Goal: Task Accomplishment & Management: Use online tool/utility

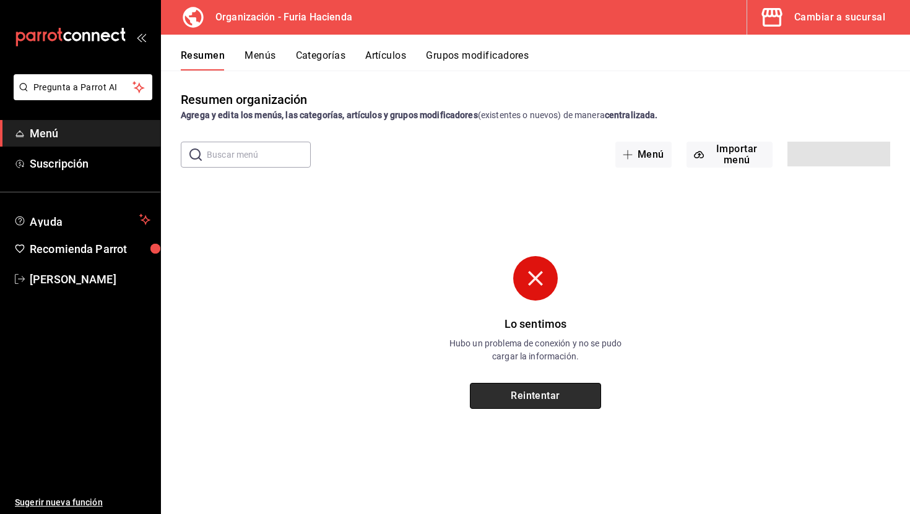
click at [548, 396] on button "Reintentar" at bounding box center [535, 396] width 131 height 26
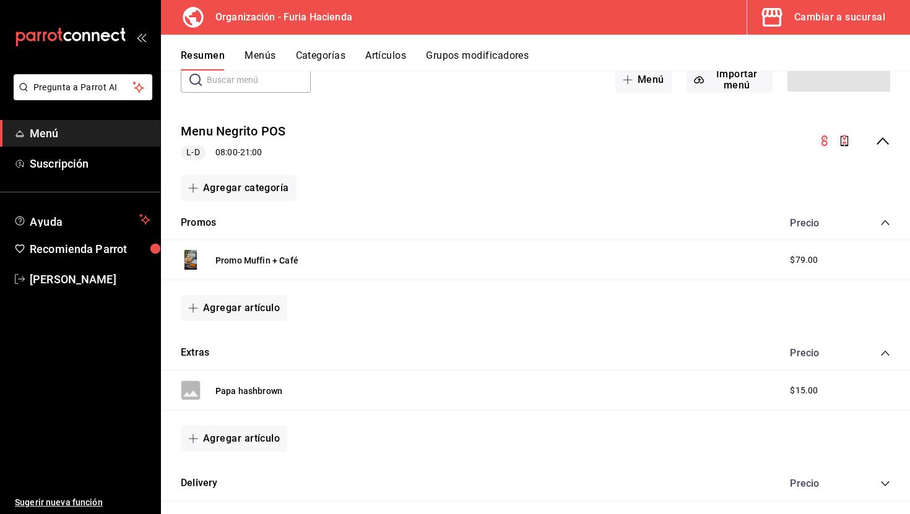
scroll to position [91, 0]
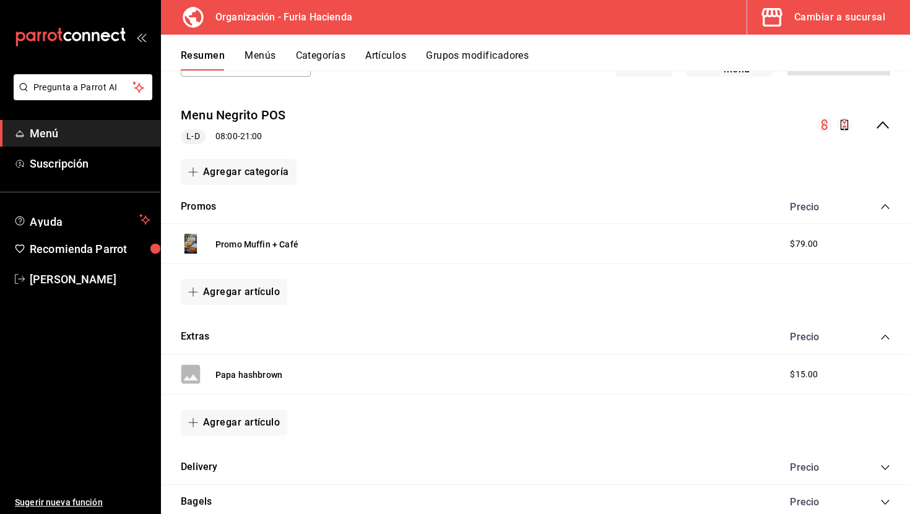
click at [881, 119] on icon "collapse-menu-row" at bounding box center [882, 125] width 15 height 15
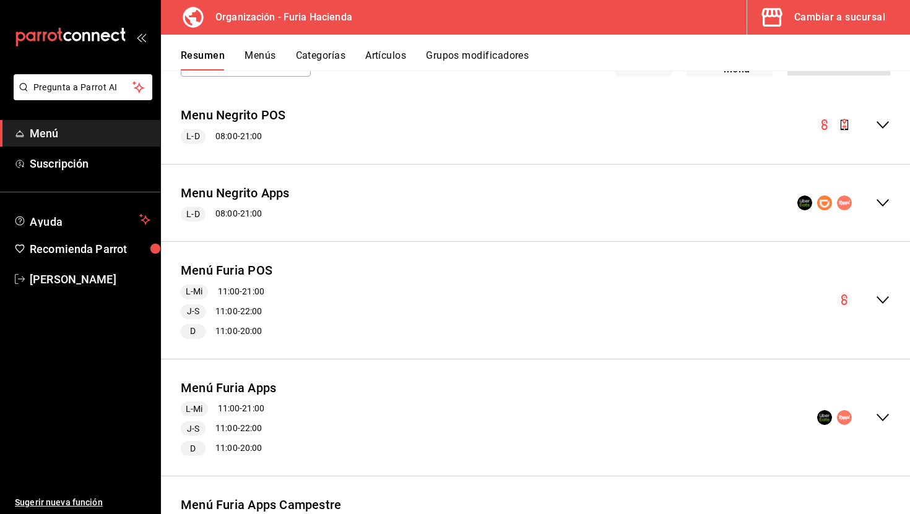
scroll to position [9, 0]
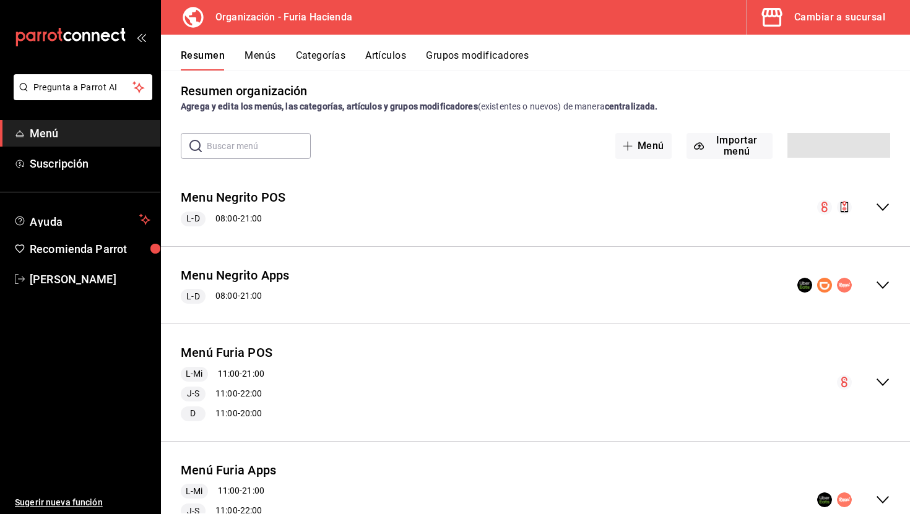
click at [881, 203] on icon "collapse-menu-row" at bounding box center [882, 207] width 15 height 15
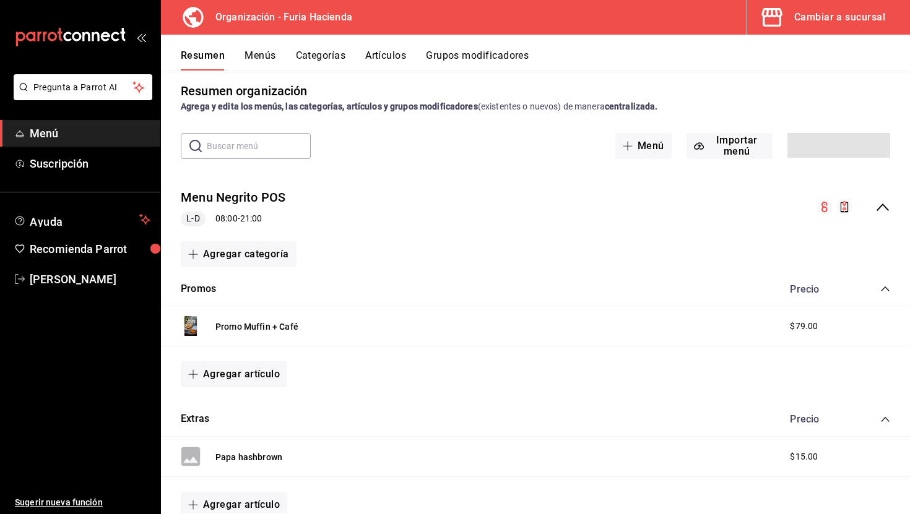
click at [881, 203] on icon "collapse-menu-row" at bounding box center [882, 207] width 15 height 15
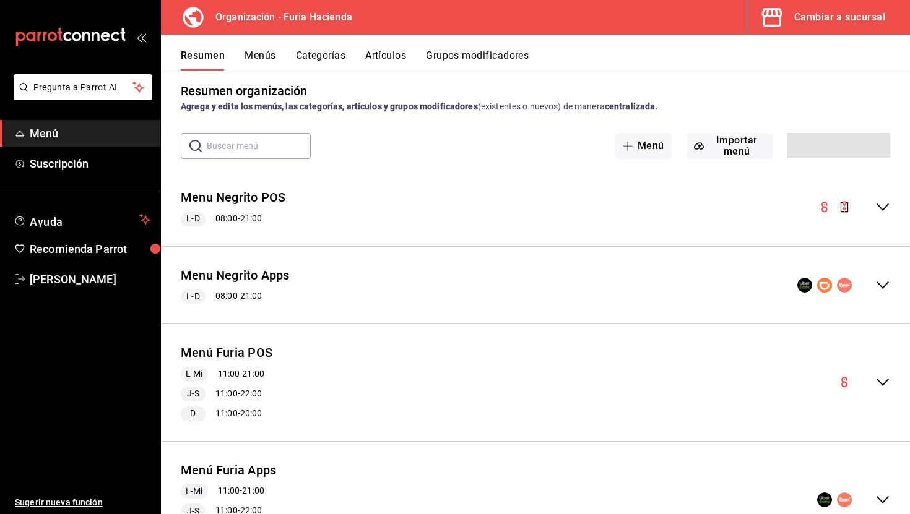
click at [881, 203] on icon "collapse-menu-row" at bounding box center [882, 207] width 15 height 15
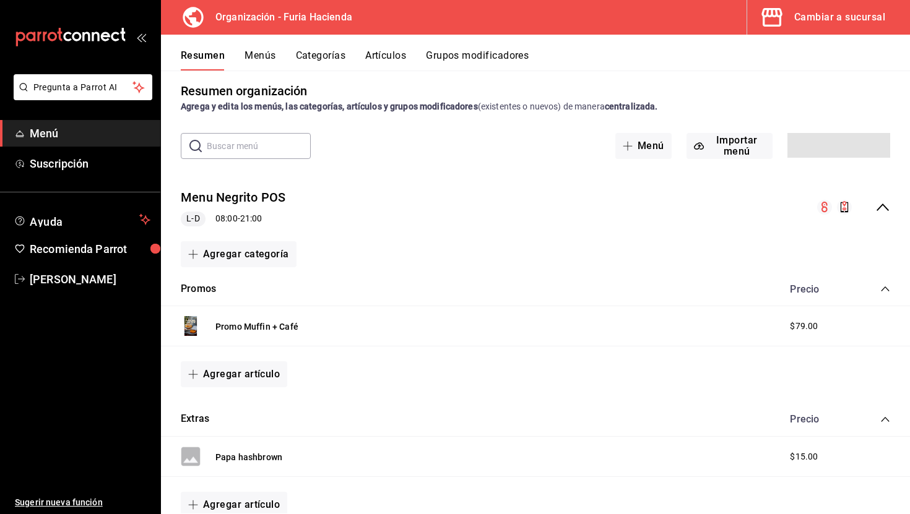
click at [881, 203] on icon "collapse-menu-row" at bounding box center [882, 207] width 15 height 15
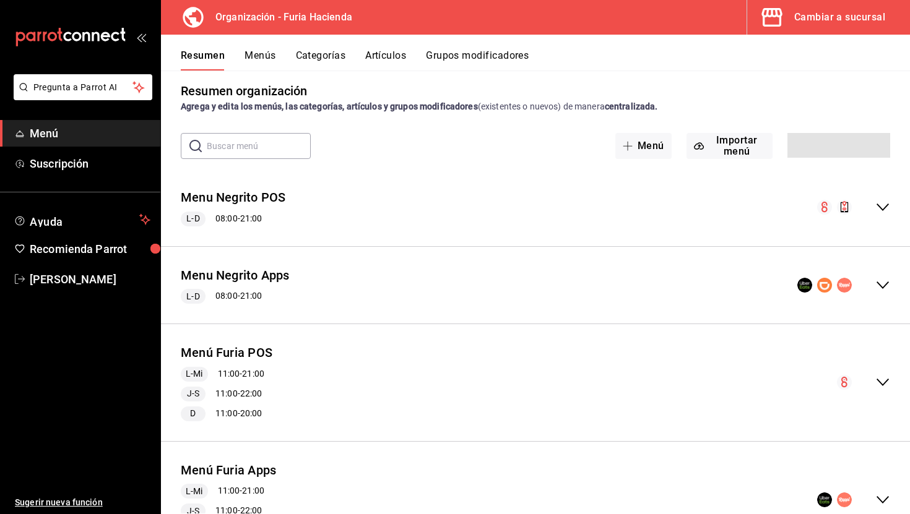
click at [261, 50] on button "Menús" at bounding box center [259, 60] width 31 height 21
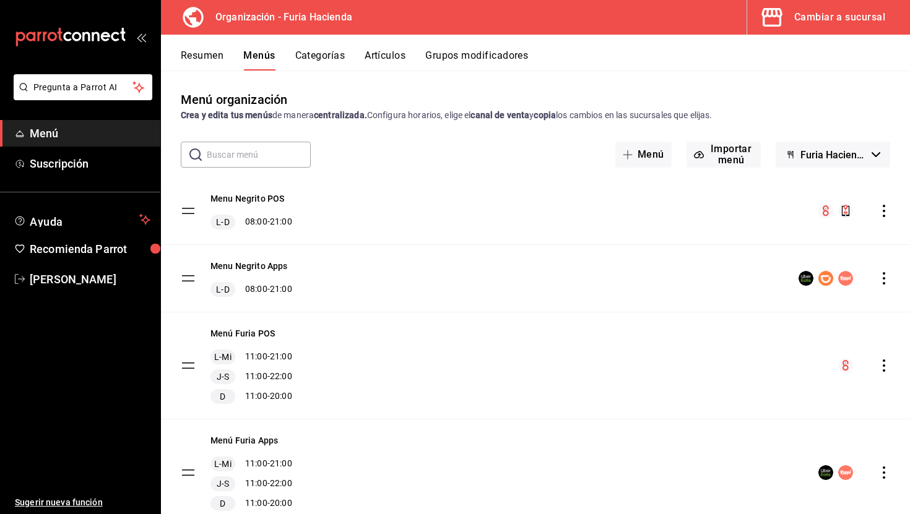
click at [884, 210] on icon "actions" at bounding box center [884, 211] width 2 height 12
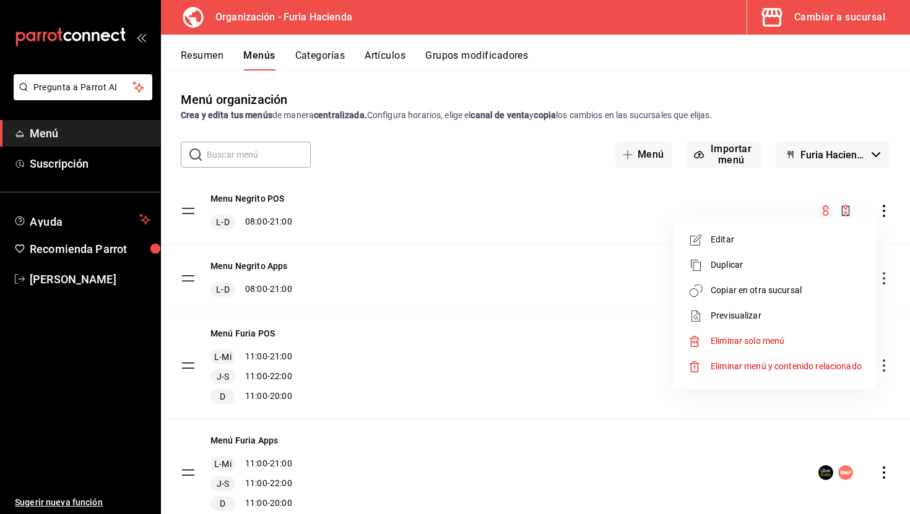
click at [730, 287] on span "Copiar en otra sucursal" at bounding box center [786, 290] width 151 height 13
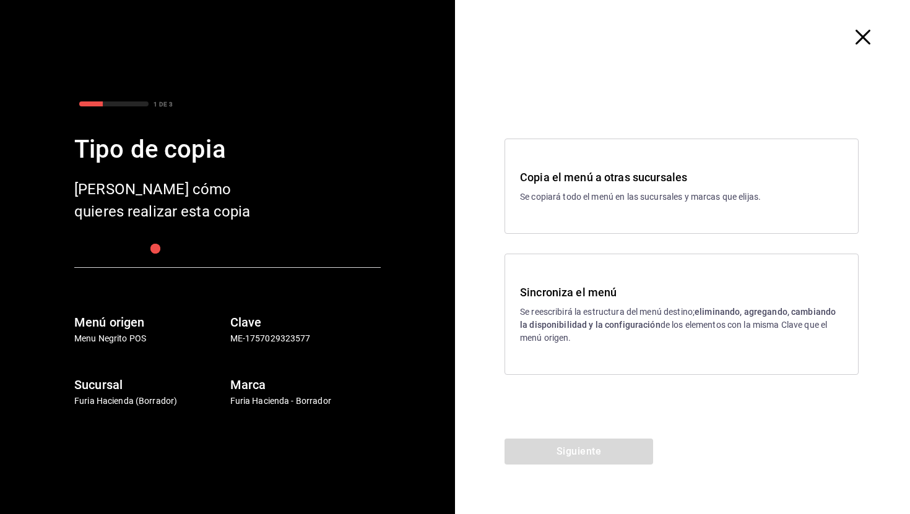
click at [615, 326] on strong "eliminando, agregando, cambiando la disponibilidad y la configuración" at bounding box center [678, 318] width 316 height 23
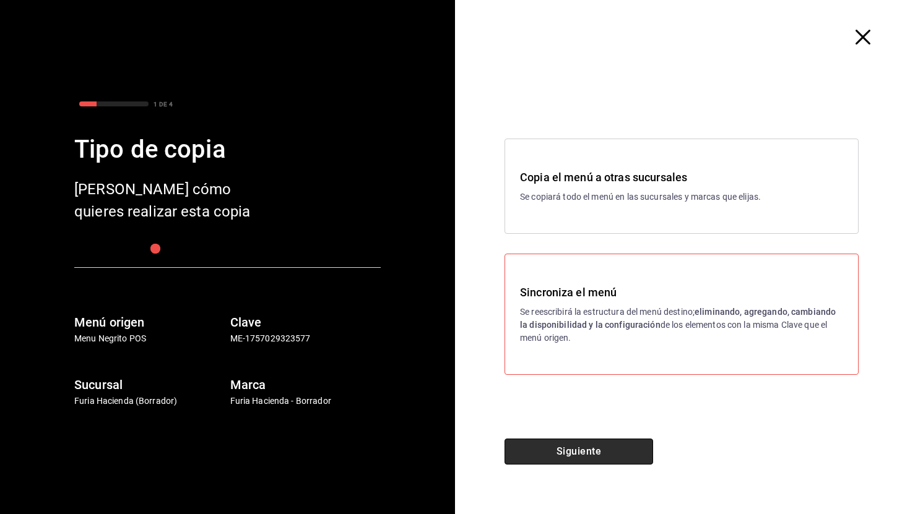
click at [574, 443] on button "Siguiente" at bounding box center [578, 452] width 149 height 26
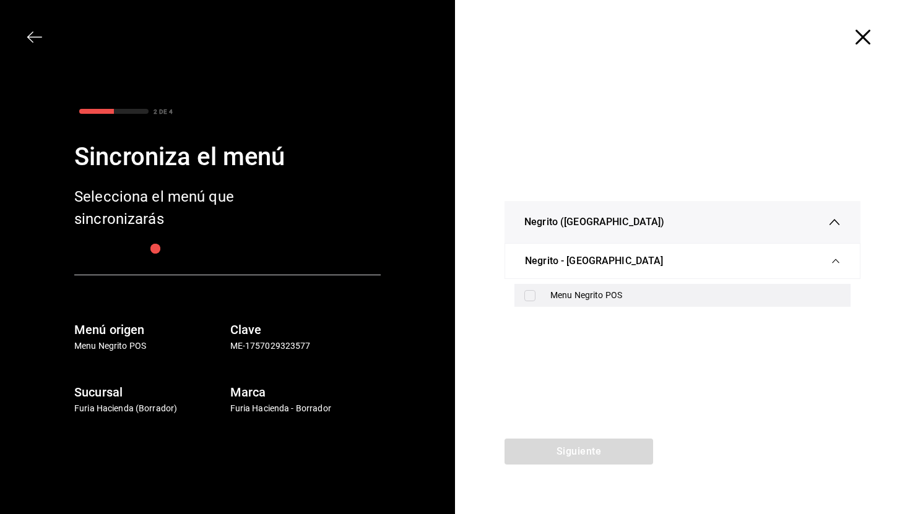
click at [539, 293] on label at bounding box center [532, 295] width 16 height 11
click at [535, 293] on input "checkbox" at bounding box center [529, 295] width 11 height 11
click at [535, 292] on input "checkbox" at bounding box center [529, 295] width 11 height 11
checkbox input "true"
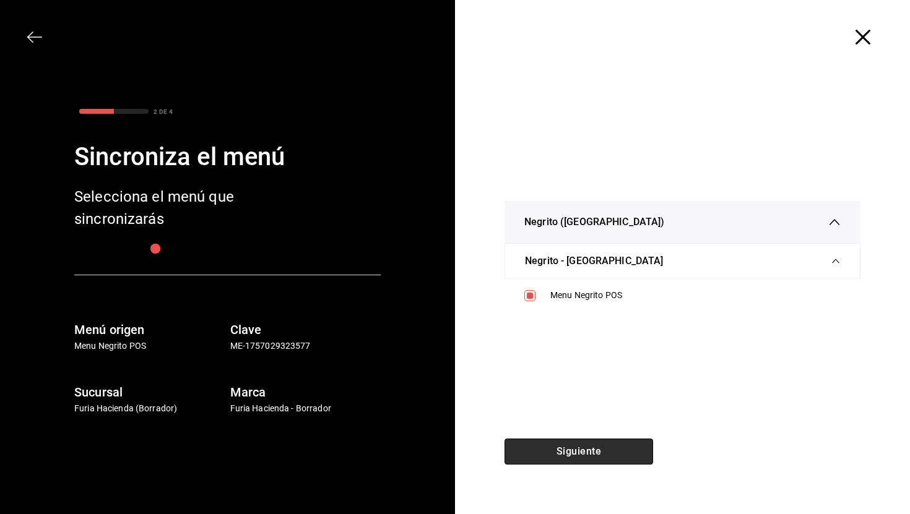
click at [556, 451] on button "Siguiente" at bounding box center [578, 452] width 149 height 26
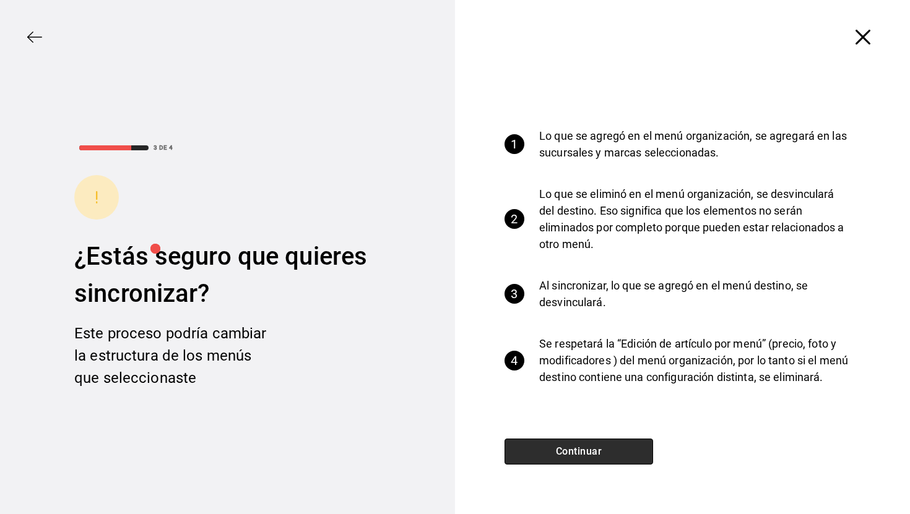
click at [556, 451] on button "Continuar" at bounding box center [578, 452] width 149 height 26
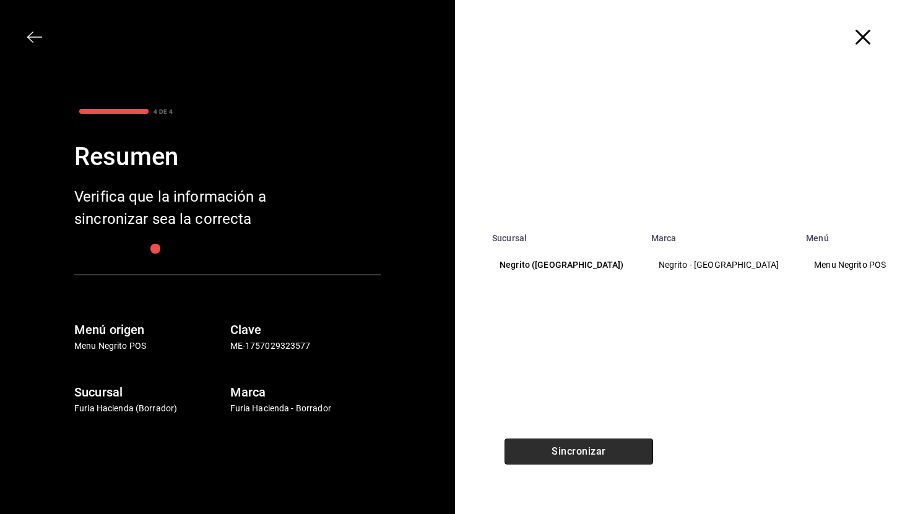
click at [556, 451] on button "Sincronizar" at bounding box center [578, 452] width 149 height 26
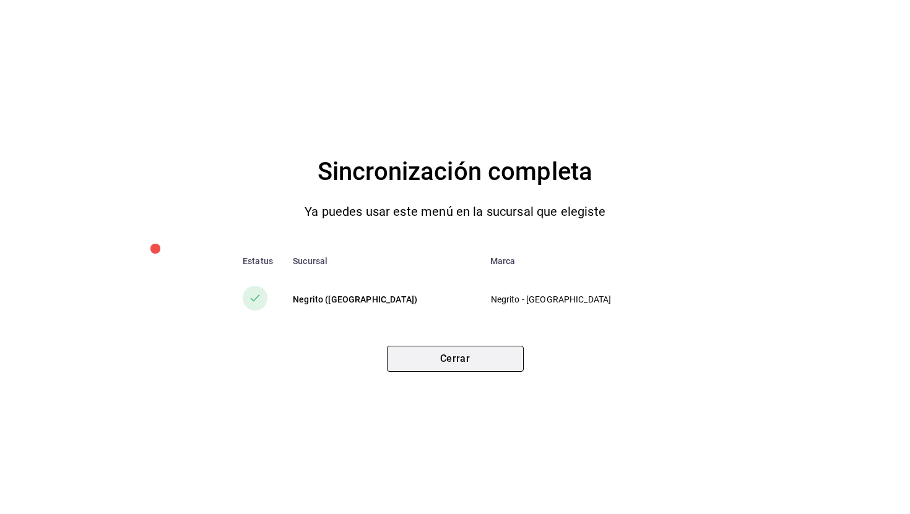
click at [465, 363] on button "Cerrar" at bounding box center [455, 359] width 137 height 26
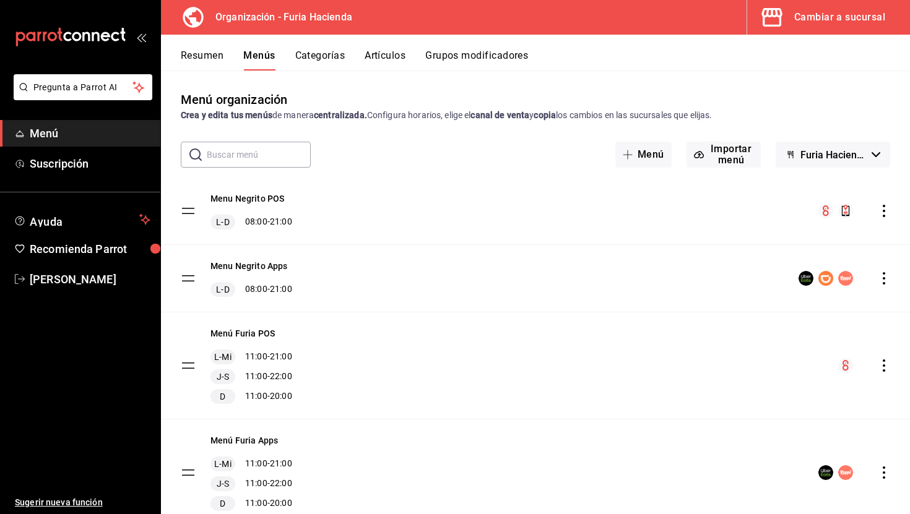
click at [829, 27] on button "Cambiar a sucursal" at bounding box center [823, 17] width 153 height 35
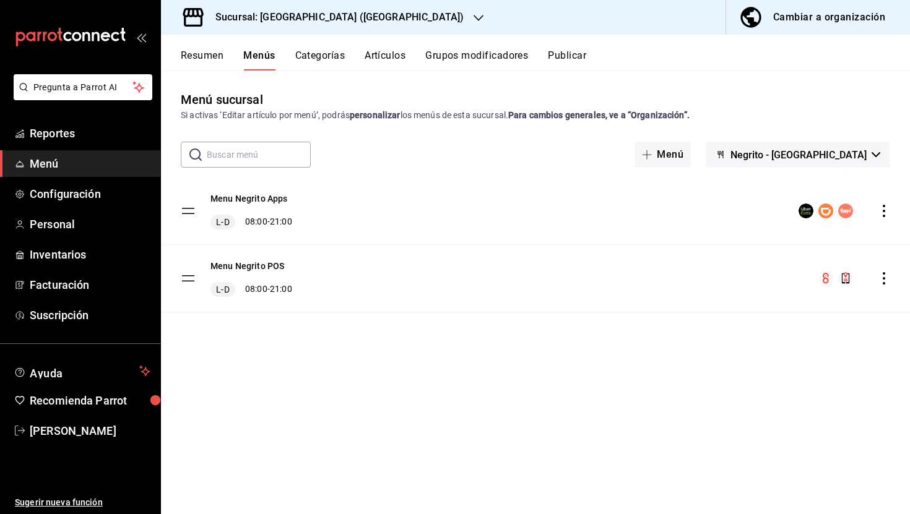
click at [391, 54] on button "Artículos" at bounding box center [385, 60] width 41 height 21
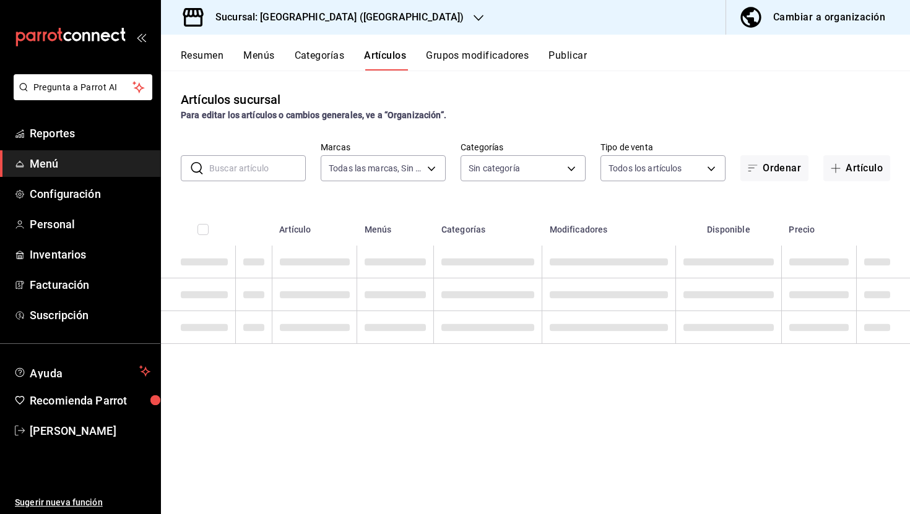
type input "287774e0-f4ba-4ef7-b69d-38b7dbe72ed9"
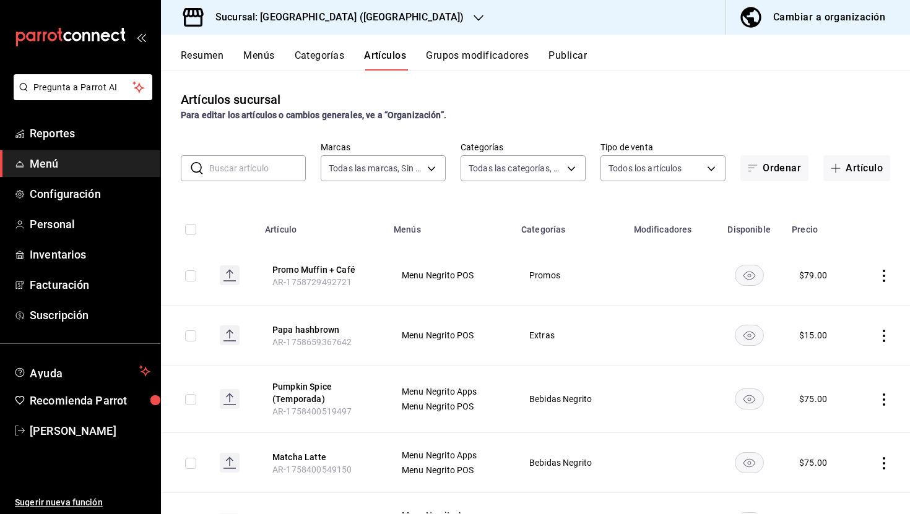
type input "58f0ccdc-7803-4efc-895d-68e637178344,04179152-9d8b-4da6-8fd7-33c55e9b75bc,2ec7e…"
click at [209, 51] on button "Resumen" at bounding box center [202, 60] width 43 height 21
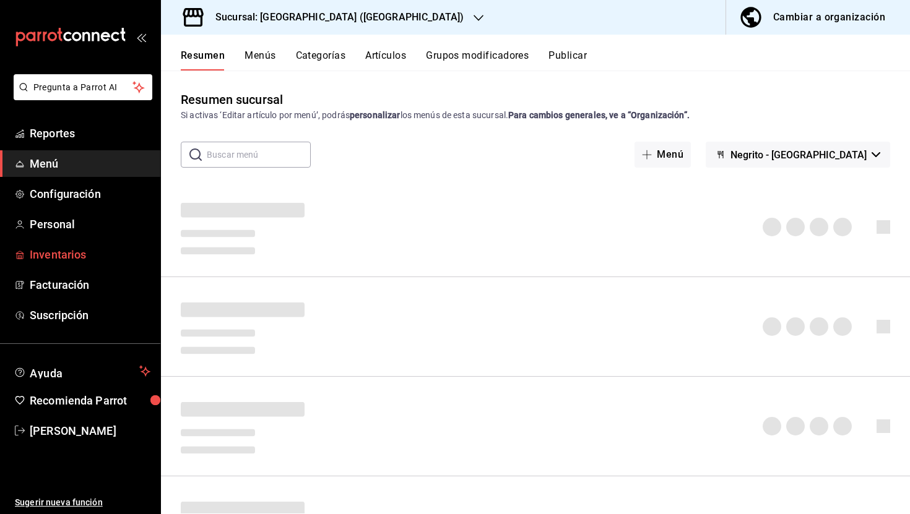
click at [94, 256] on span "Inventarios" at bounding box center [90, 254] width 121 height 17
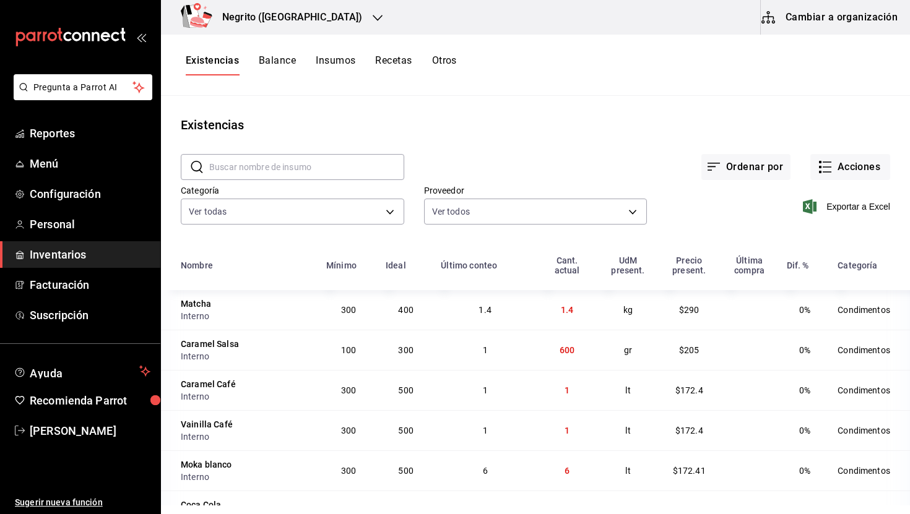
click at [392, 59] on button "Recetas" at bounding box center [393, 64] width 37 height 21
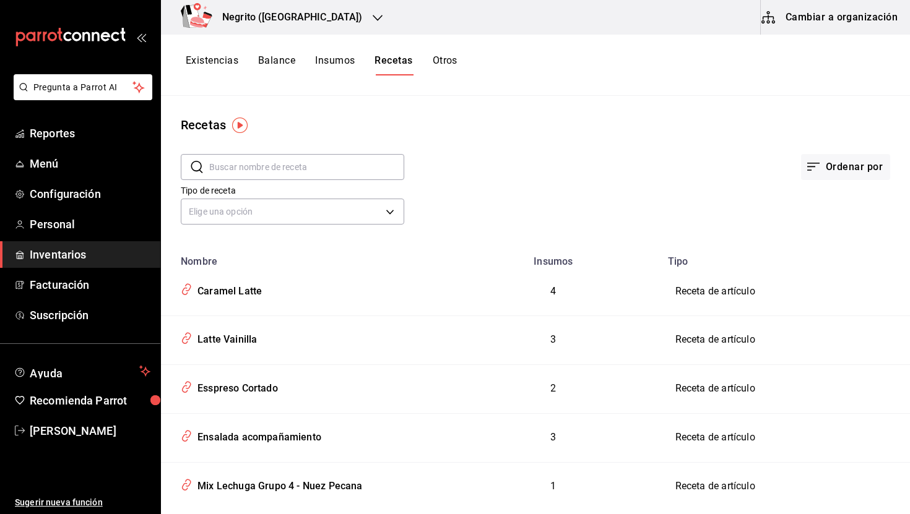
click at [819, 16] on button "Cambiar a organización" at bounding box center [830, 17] width 139 height 35
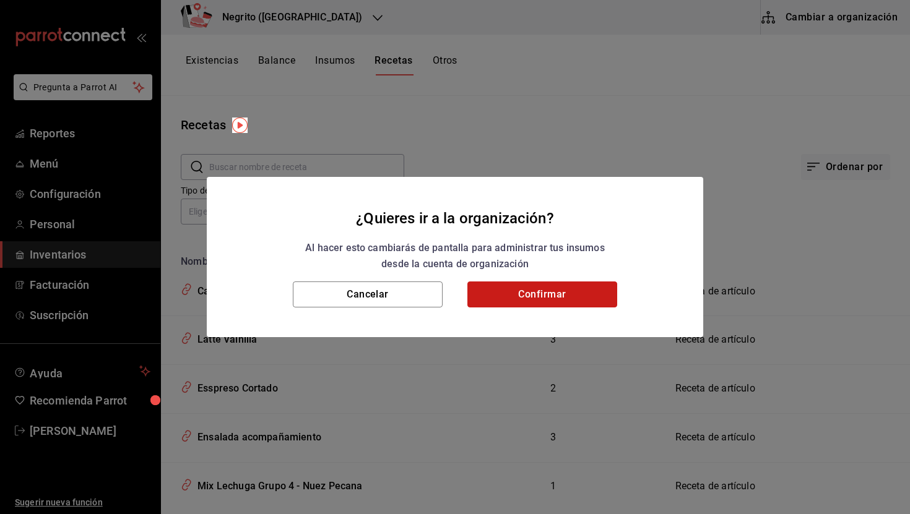
click at [565, 290] on button "Confirmar" at bounding box center [542, 295] width 150 height 26
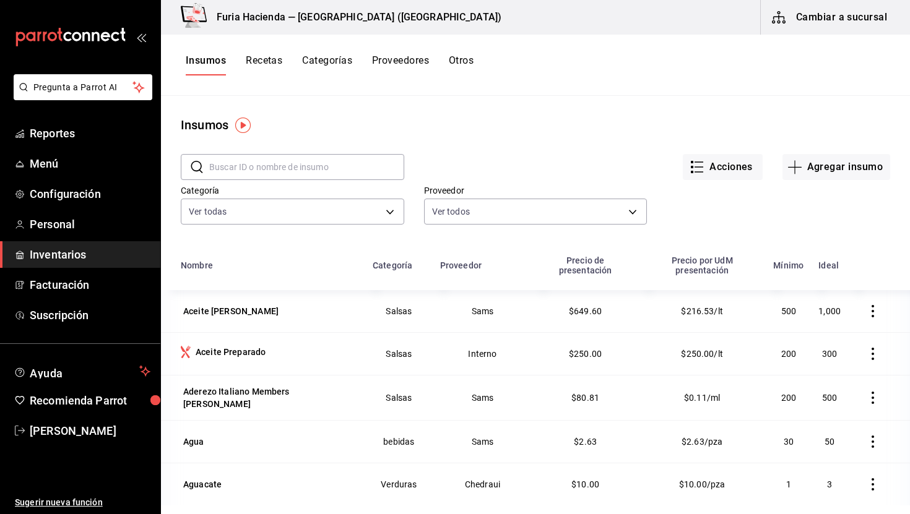
click at [272, 63] on button "Recetas" at bounding box center [264, 64] width 37 height 21
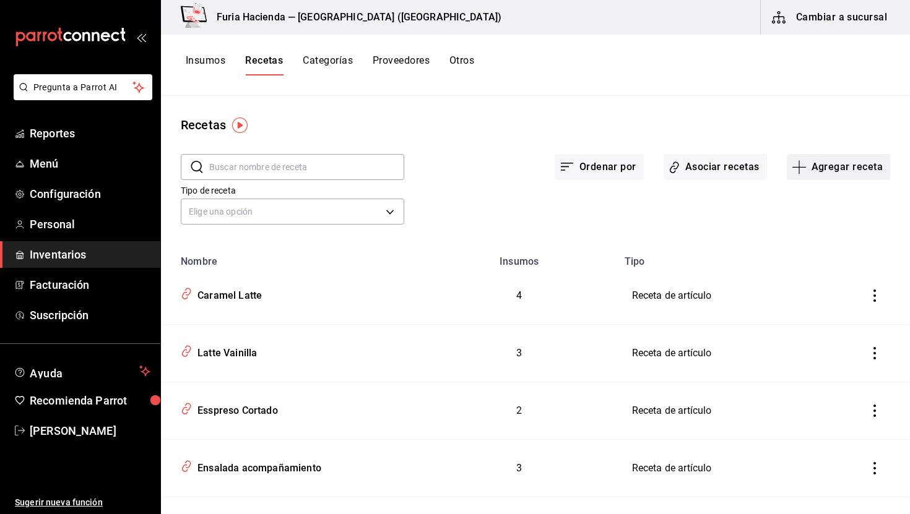
click at [815, 162] on button "Agregar receta" at bounding box center [838, 167] width 103 height 26
click at [810, 205] on span "Receta" at bounding box center [838, 201] width 104 height 13
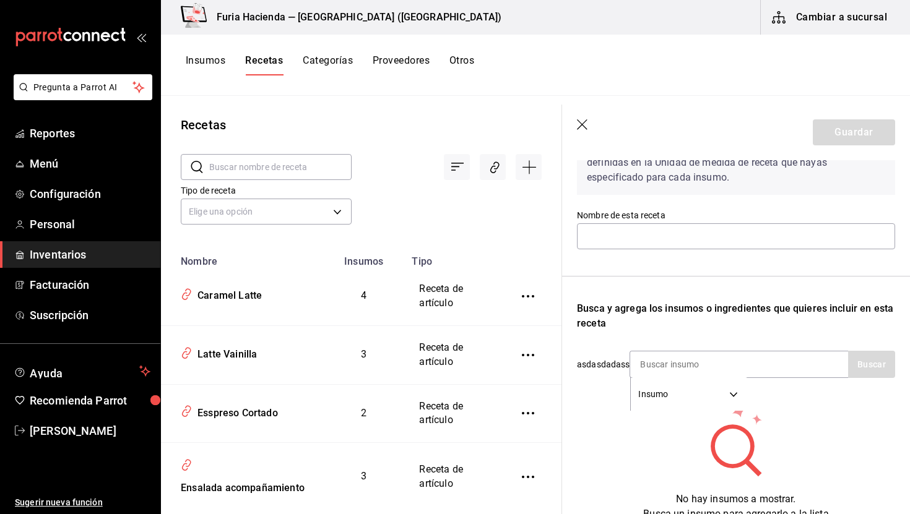
scroll to position [80, 0]
click at [584, 126] on icon "button" at bounding box center [582, 124] width 11 height 11
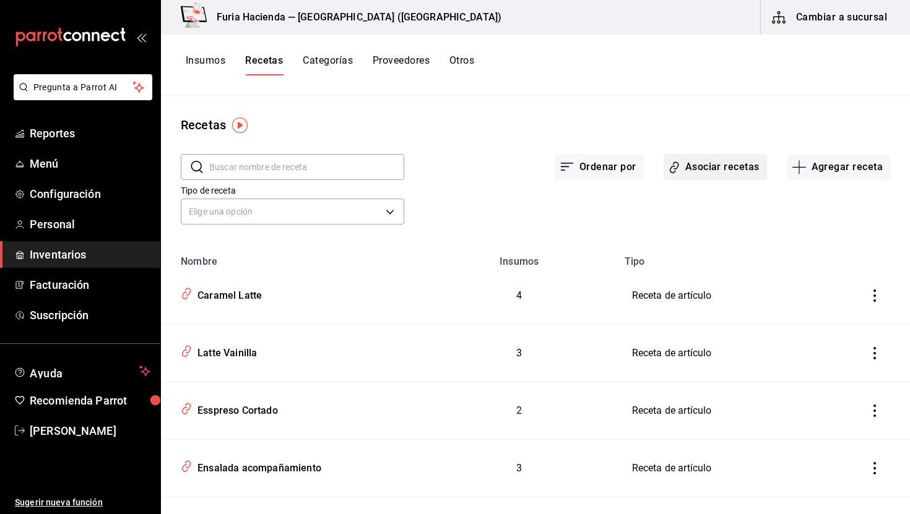
click at [722, 175] on button "Asociar recetas" at bounding box center [715, 167] width 103 height 26
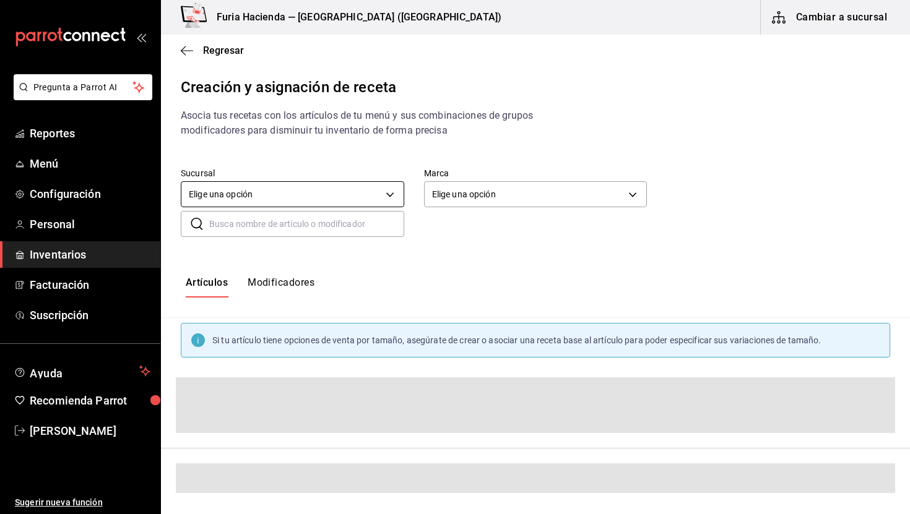
click at [282, 203] on body "Pregunta a Parrot AI Reportes Menú Configuración Personal Inventarios Facturaci…" at bounding box center [455, 246] width 910 height 493
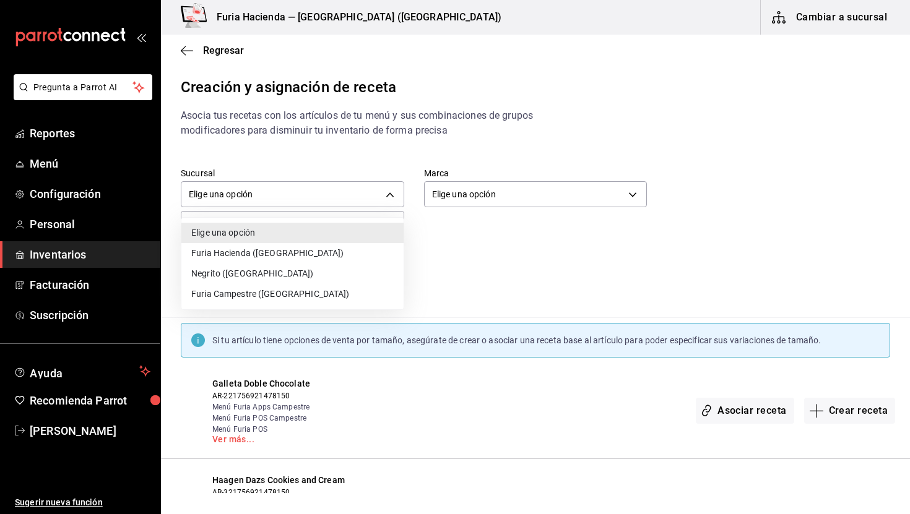
click at [270, 265] on li "Negrito ([GEOGRAPHIC_DATA])" at bounding box center [292, 274] width 222 height 20
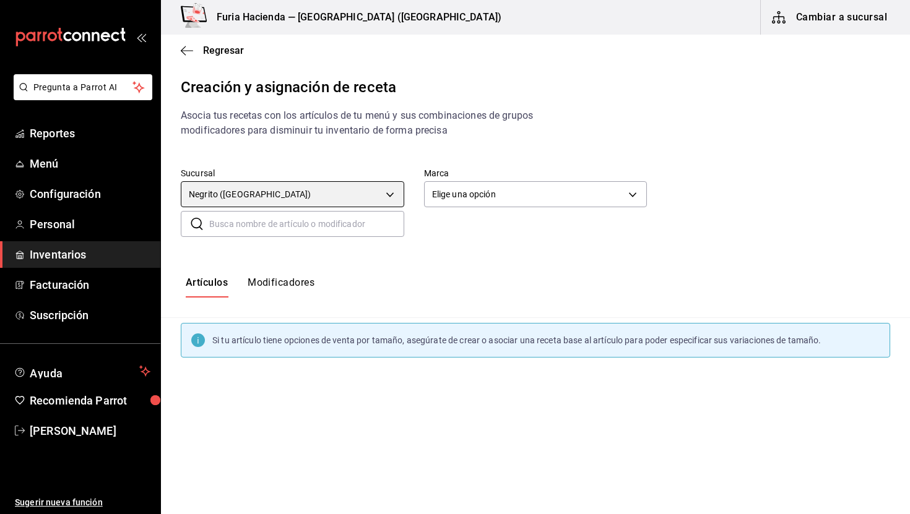
type input "331569e2-3414-4285-a3f8-ff40f793b623"
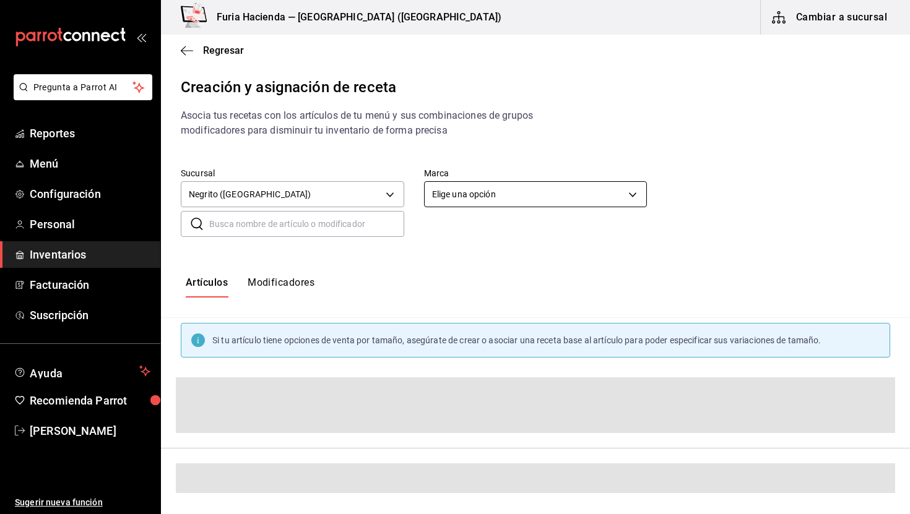
click at [485, 196] on body "Pregunta a Parrot AI Reportes Menú Configuración Personal Inventarios Facturaci…" at bounding box center [455, 246] width 910 height 493
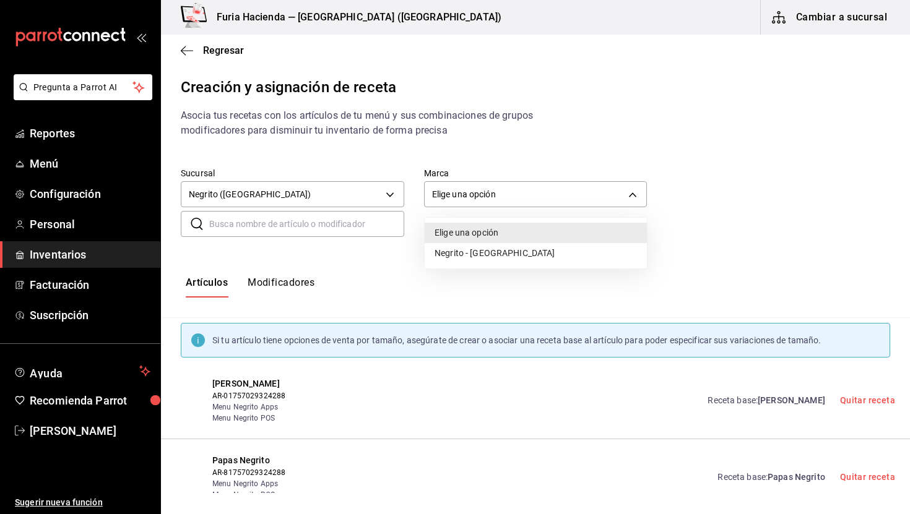
click at [488, 256] on li "Negrito - Chiapas" at bounding box center [536, 253] width 222 height 20
type input "287774e0-f4ba-4ef7-b69d-38b7dbe72ed9"
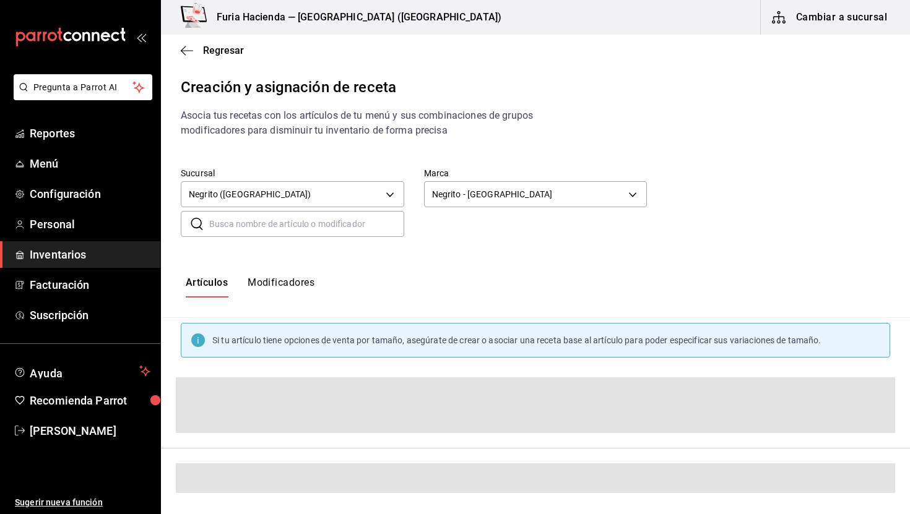
click at [293, 228] on input "text" at bounding box center [306, 224] width 195 height 25
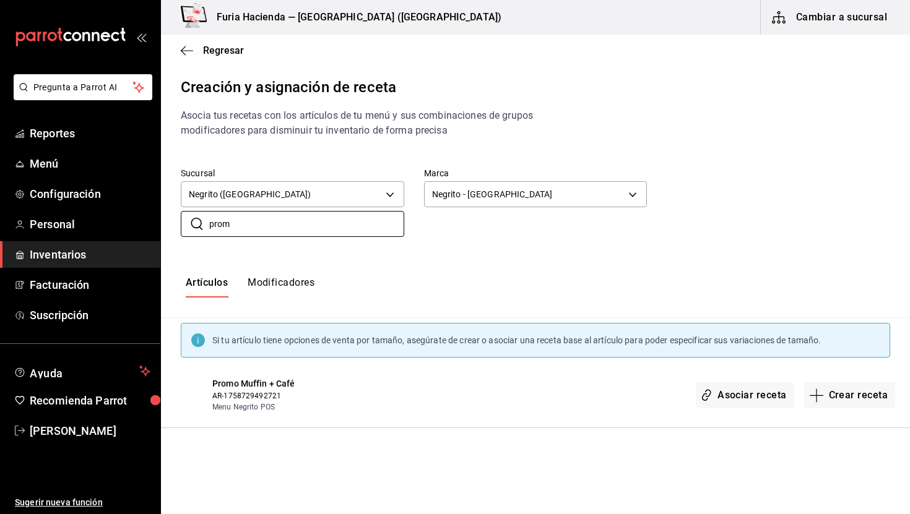
type input "prom"
click at [852, 399] on button "Crear receta" at bounding box center [850, 396] width 92 height 26
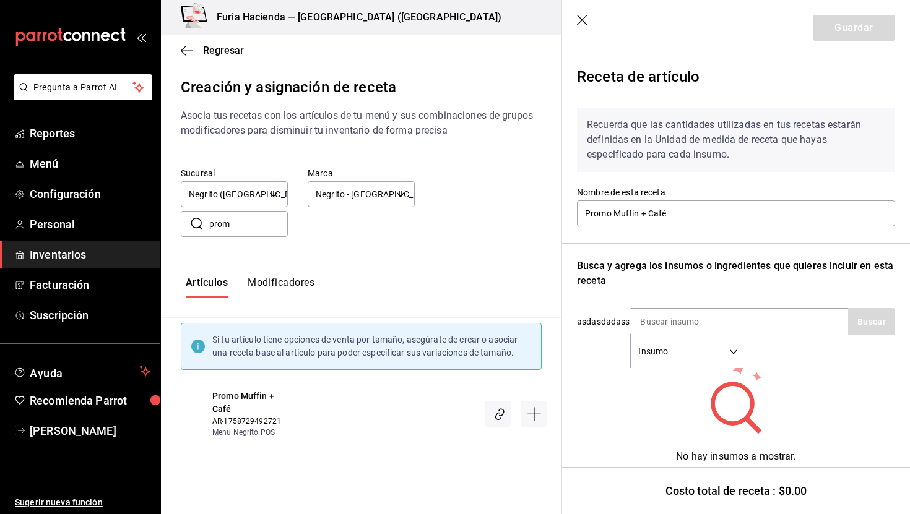
scroll to position [14, 0]
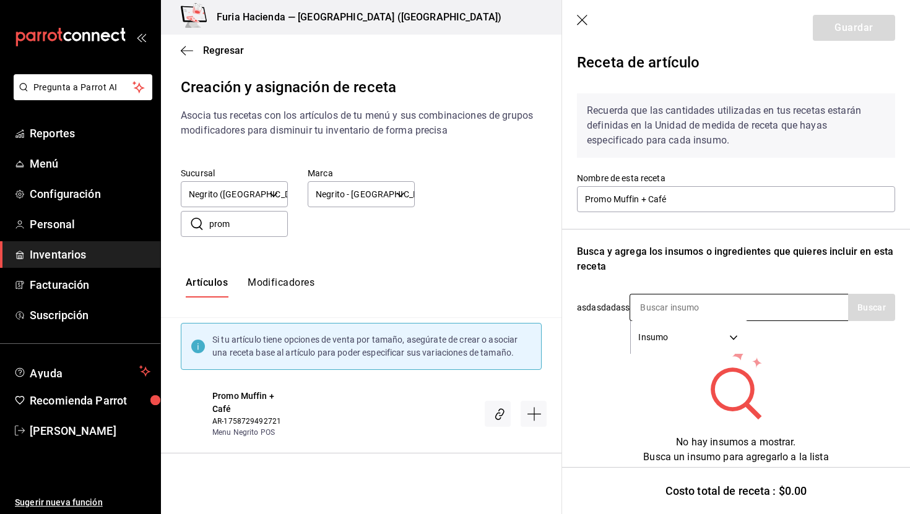
click at [647, 312] on input at bounding box center [692, 308] width 124 height 26
type input "muffi"
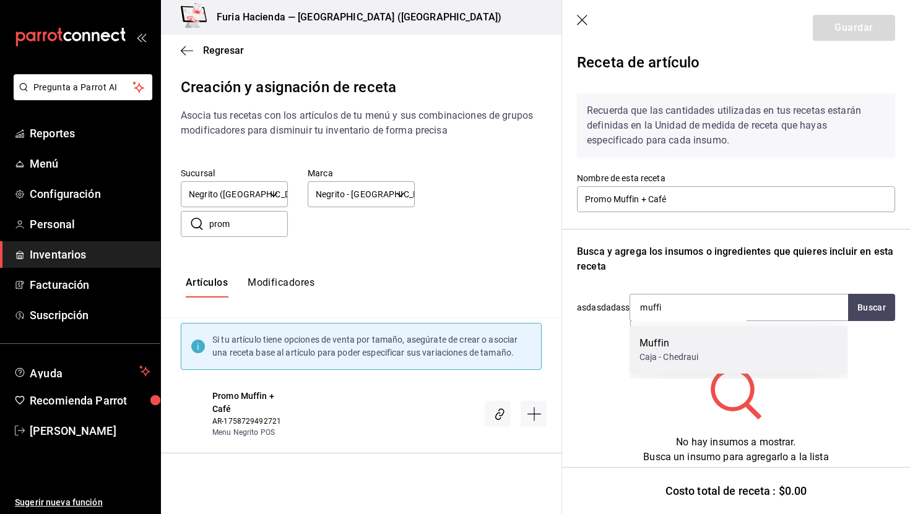
click at [699, 357] on div "Muffin Caja - Chedraui" at bounding box center [738, 350] width 218 height 48
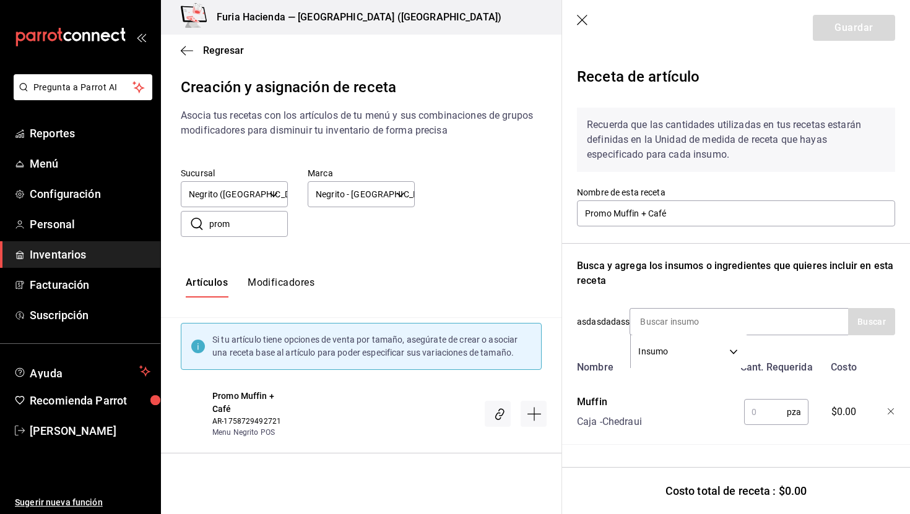
click at [769, 412] on input "text" at bounding box center [765, 412] width 43 height 25
type input "1"
click at [660, 316] on input at bounding box center [692, 322] width 124 height 26
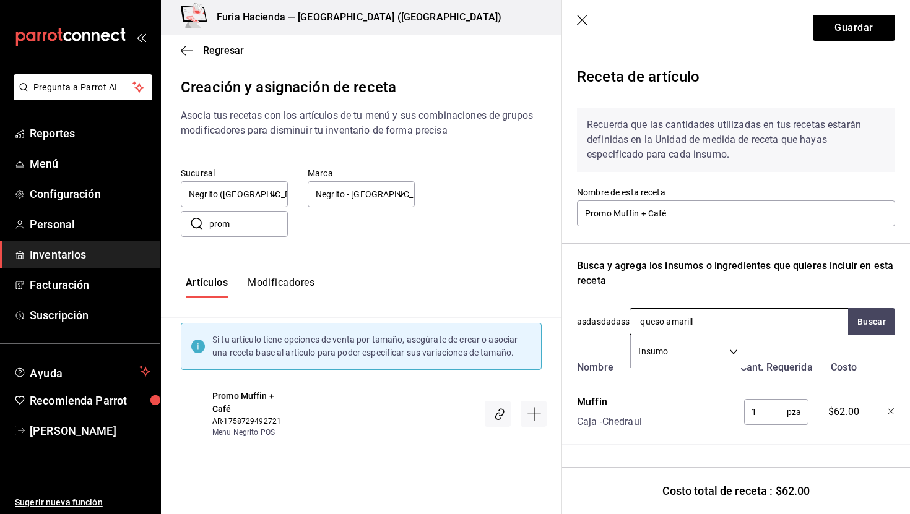
type input "queso amarillo"
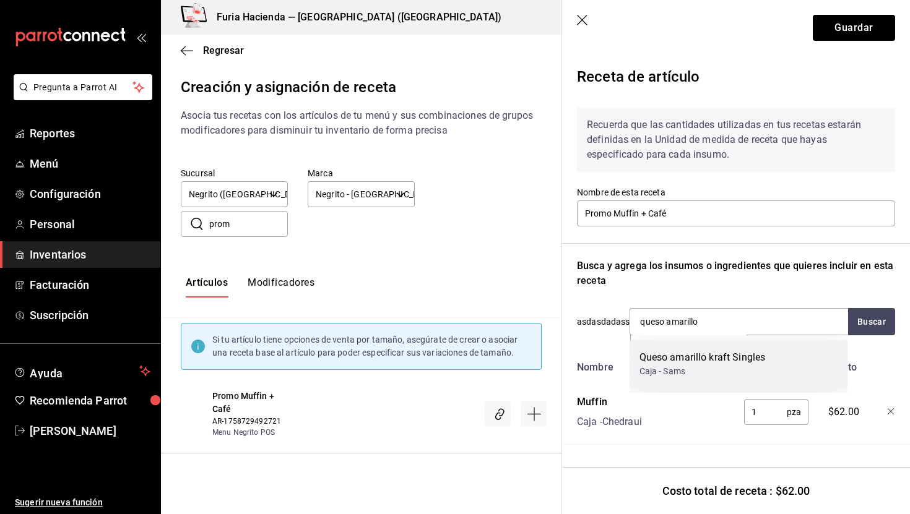
click at [675, 362] on div "Queso amarillo kraft Singles" at bounding box center [702, 357] width 126 height 15
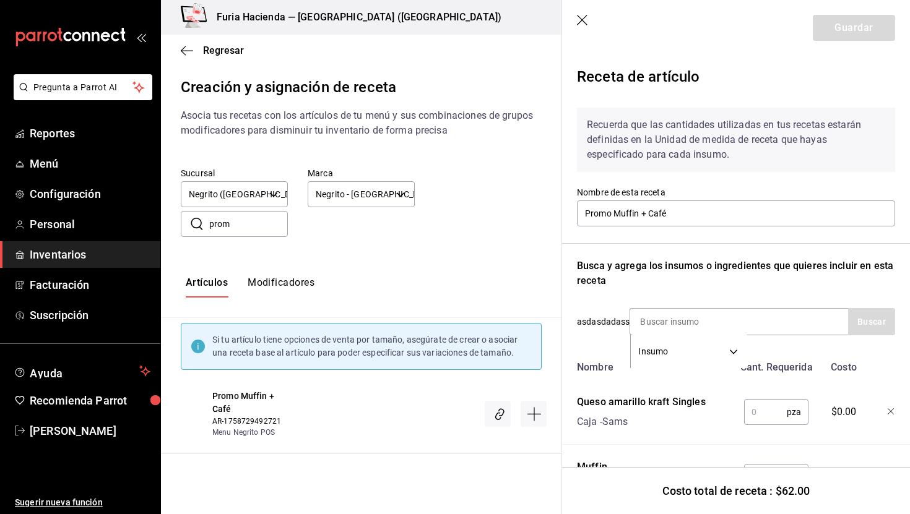
scroll to position [60, 0]
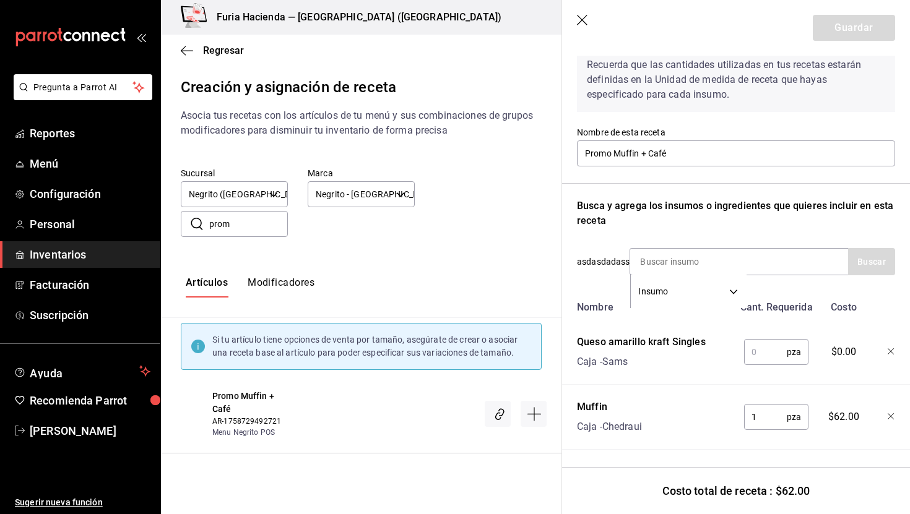
click at [762, 352] on input "text" at bounding box center [765, 352] width 43 height 25
type input "1"
click at [692, 269] on input at bounding box center [692, 262] width 124 height 26
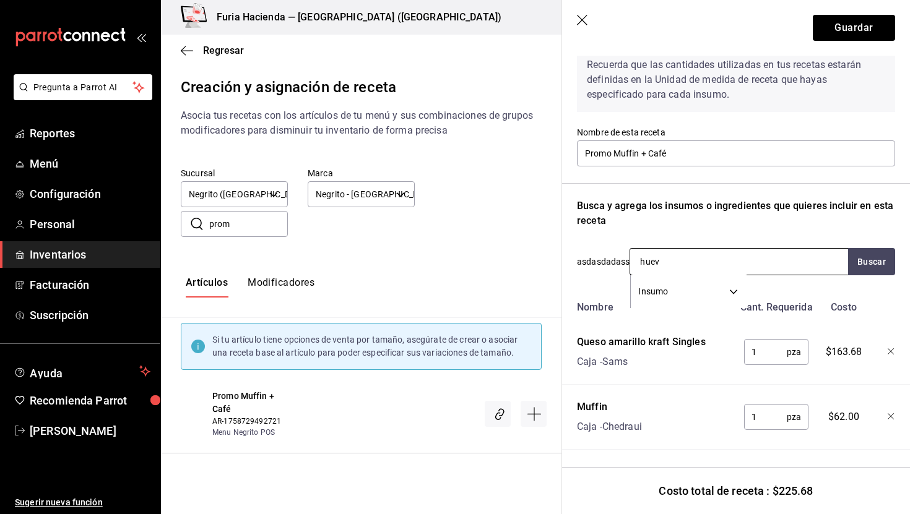
type input "huevo"
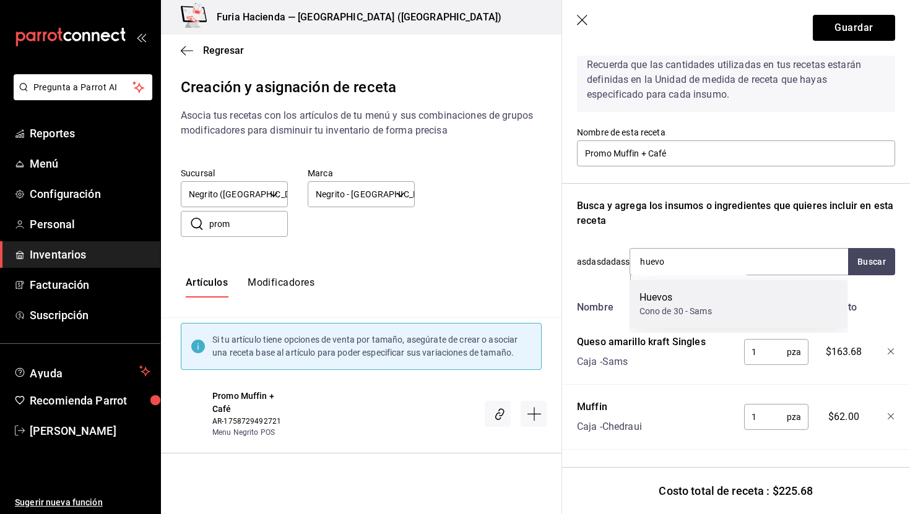
click at [685, 306] on div "Cono de 30 - Sams" at bounding box center [675, 311] width 72 height 13
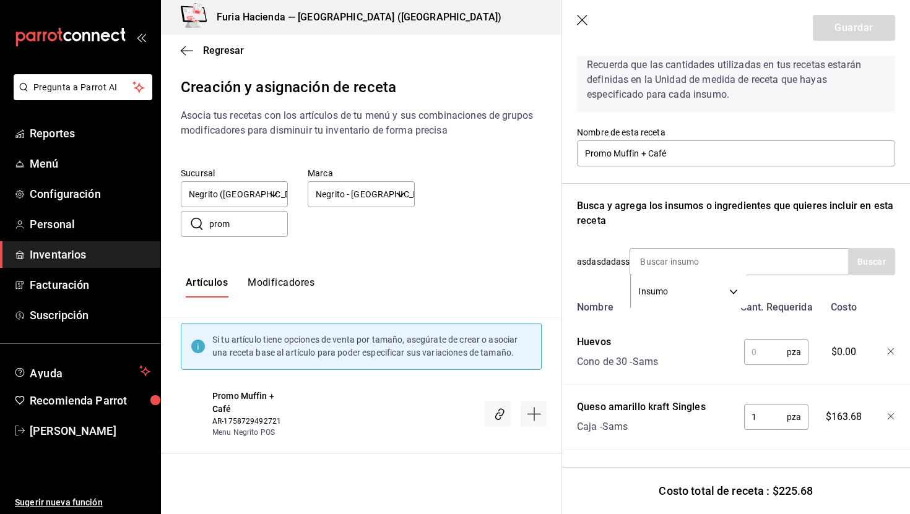
click at [759, 352] on input "text" at bounding box center [765, 352] width 43 height 25
type input "1"
click at [728, 264] on input at bounding box center [692, 262] width 124 height 26
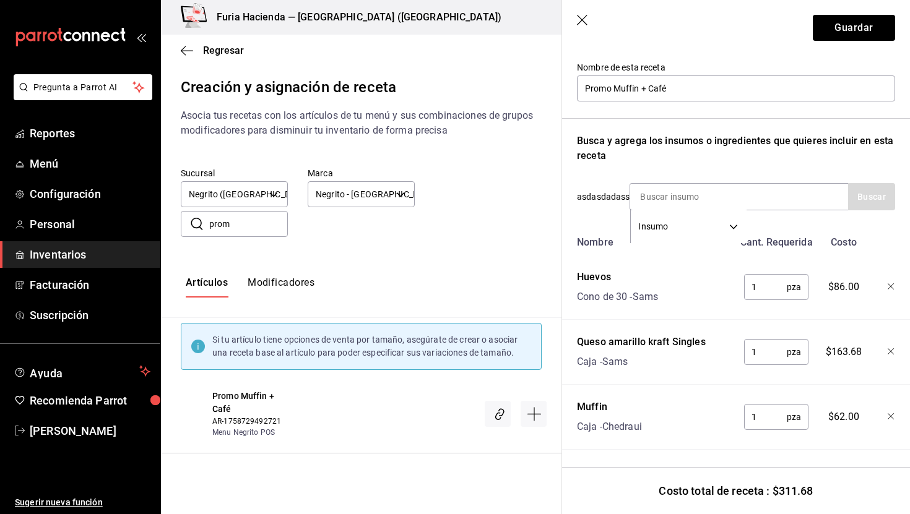
scroll to position [0, 0]
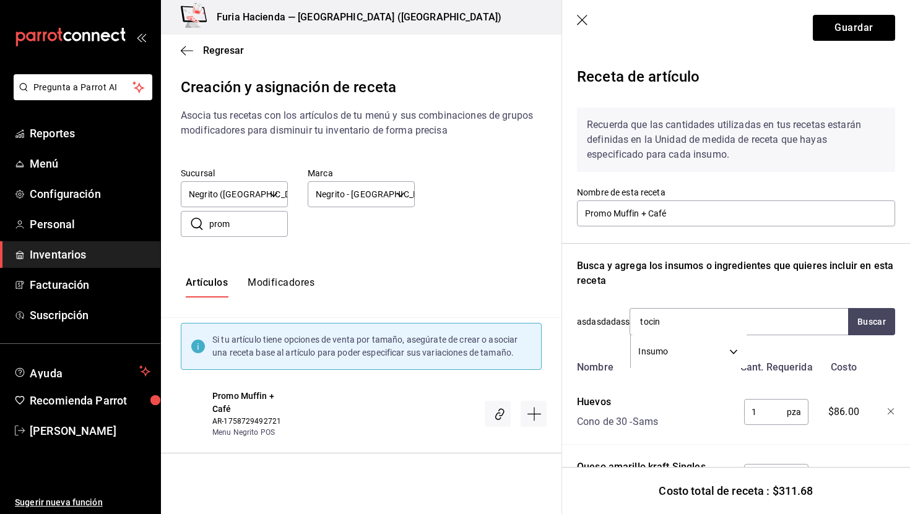
type input "tocino"
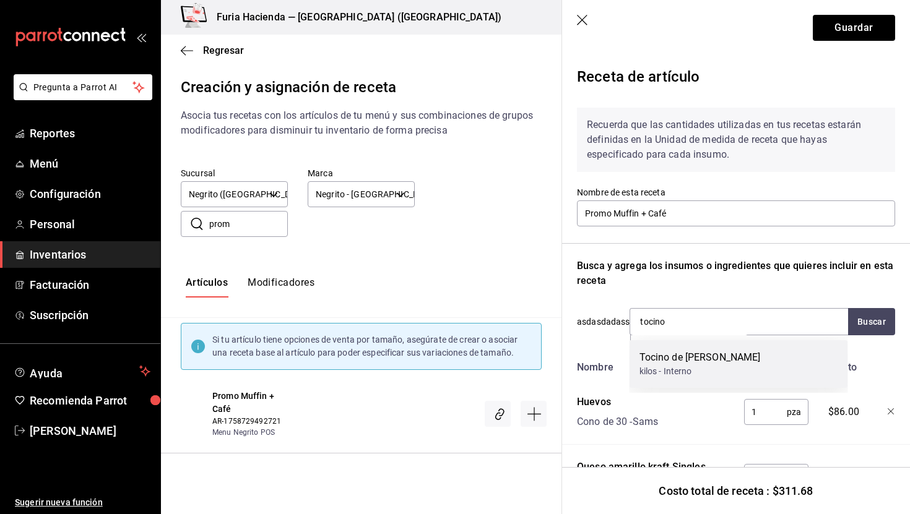
click at [734, 366] on div "kilos - Interno" at bounding box center [699, 371] width 121 height 13
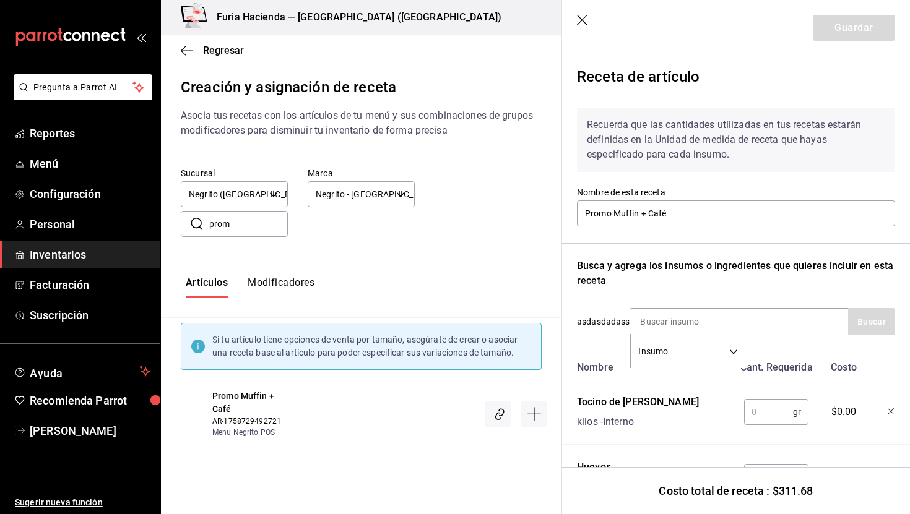
click at [758, 401] on input "text" at bounding box center [768, 412] width 49 height 25
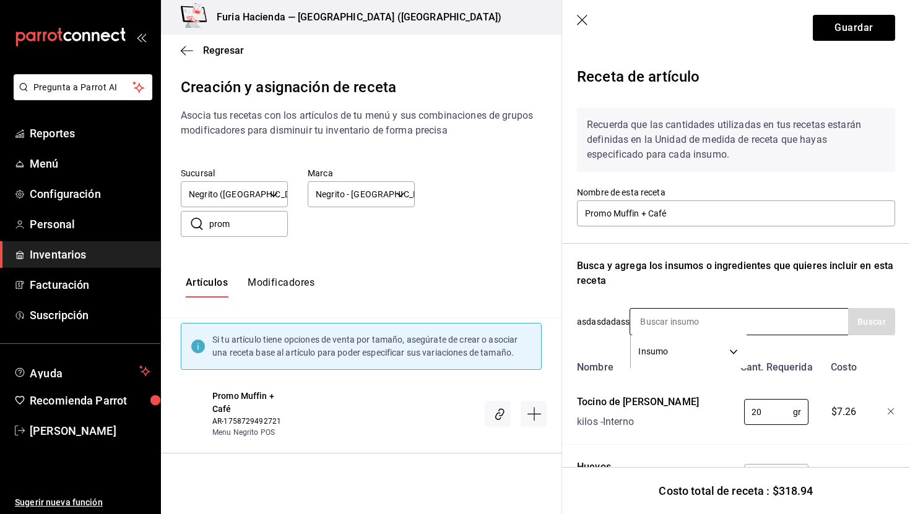
type input "20"
click at [701, 327] on input at bounding box center [692, 322] width 124 height 26
type input "hash"
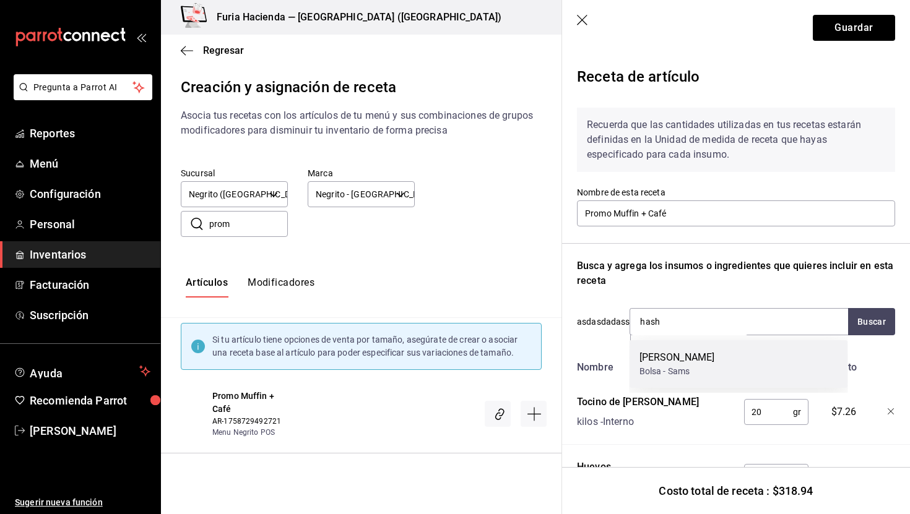
click at [702, 365] on div "Bolsa - Sams" at bounding box center [677, 371] width 76 height 13
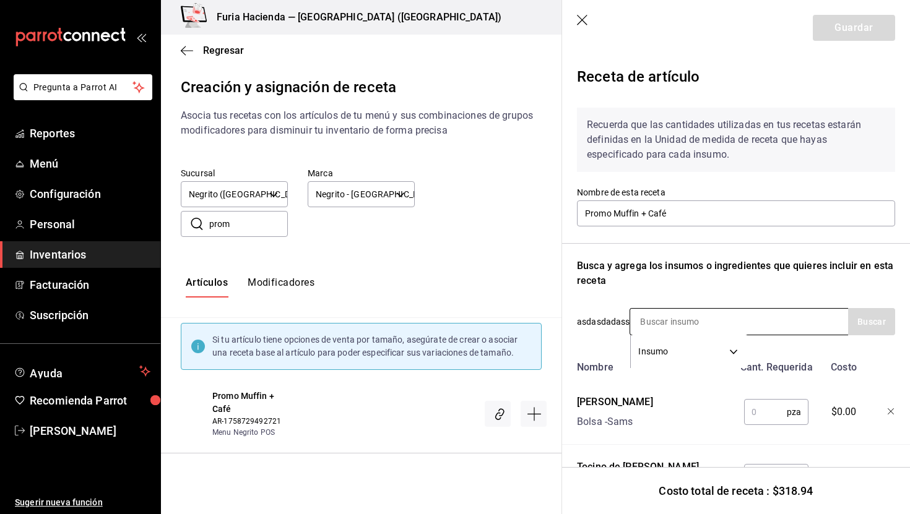
click at [681, 316] on input at bounding box center [692, 322] width 124 height 26
click at [757, 407] on input "text" at bounding box center [765, 412] width 43 height 25
type input "1"
click at [715, 333] on input at bounding box center [692, 322] width 124 height 26
type input "encerado"
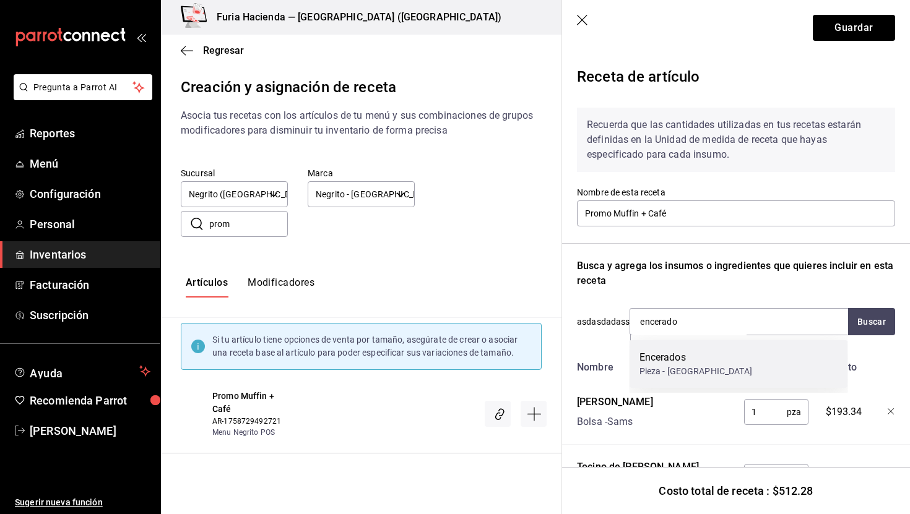
click at [699, 363] on div "Encerados" at bounding box center [695, 357] width 113 height 15
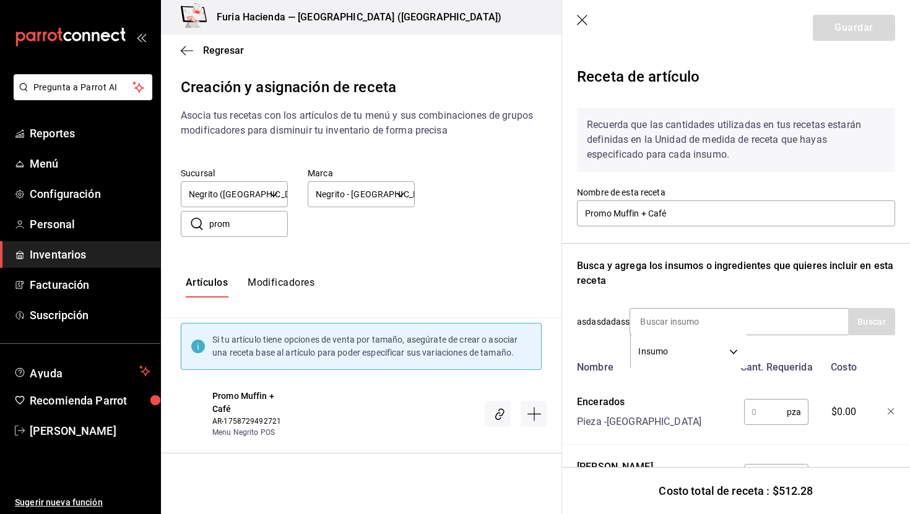
click at [751, 408] on input "text" at bounding box center [765, 412] width 43 height 25
type input "1"
click at [702, 318] on input at bounding box center [692, 322] width 124 height 26
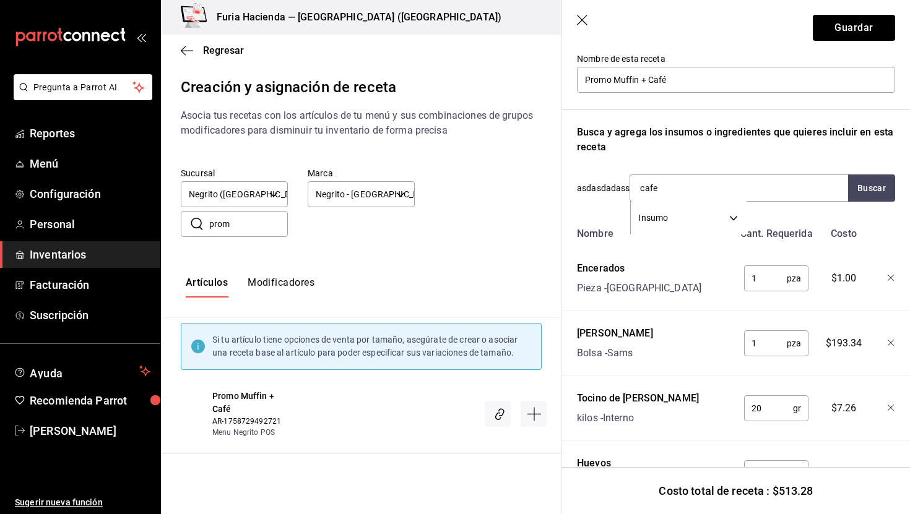
scroll to position [136, 0]
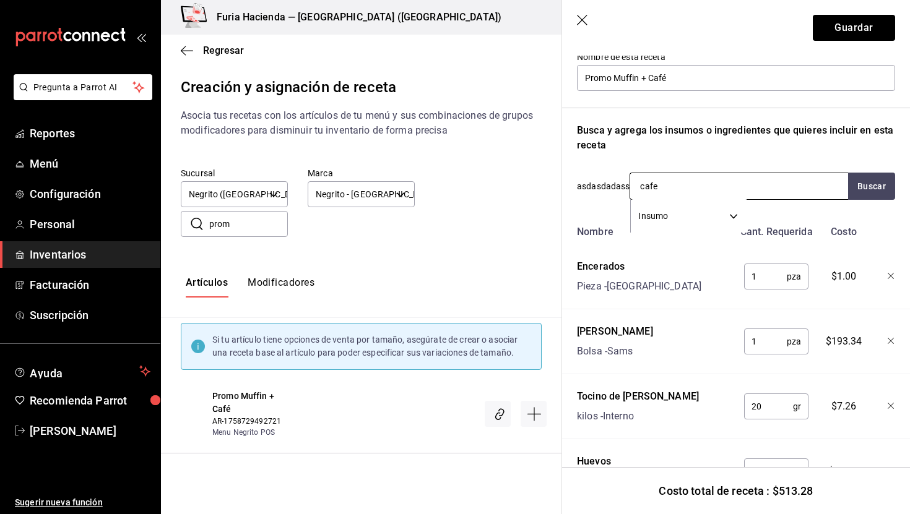
click at [704, 186] on input "cafe" at bounding box center [692, 186] width 124 height 26
type input "caf"
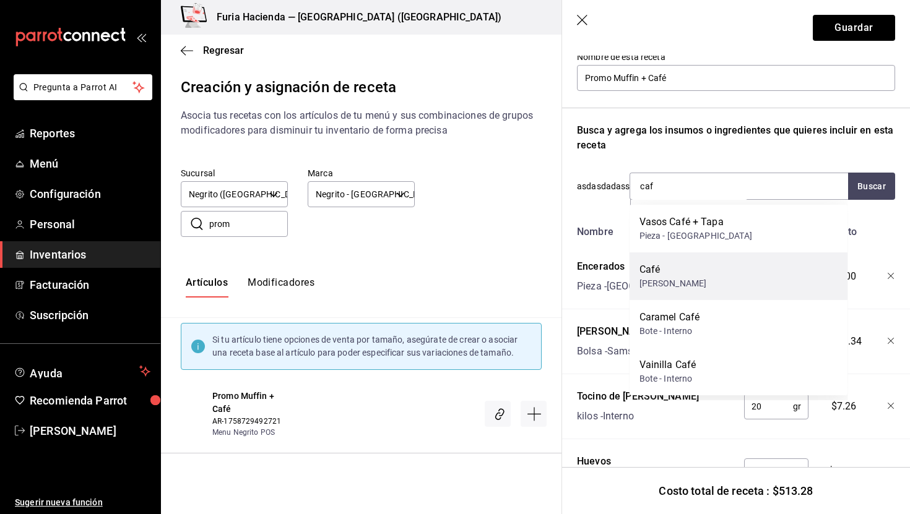
click at [735, 270] on div "Café Kilos - Ricardo" at bounding box center [738, 277] width 218 height 48
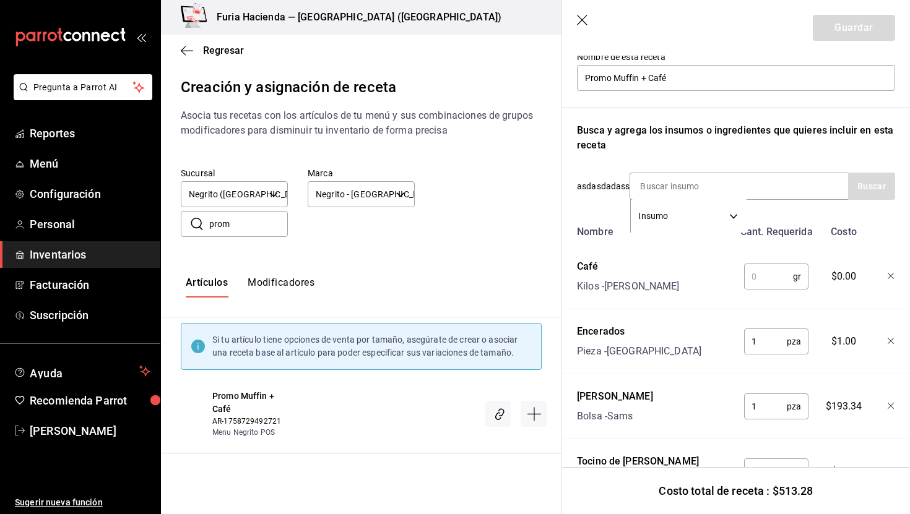
click at [766, 279] on input "text" at bounding box center [768, 276] width 49 height 25
type input "12"
click at [860, 22] on button "Guardar" at bounding box center [854, 28] width 82 height 26
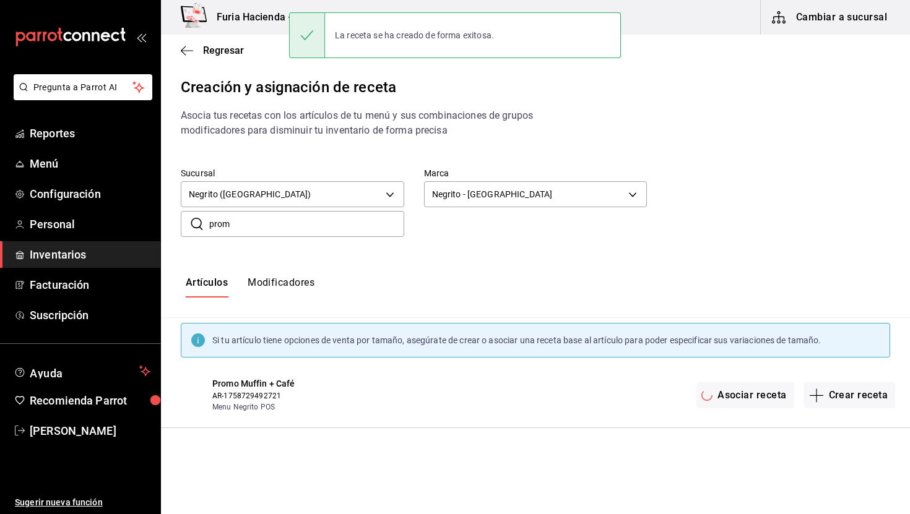
scroll to position [0, 0]
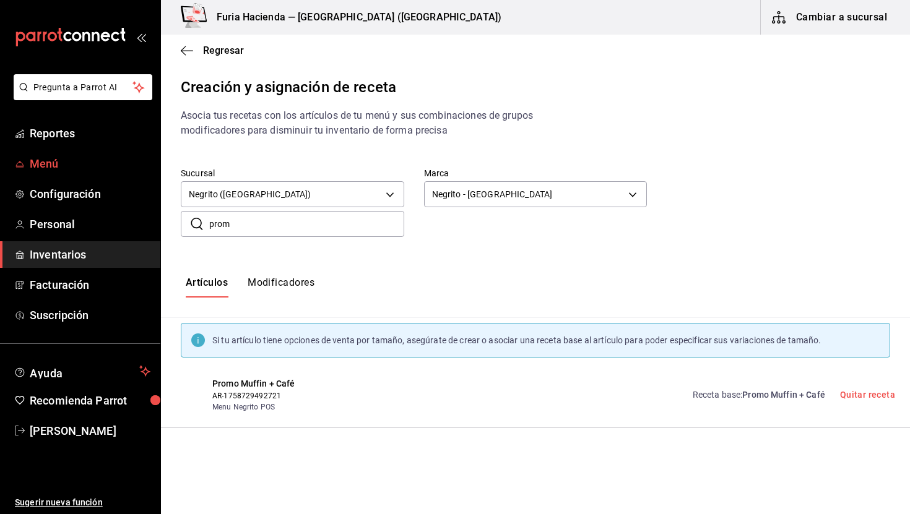
click at [52, 165] on span "Menú" at bounding box center [90, 163] width 121 height 17
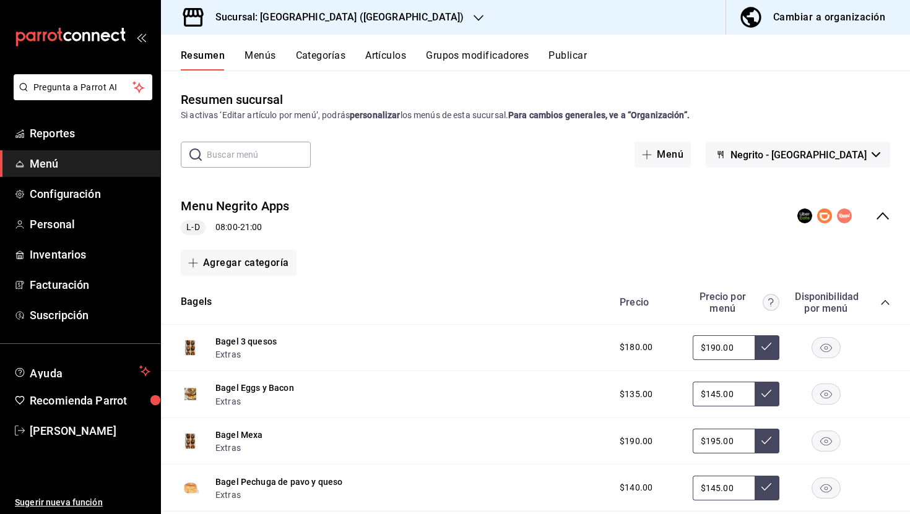
click at [800, 19] on div "Cambiar a organización" at bounding box center [829, 17] width 112 height 17
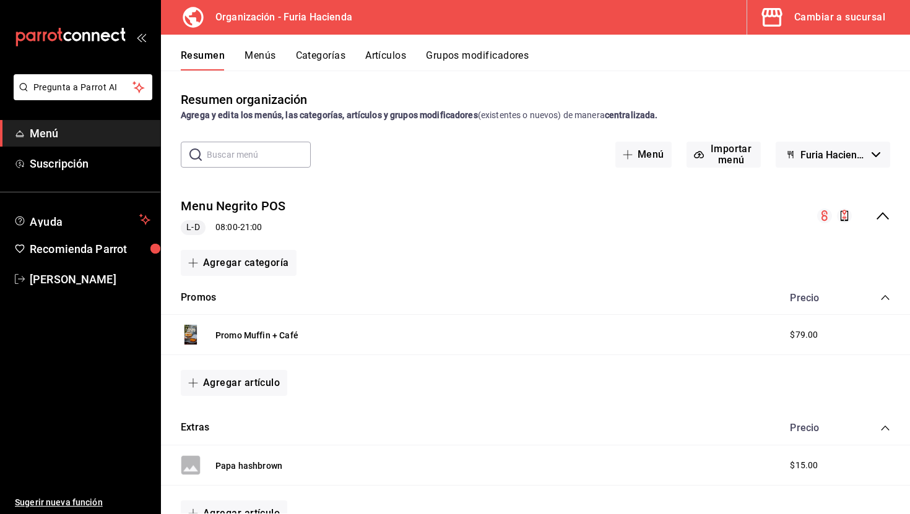
click at [795, 23] on div "Cambiar a sucursal" at bounding box center [839, 17] width 91 height 17
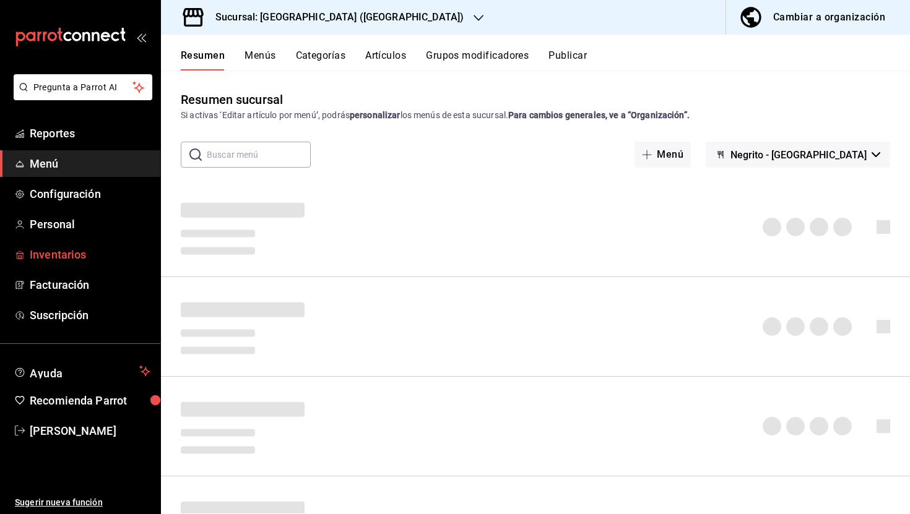
click at [62, 253] on span "Inventarios" at bounding box center [90, 254] width 121 height 17
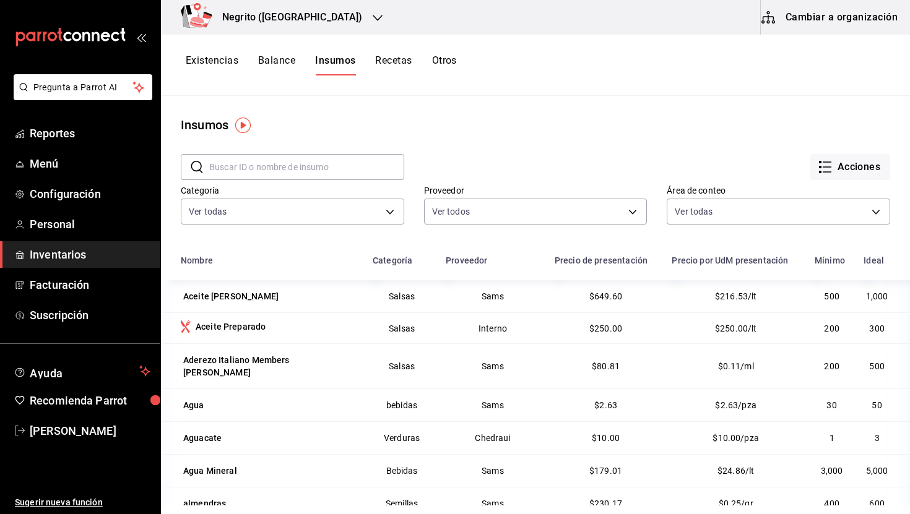
click at [373, 58] on div "Existencias Balance Insumos Recetas Otros" at bounding box center [321, 64] width 271 height 21
click at [396, 61] on button "Recetas" at bounding box center [393, 64] width 37 height 21
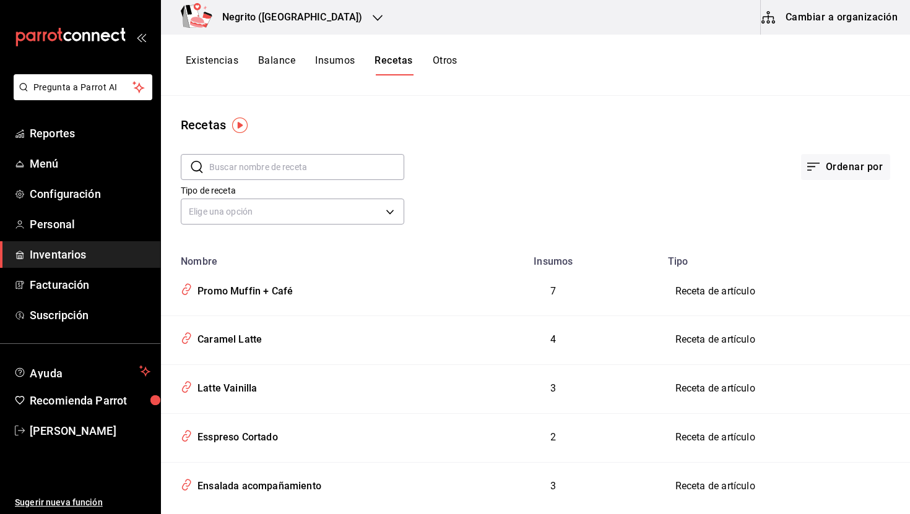
click at [613, 147] on div "Ordenar por" at bounding box center [647, 157] width 486 height 46
click at [340, 61] on button "Insumos" at bounding box center [335, 64] width 40 height 21
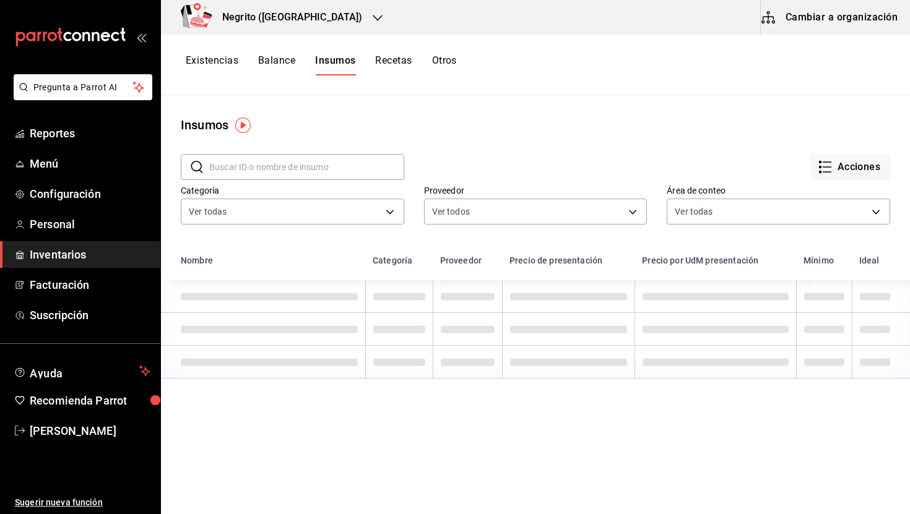
click at [381, 61] on button "Recetas" at bounding box center [393, 64] width 37 height 21
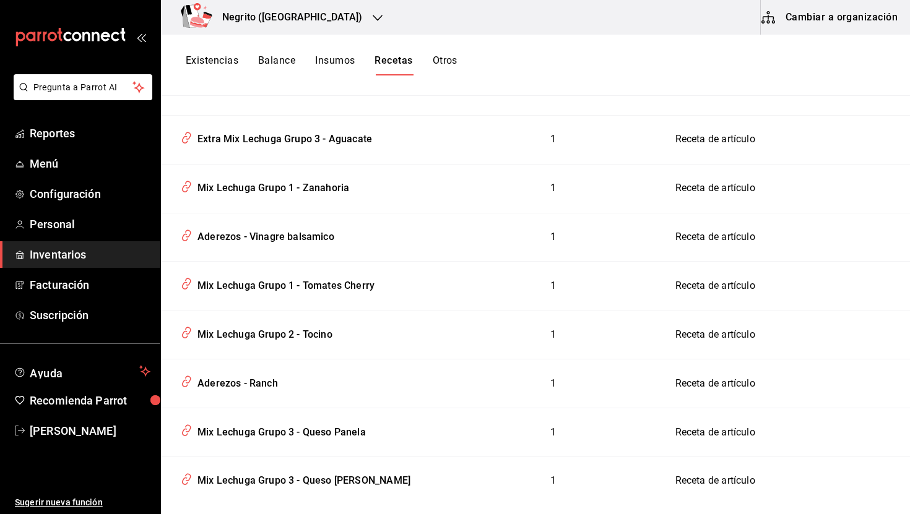
scroll to position [639, 0]
click at [275, 329] on div "Mix Lechuga Grupo 2 - Tocino" at bounding box center [262, 333] width 140 height 19
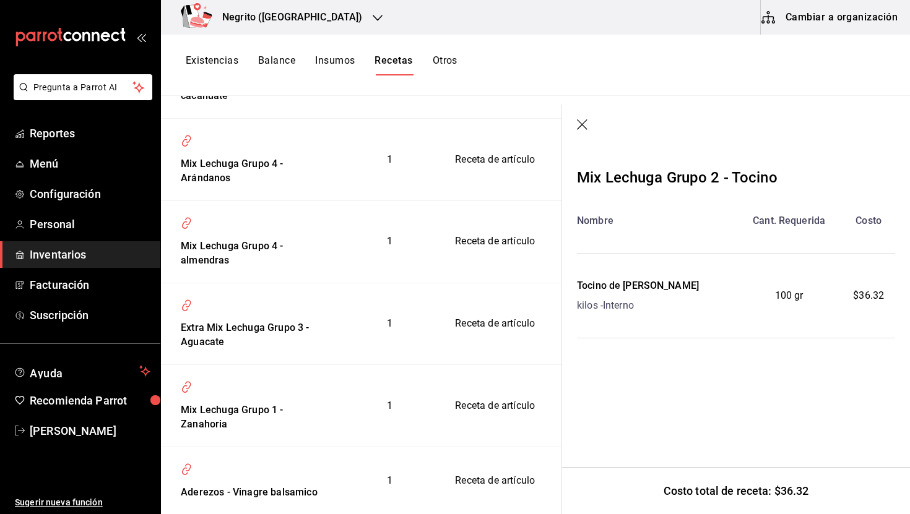
click at [580, 128] on icon "button" at bounding box center [583, 125] width 12 height 12
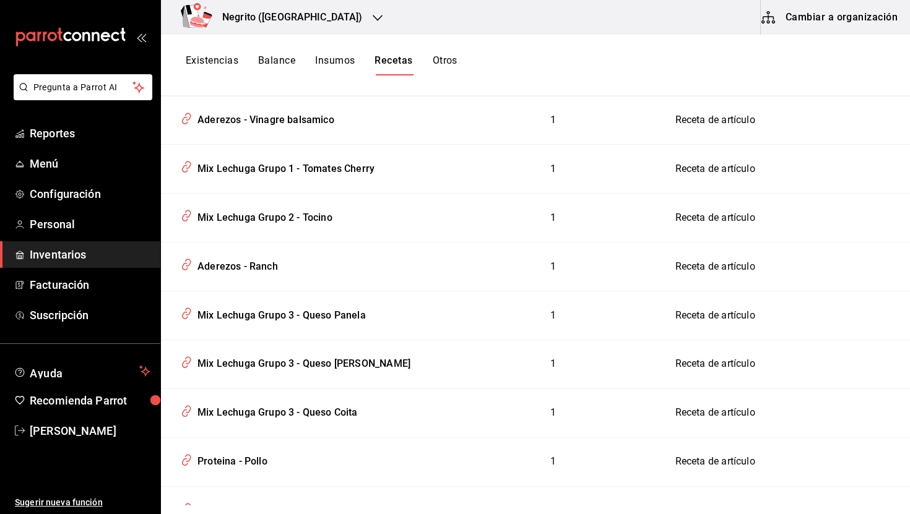
scroll to position [738, 0]
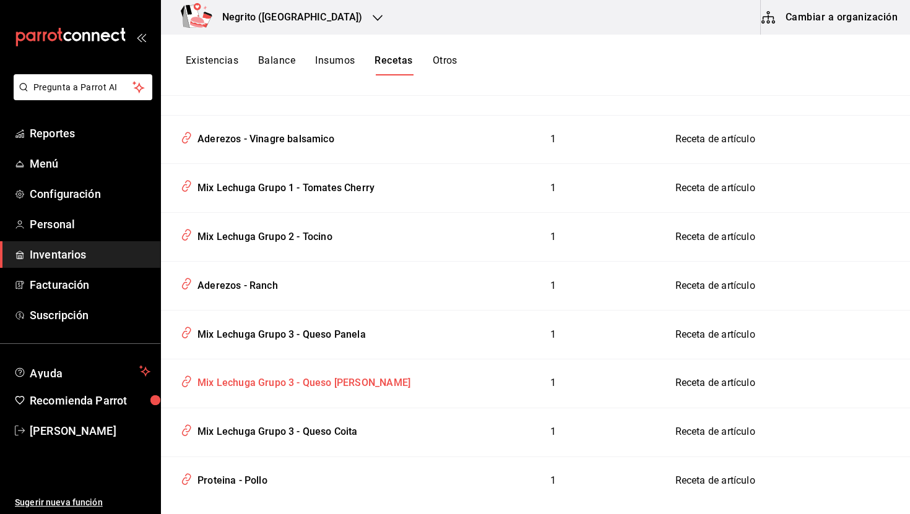
click at [281, 377] on div "Mix Lechuga Grupo 3 - Queso [PERSON_NAME]" at bounding box center [301, 380] width 218 height 19
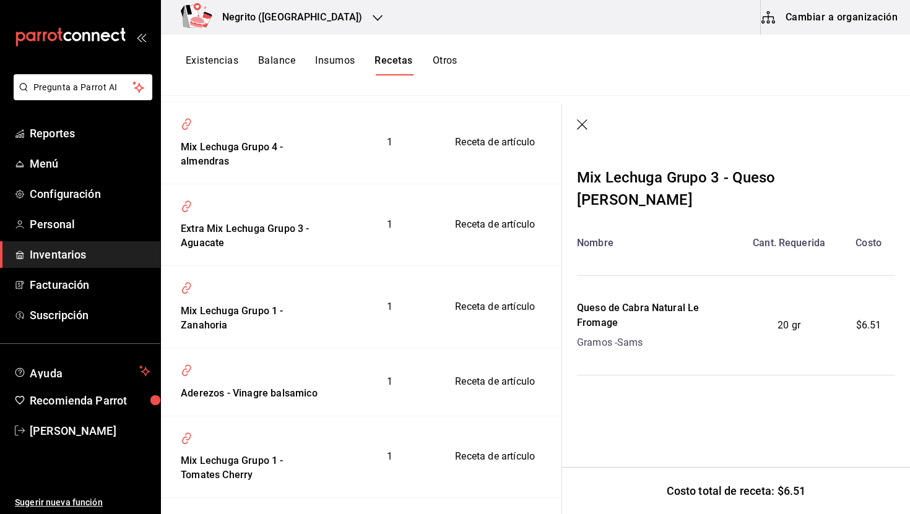
click at [581, 119] on icon "button" at bounding box center [583, 125] width 12 height 12
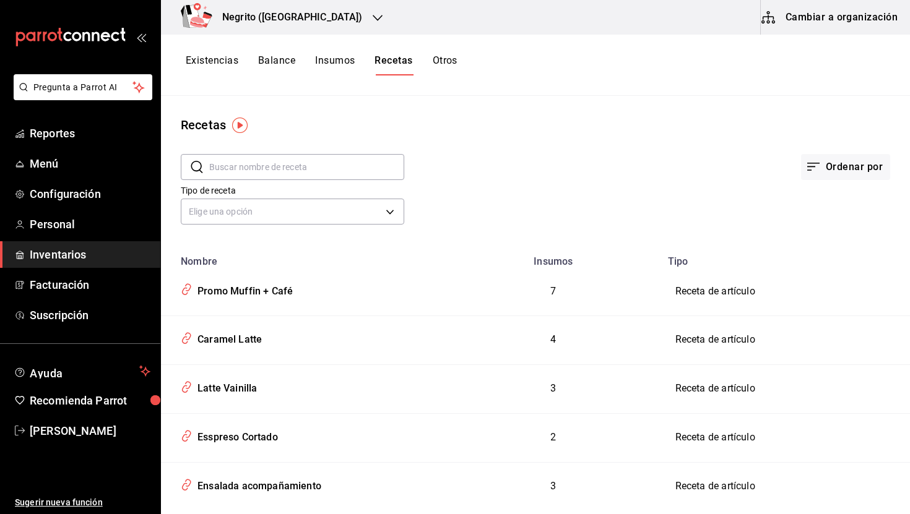
click at [825, 16] on button "Cambiar a organización" at bounding box center [830, 17] width 139 height 35
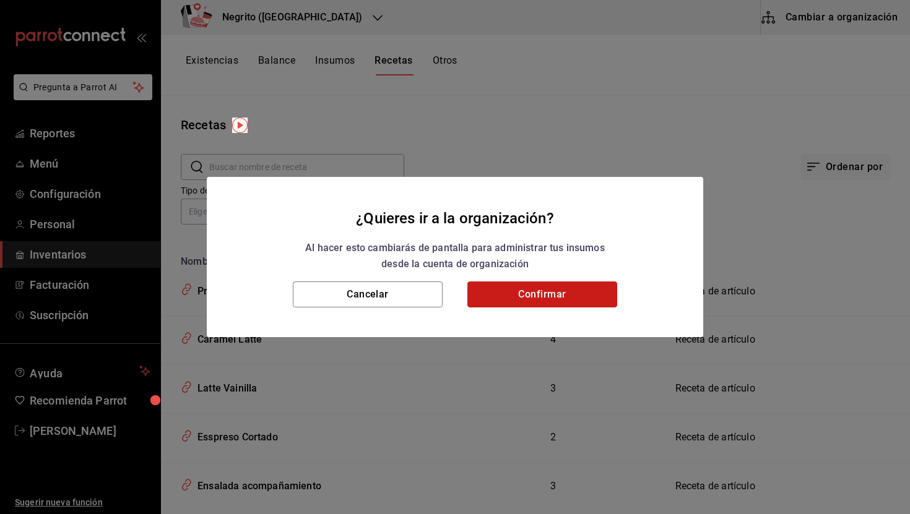
click at [508, 293] on button "Confirmar" at bounding box center [542, 295] width 150 height 26
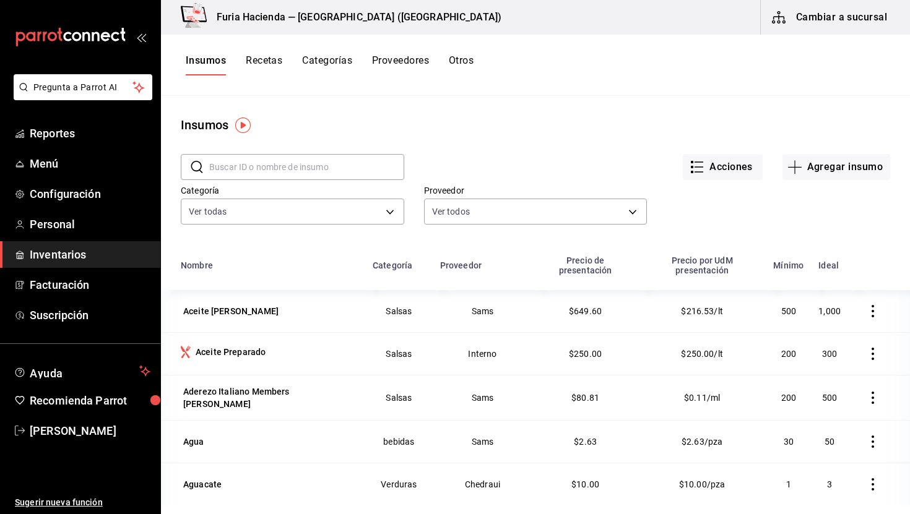
click at [263, 64] on button "Recetas" at bounding box center [264, 64] width 37 height 21
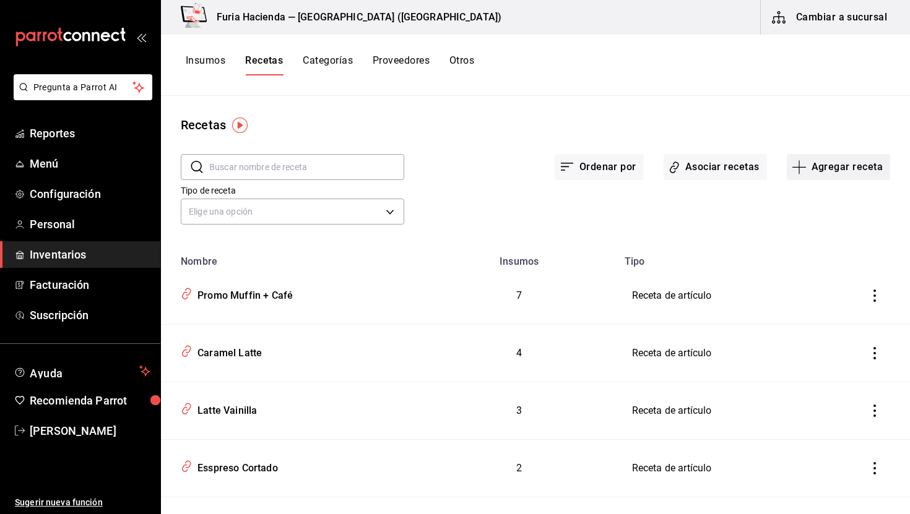
click at [807, 167] on icon "button" at bounding box center [799, 167] width 15 height 15
click at [733, 167] on div at bounding box center [455, 257] width 910 height 514
click at [707, 163] on button "Asociar recetas" at bounding box center [715, 167] width 103 height 26
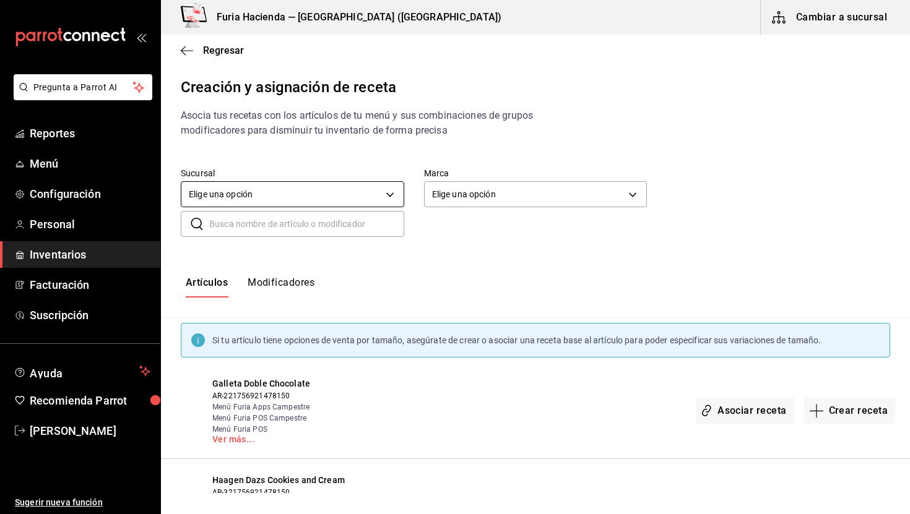
click at [272, 197] on body "Pregunta a Parrot AI Reportes Menú Configuración Personal Inventarios Facturaci…" at bounding box center [455, 246] width 910 height 493
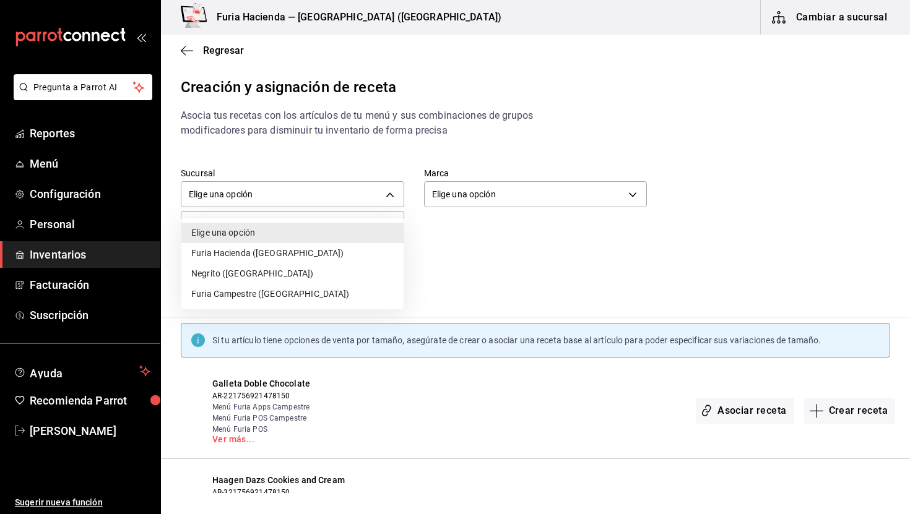
click at [261, 271] on li "Negrito ([GEOGRAPHIC_DATA])" at bounding box center [292, 274] width 222 height 20
type input "331569e2-3414-4285-a3f8-ff40f793b623"
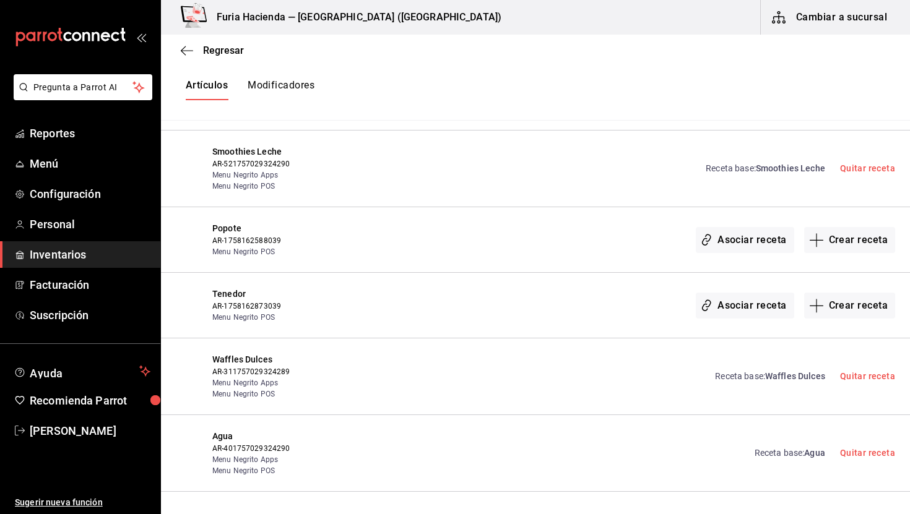
scroll to position [1814, 0]
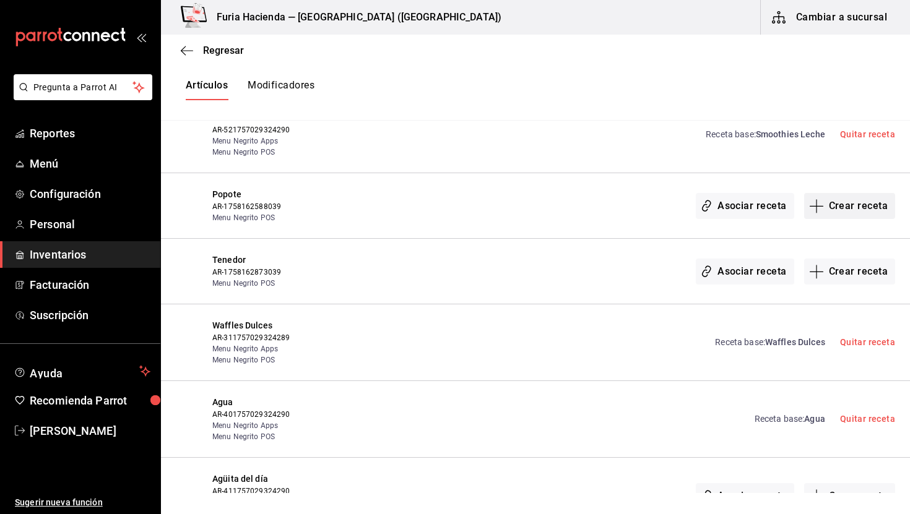
click at [836, 197] on button "Crear receta" at bounding box center [850, 206] width 92 height 26
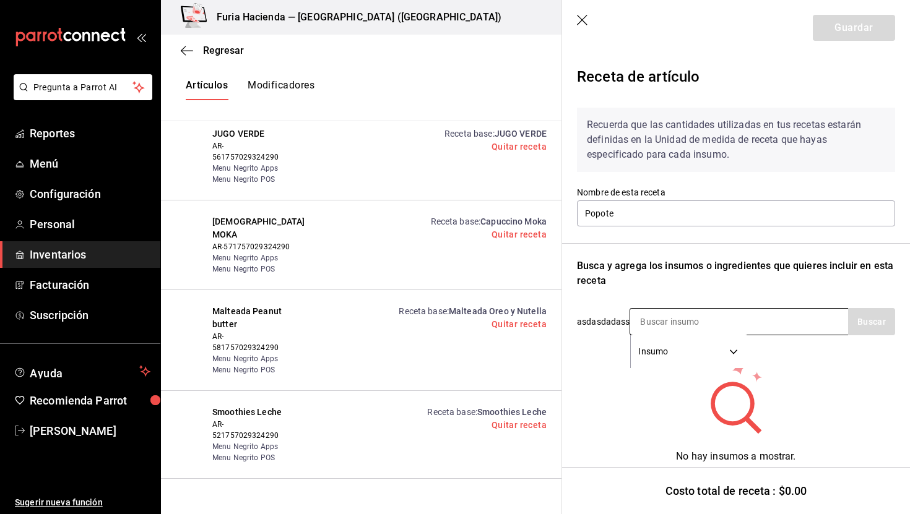
click at [675, 321] on input at bounding box center [692, 322] width 124 height 26
type input "popo"
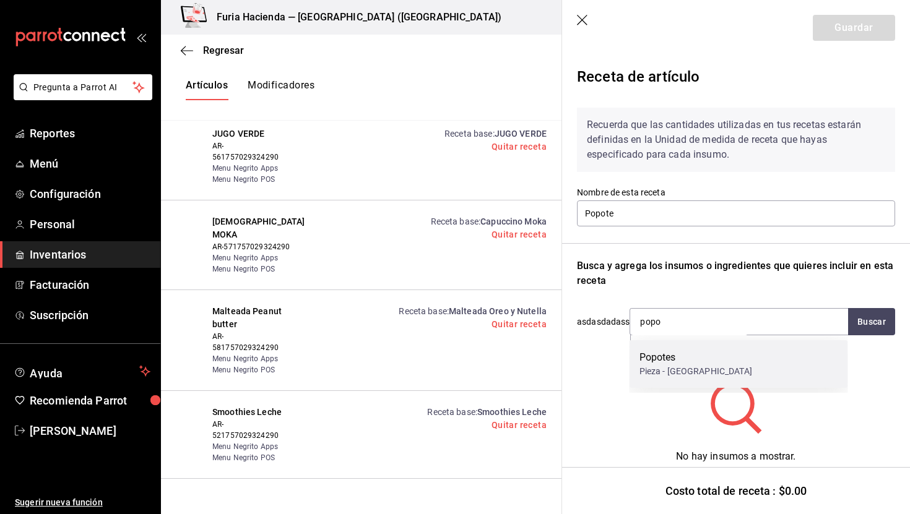
click at [680, 378] on div "Pieza - UBIC Center" at bounding box center [695, 371] width 113 height 13
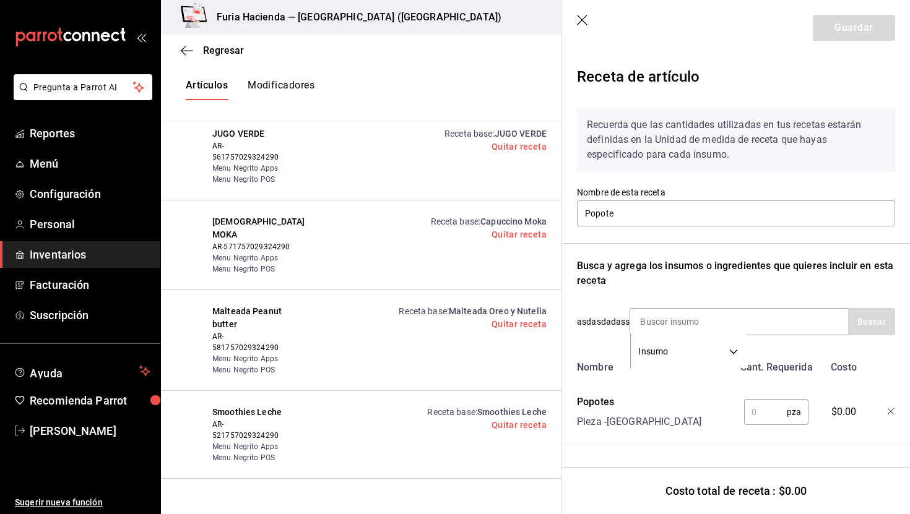
click at [769, 412] on input "text" at bounding box center [765, 412] width 43 height 25
type input "1"
click at [847, 36] on button "Guardar" at bounding box center [854, 28] width 82 height 26
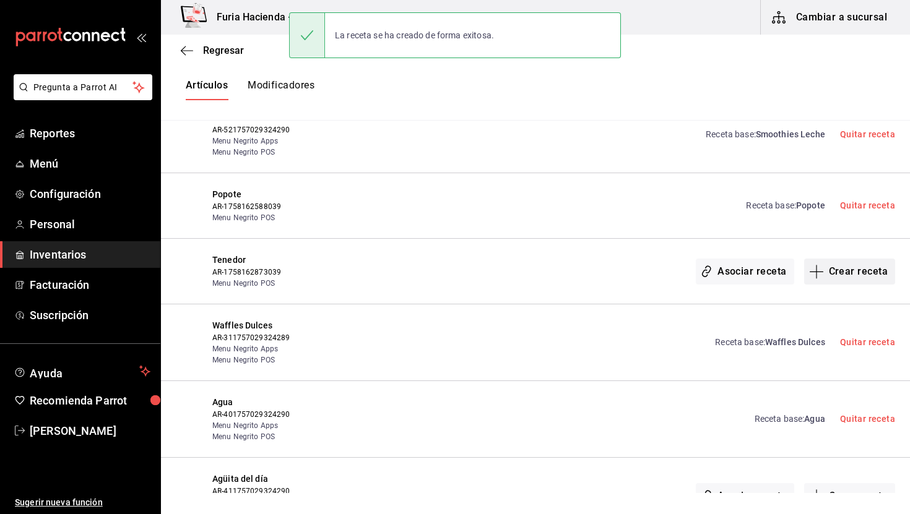
click at [842, 259] on button "Crear receta" at bounding box center [850, 272] width 92 height 26
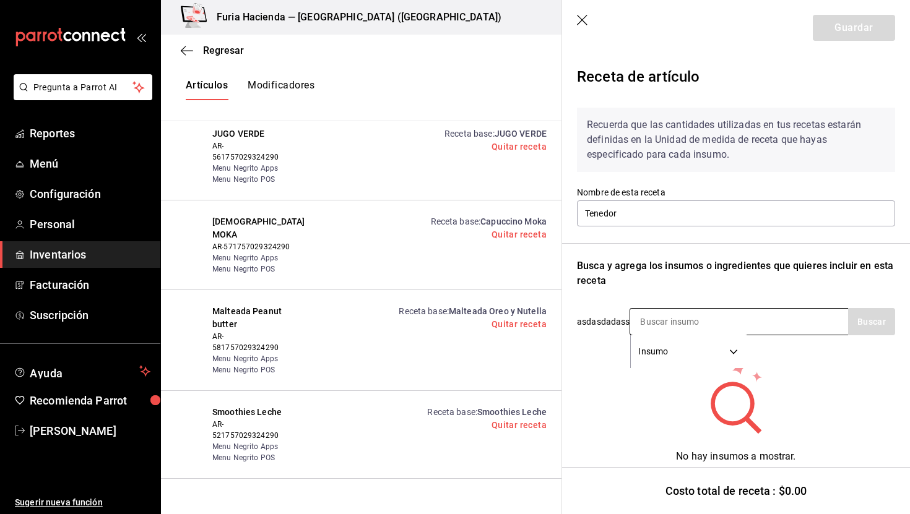
click at [657, 322] on input at bounding box center [692, 322] width 124 height 26
type input "tene"
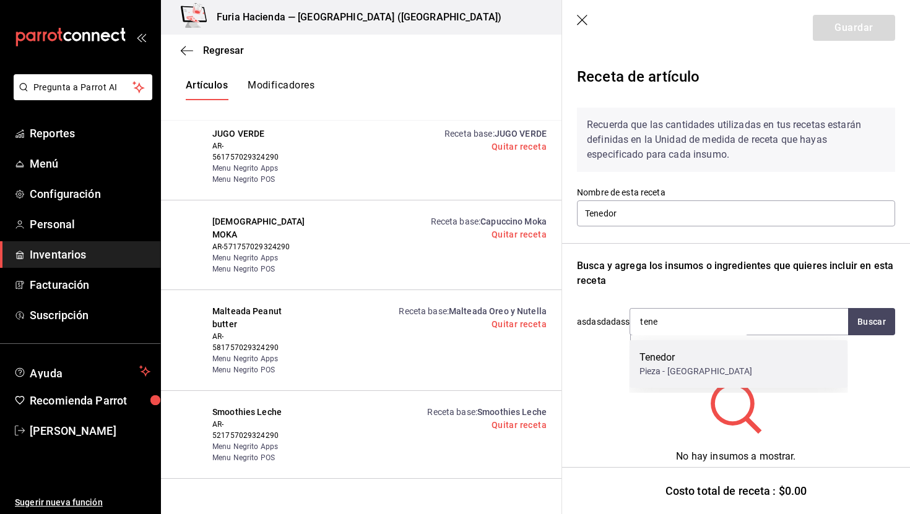
click at [675, 368] on div "Pieza - UBIC Center" at bounding box center [695, 371] width 113 height 13
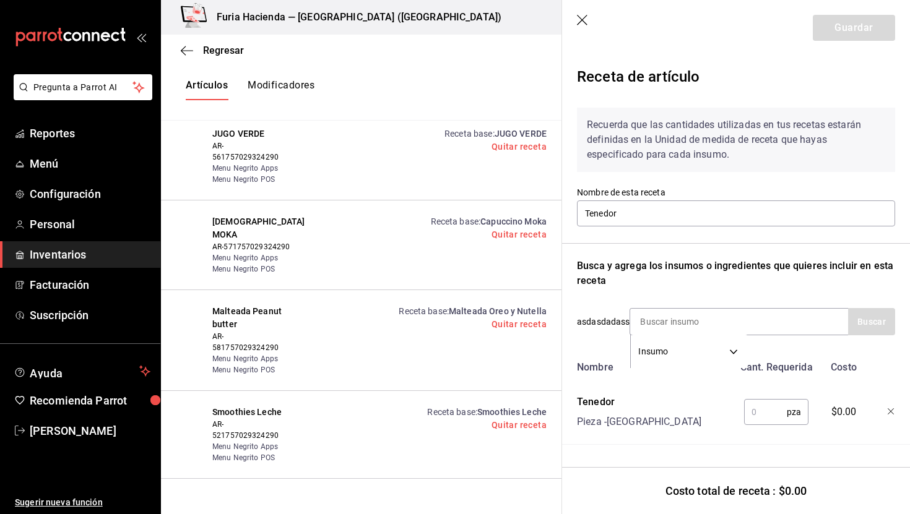
click at [756, 416] on input "text" at bounding box center [765, 412] width 43 height 25
type input "1"
click at [859, 23] on button "Guardar" at bounding box center [854, 28] width 82 height 26
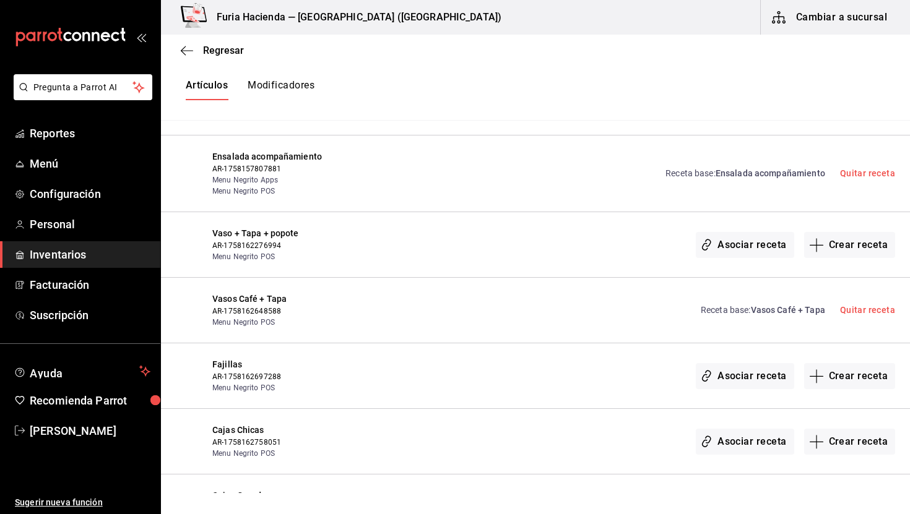
scroll to position [2992, 0]
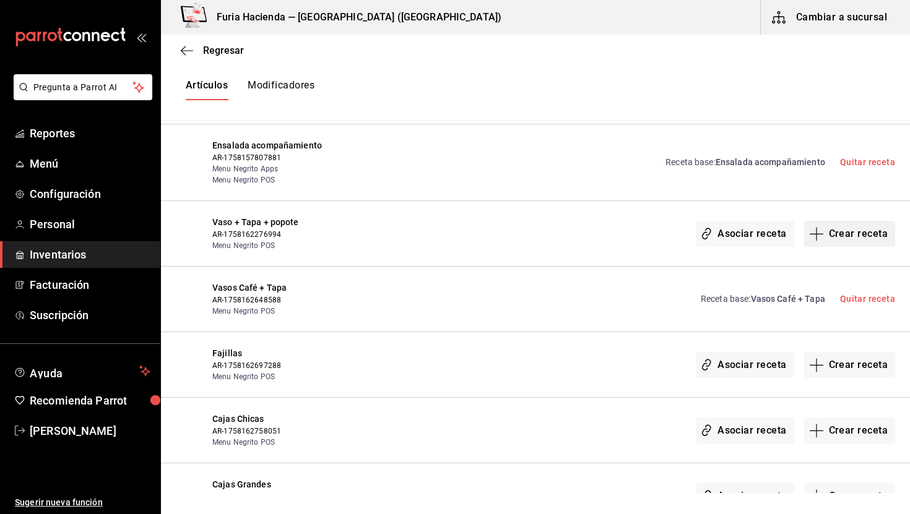
click at [847, 221] on button "Crear receta" at bounding box center [850, 234] width 92 height 26
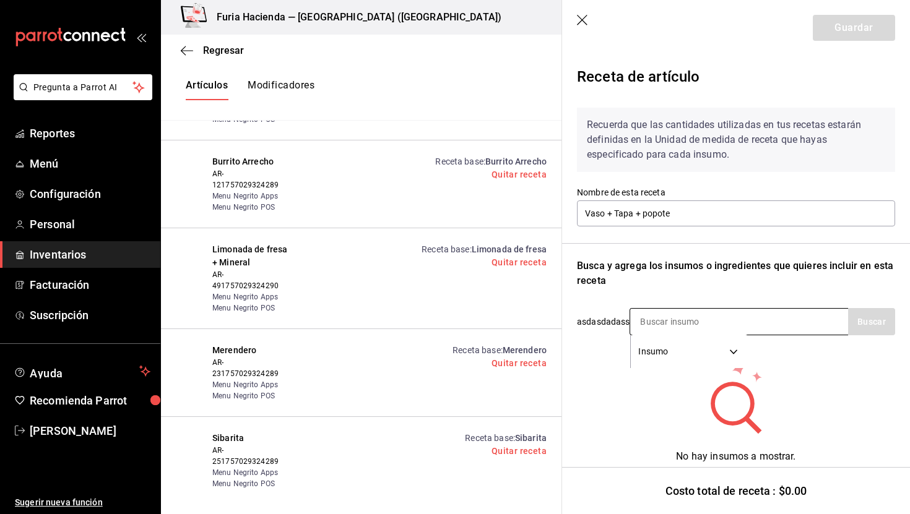
click at [663, 312] on input at bounding box center [692, 322] width 124 height 26
type input "vaso"
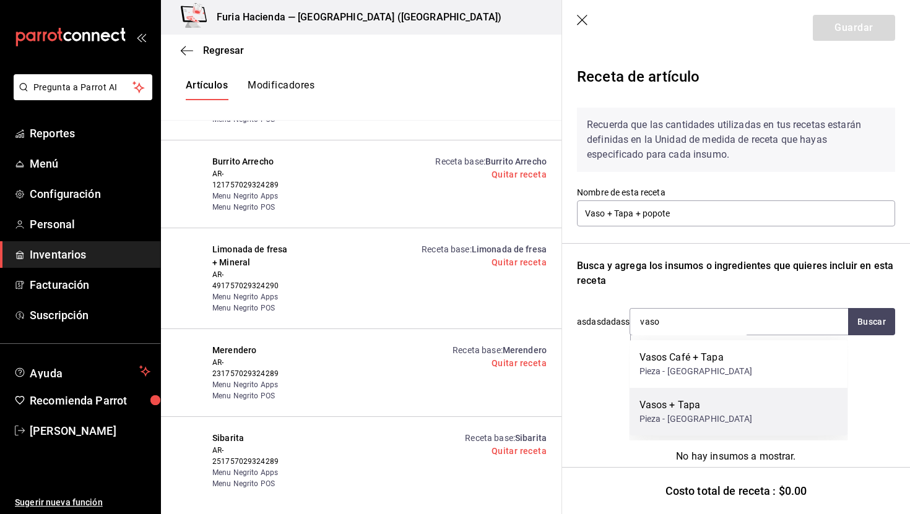
click at [719, 410] on div "Vasos + Tapa Pieza - UBIC Center" at bounding box center [738, 412] width 218 height 48
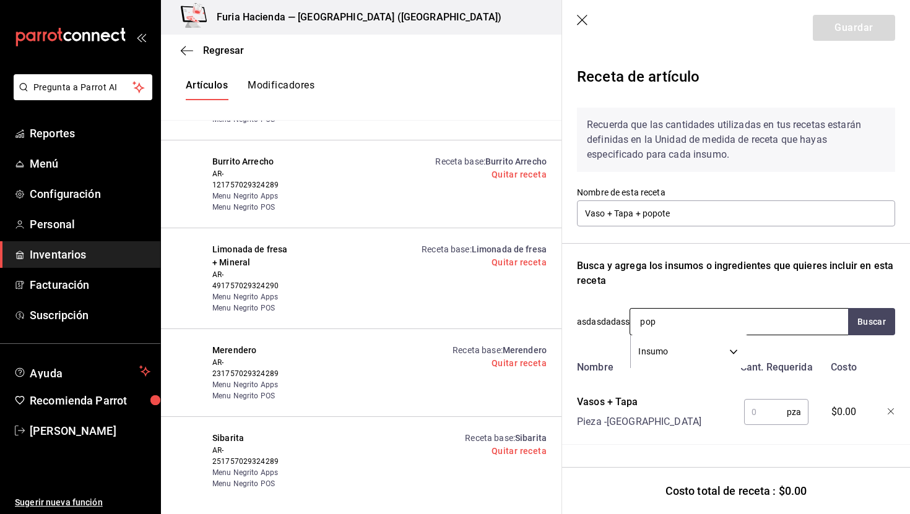
type input "popo"
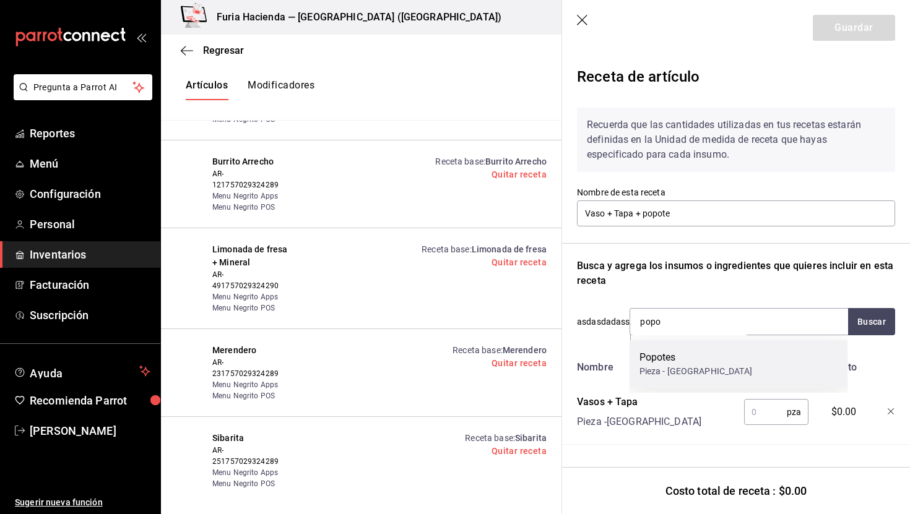
click at [700, 377] on div "Pieza - UBIC Center" at bounding box center [695, 371] width 113 height 13
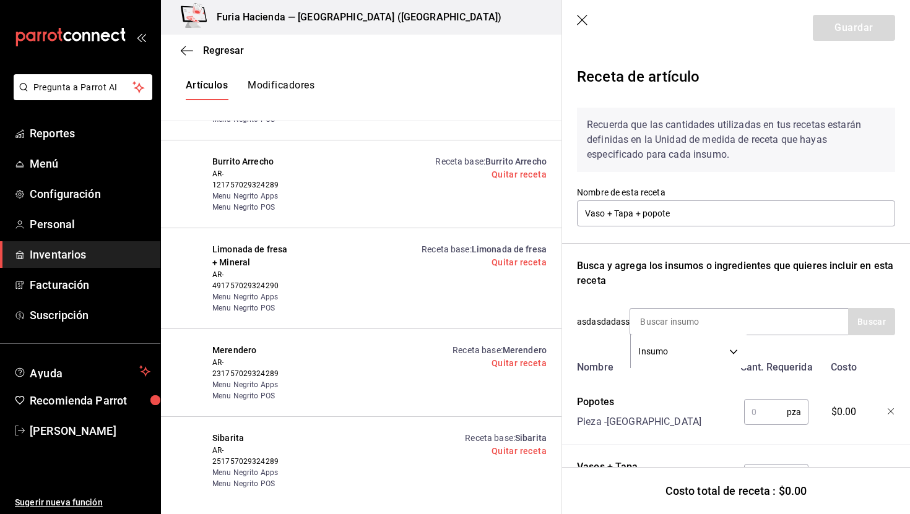
click at [763, 403] on input "text" at bounding box center [765, 412] width 43 height 25
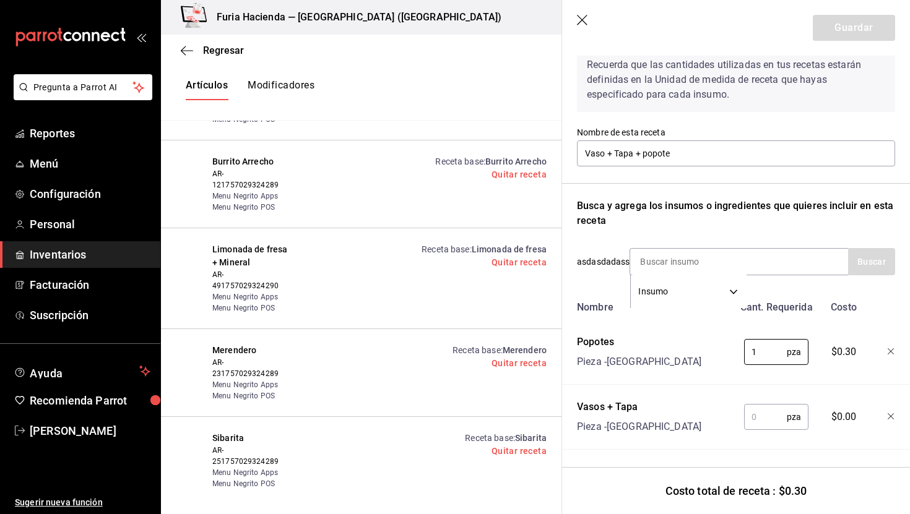
type input "1"
click at [758, 418] on input "text" at bounding box center [765, 417] width 43 height 25
type input "1"
click at [844, 23] on button "Guardar" at bounding box center [854, 28] width 82 height 26
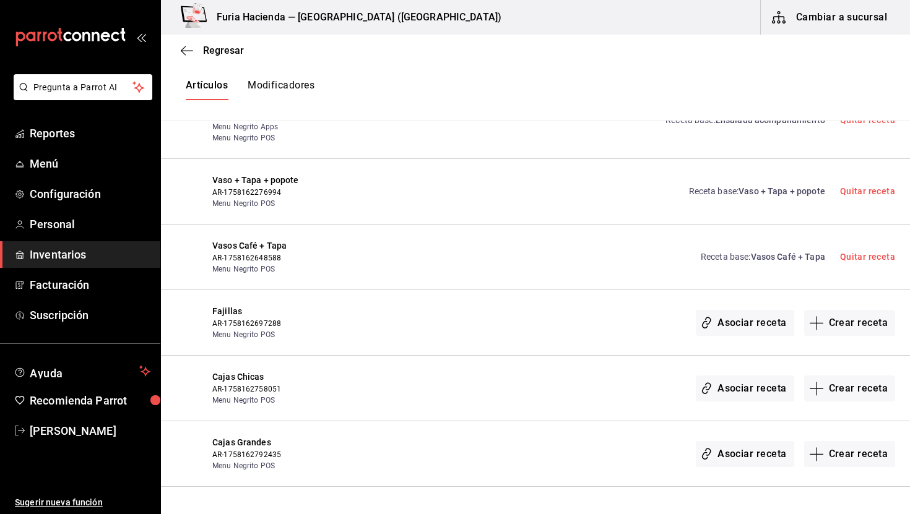
scroll to position [3033, 0]
click at [809, 253] on span "Vasos Café + Tapa" at bounding box center [788, 258] width 74 height 10
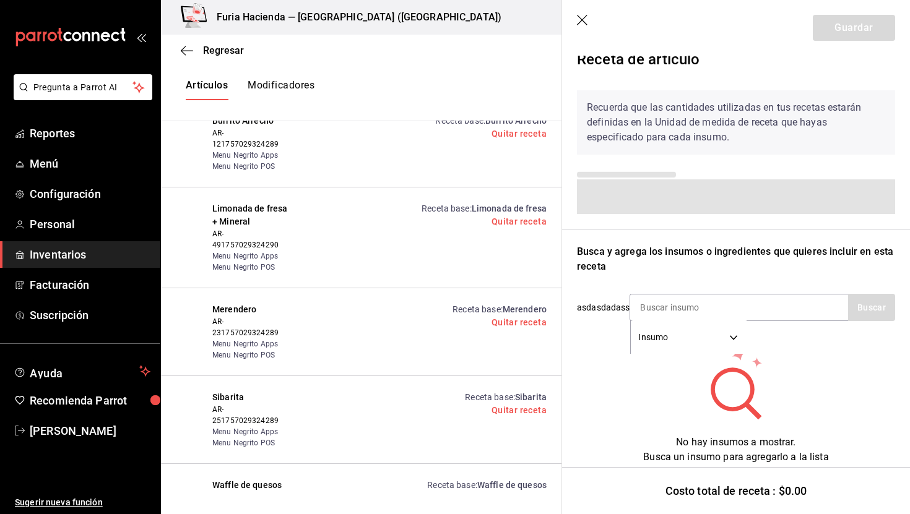
scroll to position [0, 0]
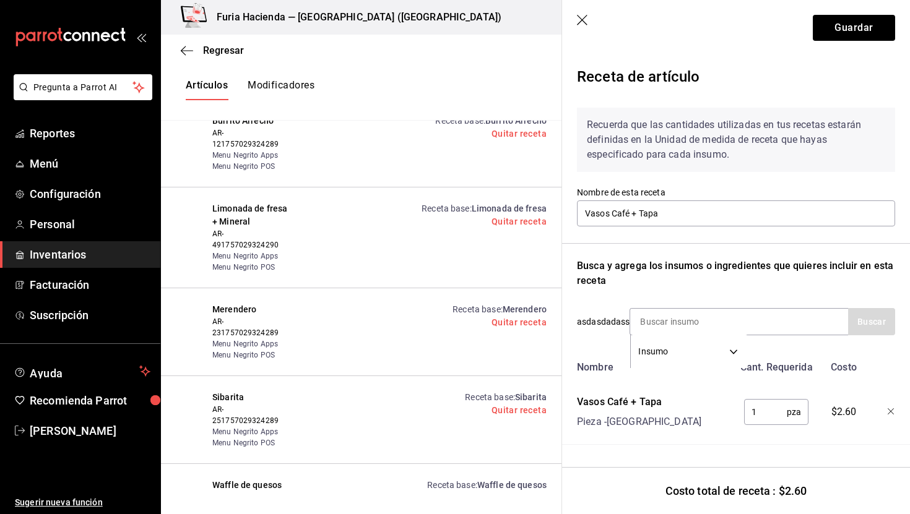
click at [582, 20] on icon "button" at bounding box center [582, 20] width 11 height 11
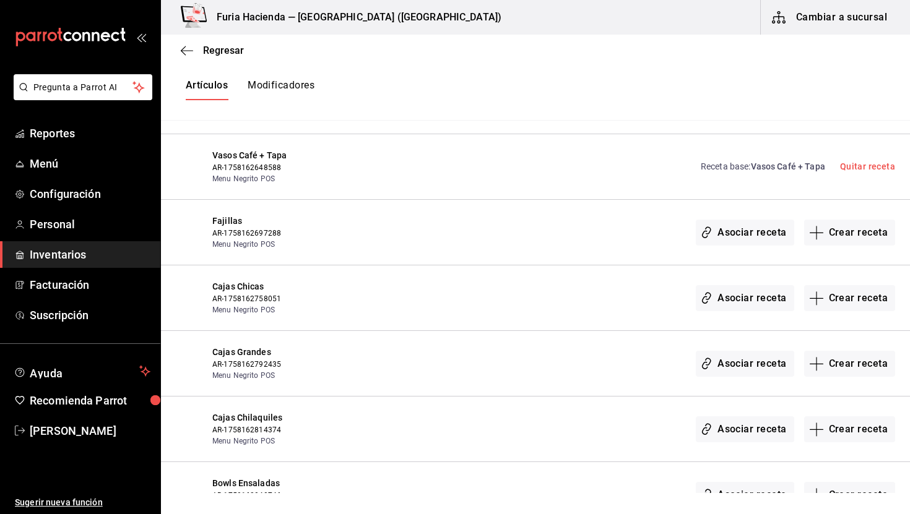
scroll to position [3134, 0]
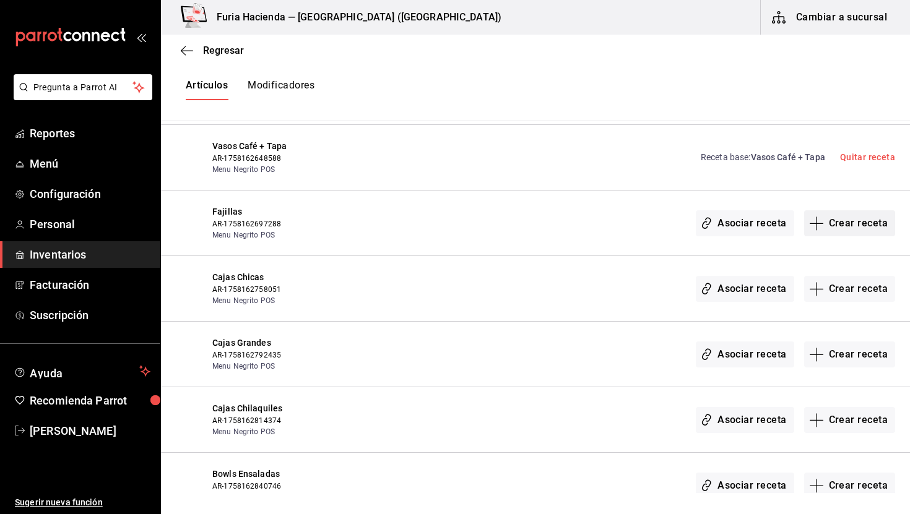
click at [843, 212] on button "Crear receta" at bounding box center [850, 223] width 92 height 26
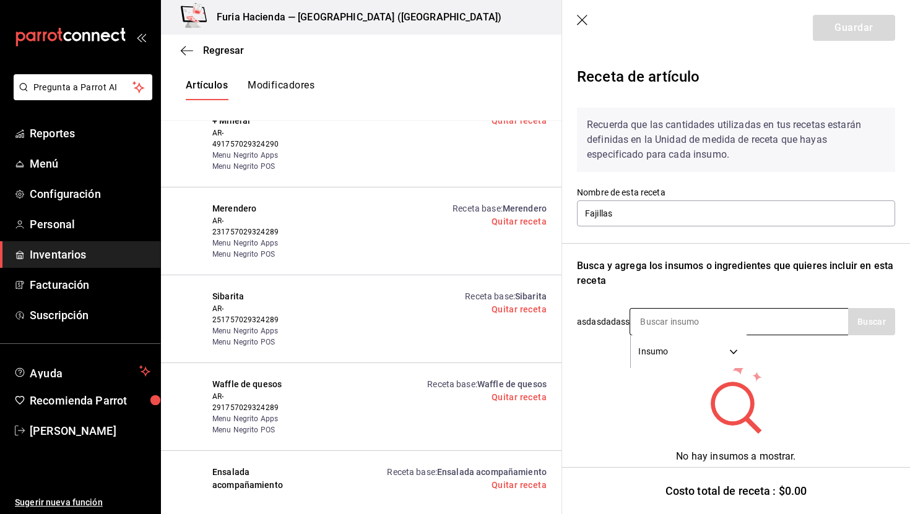
click at [638, 317] on input at bounding box center [692, 322] width 124 height 26
type input "fajilla"
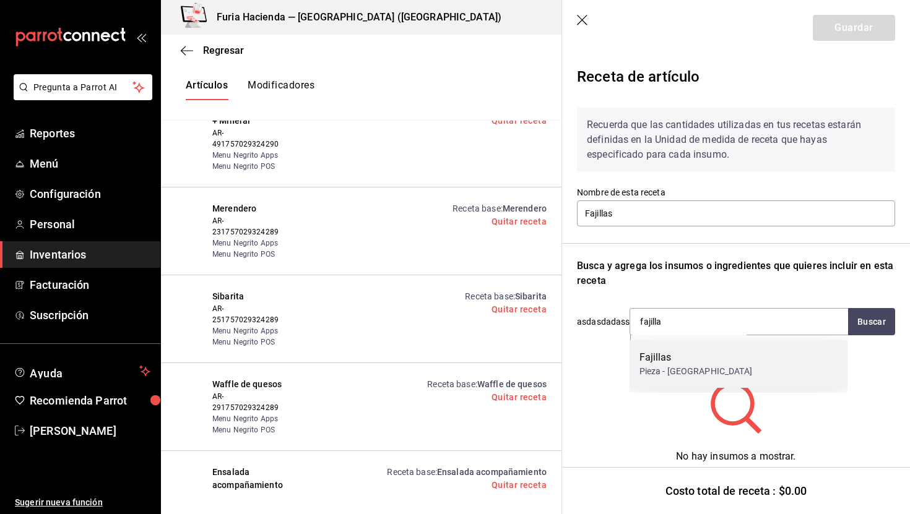
click at [673, 355] on div "Fajillas" at bounding box center [695, 357] width 113 height 15
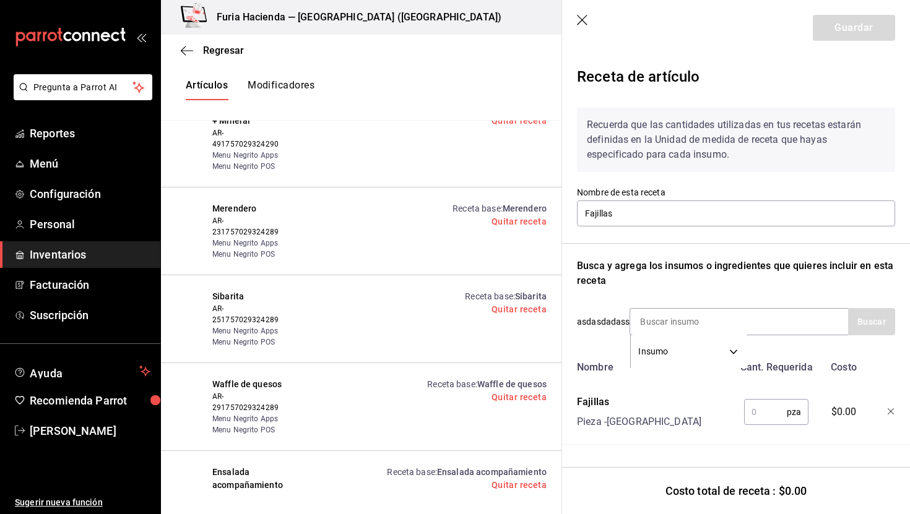
click at [768, 412] on input "text" at bounding box center [765, 412] width 43 height 25
type input "1"
click at [844, 14] on header "Guardar" at bounding box center [736, 28] width 348 height 56
click at [844, 27] on button "Guardar" at bounding box center [854, 28] width 82 height 26
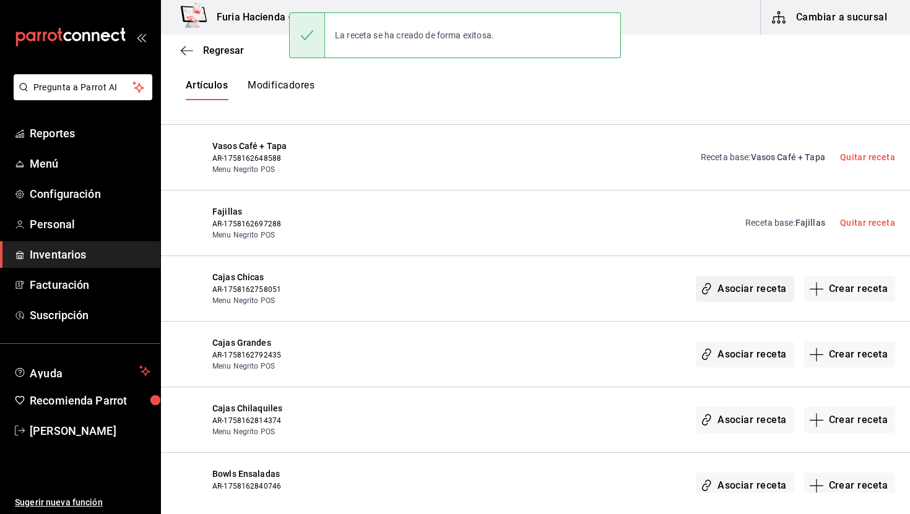
scroll to position [3175, 0]
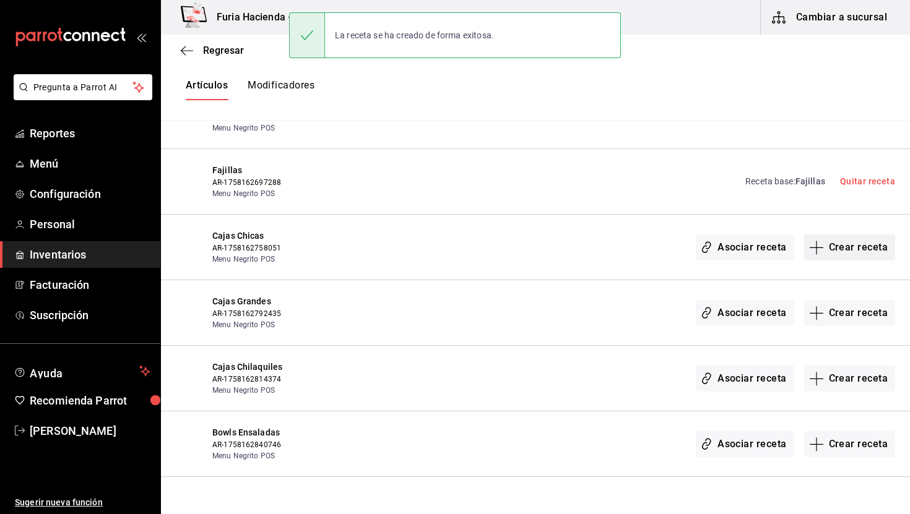
click at [839, 236] on button "Crear receta" at bounding box center [850, 248] width 92 height 26
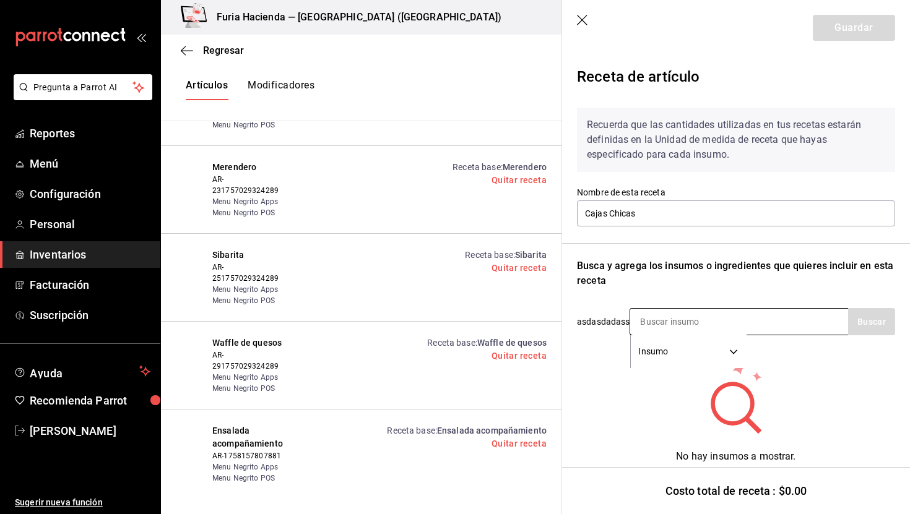
click at [668, 314] on input at bounding box center [692, 322] width 124 height 26
type input "cajas"
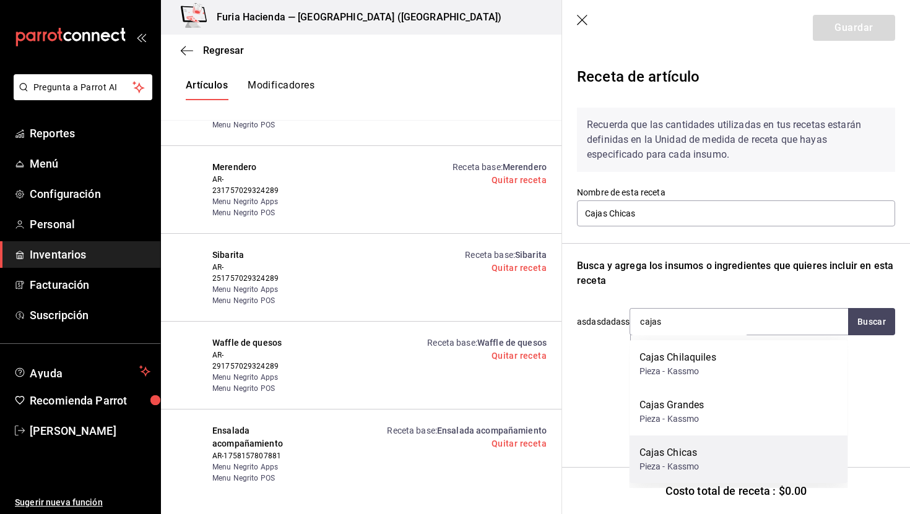
click at [697, 452] on div "Cajas Chicas" at bounding box center [669, 453] width 60 height 15
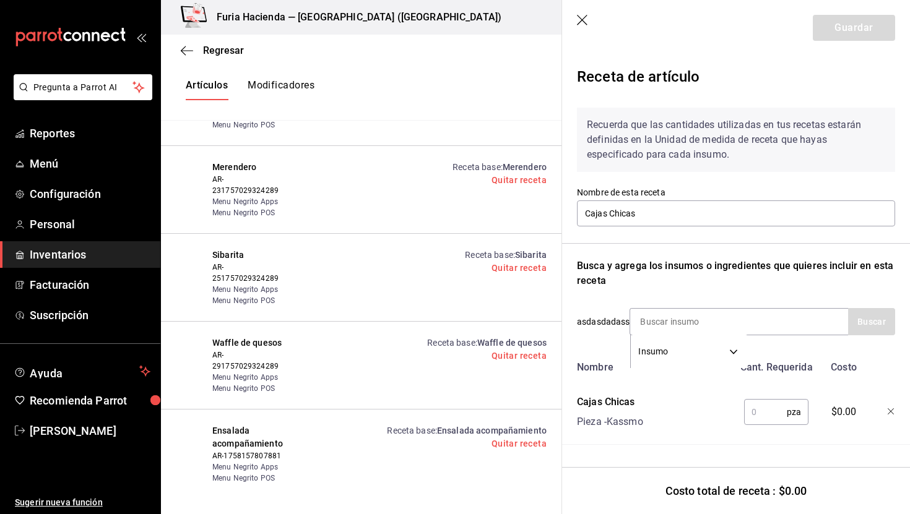
click at [765, 402] on input "text" at bounding box center [765, 412] width 43 height 25
type input "1"
click at [863, 26] on button "Guardar" at bounding box center [854, 28] width 82 height 26
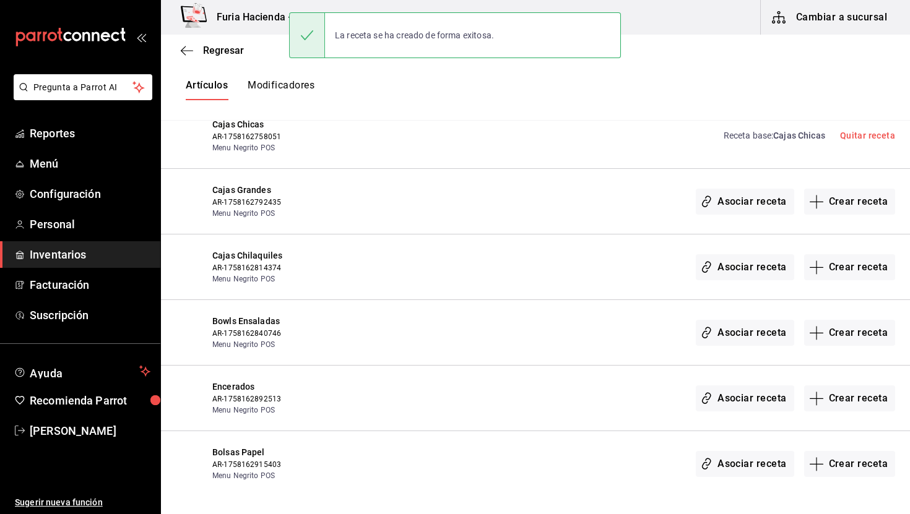
scroll to position [3287, 0]
click at [852, 188] on button "Crear receta" at bounding box center [850, 201] width 92 height 26
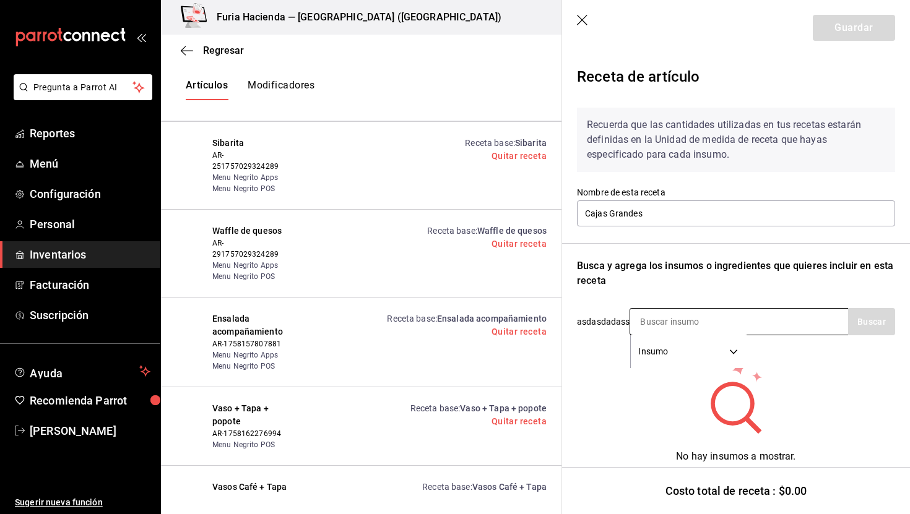
click at [657, 326] on input at bounding box center [692, 322] width 124 height 26
type input "cajas"
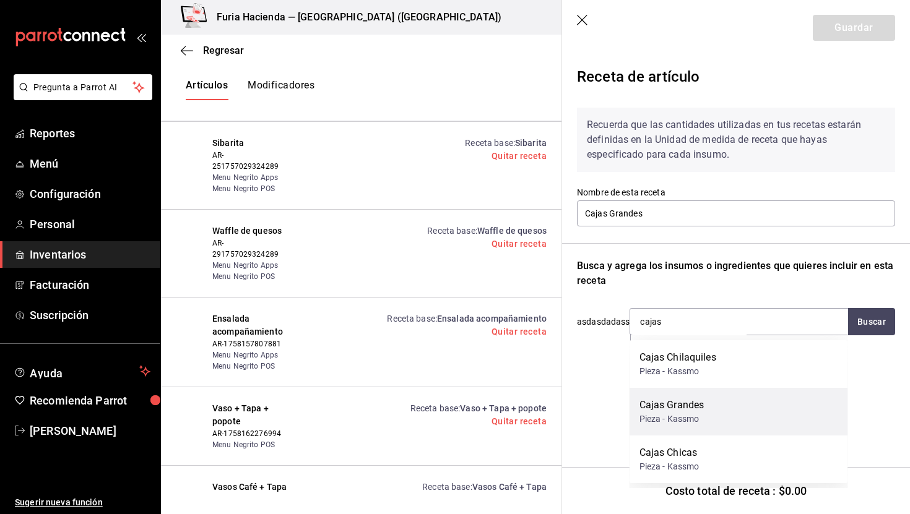
click at [706, 416] on div "Cajas Grandes Pieza - Kassmo" at bounding box center [738, 412] width 218 height 48
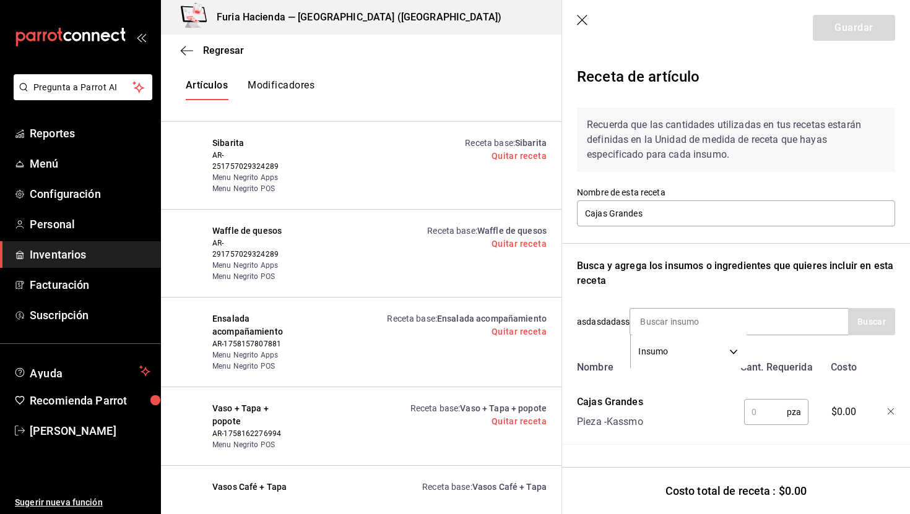
click at [765, 414] on input "text" at bounding box center [765, 412] width 43 height 25
type input "1"
click at [870, 33] on button "Guardar" at bounding box center [854, 28] width 82 height 26
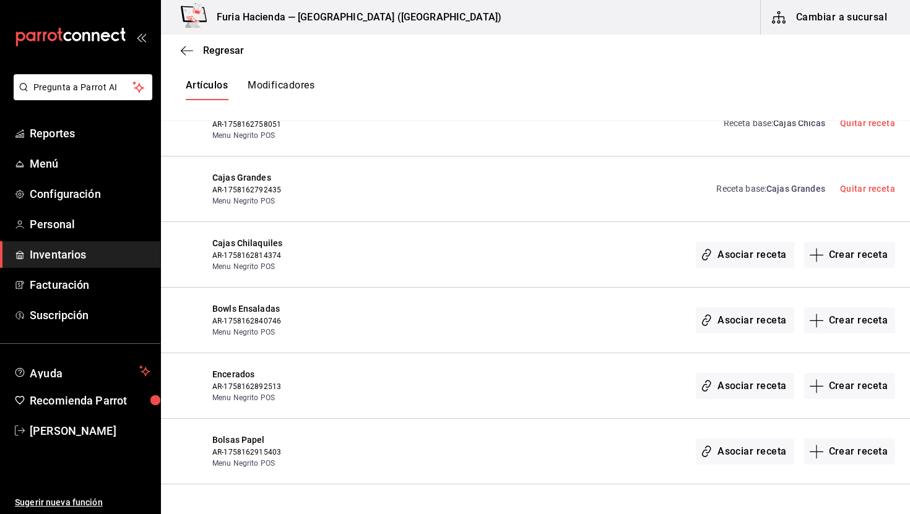
scroll to position [3300, 0]
click at [834, 241] on button "Crear receta" at bounding box center [850, 254] width 92 height 26
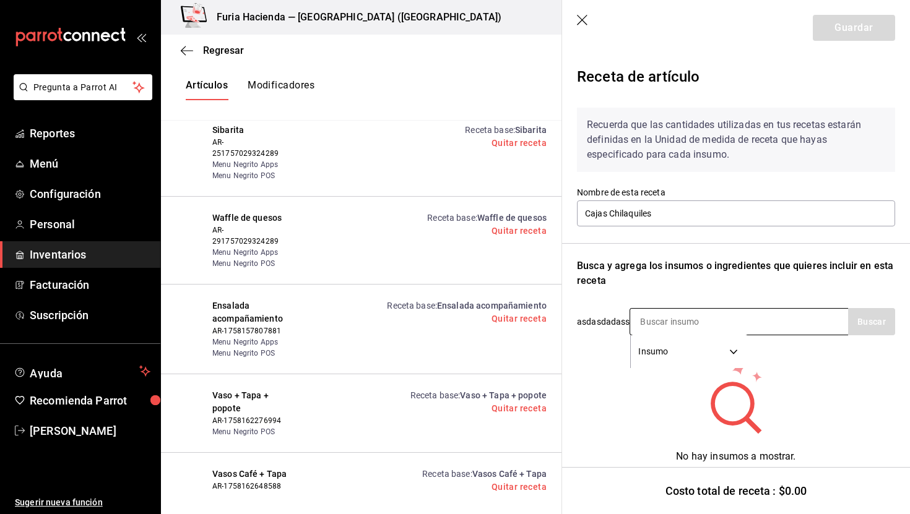
click at [675, 312] on input at bounding box center [692, 322] width 124 height 26
click at [712, 320] on input "caja chi" at bounding box center [692, 322] width 124 height 26
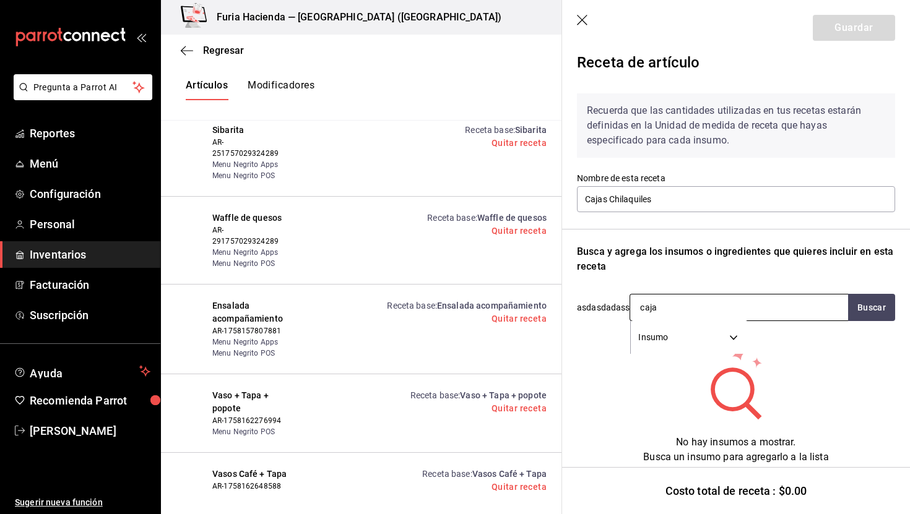
type input "caj"
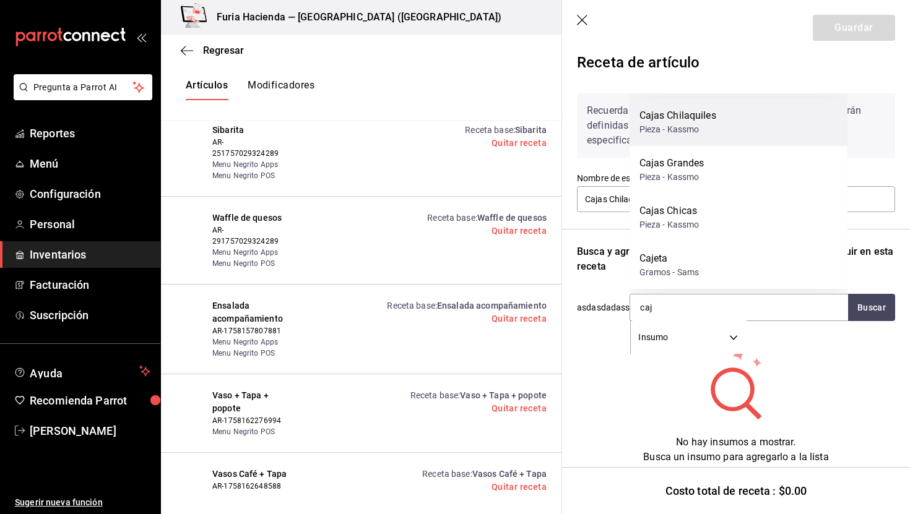
click at [704, 126] on div "Pieza - Kassmo" at bounding box center [677, 129] width 77 height 13
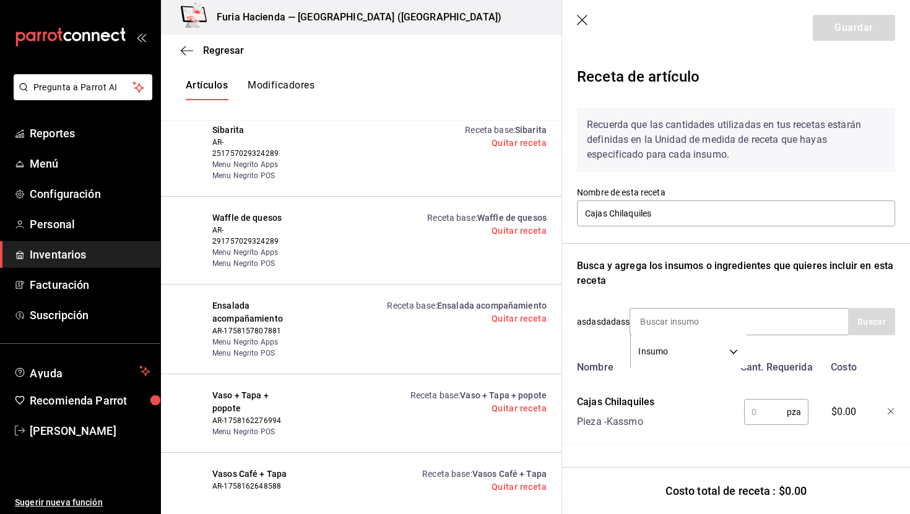
click at [763, 413] on input "text" at bounding box center [765, 412] width 43 height 25
type input "1"
click at [878, 27] on button "Guardar" at bounding box center [854, 28] width 82 height 26
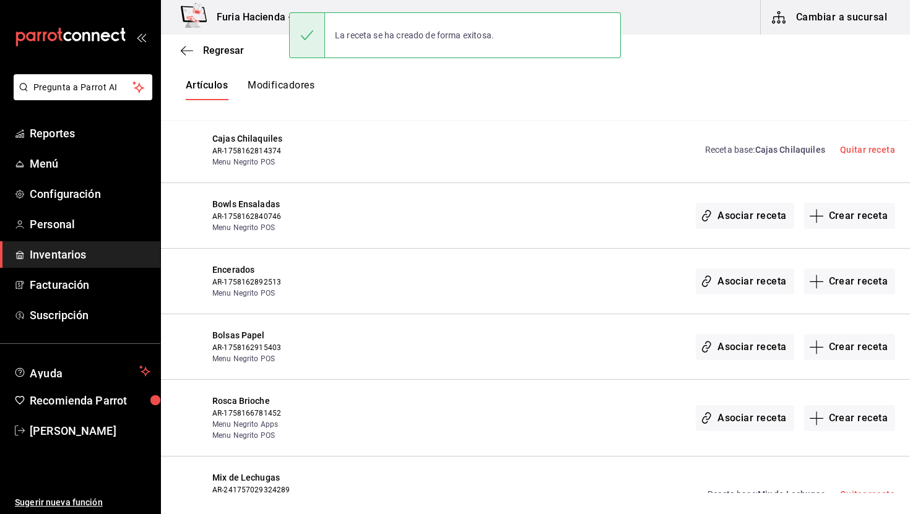
scroll to position [3419, 0]
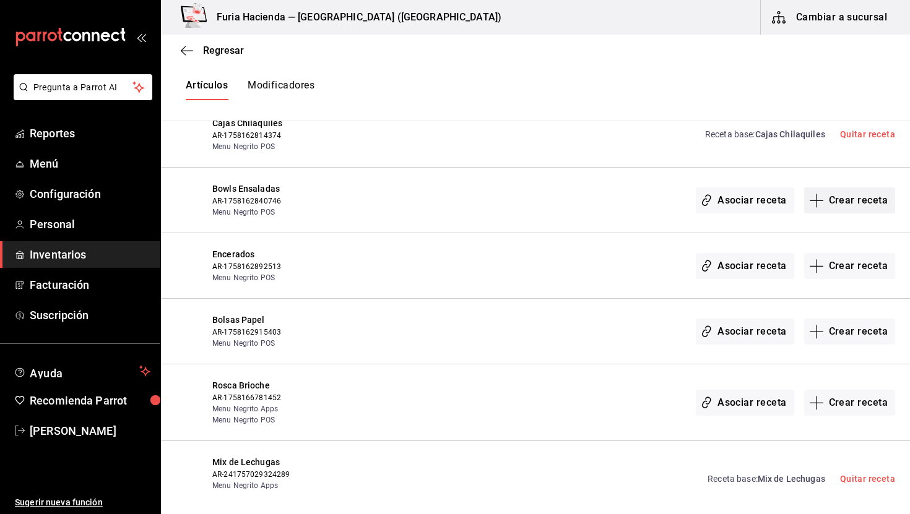
click at [823, 196] on button "Crear receta" at bounding box center [850, 201] width 92 height 26
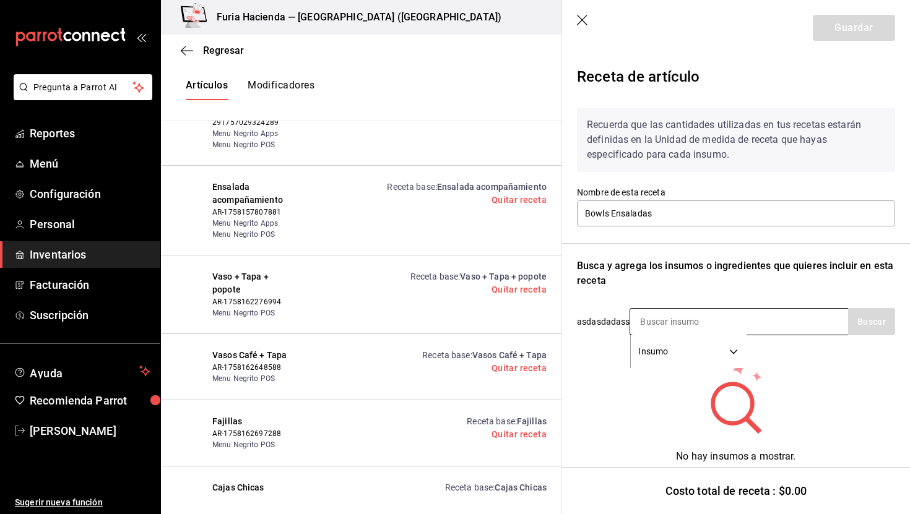
click at [650, 322] on input at bounding box center [692, 322] width 124 height 26
type input "bowl"
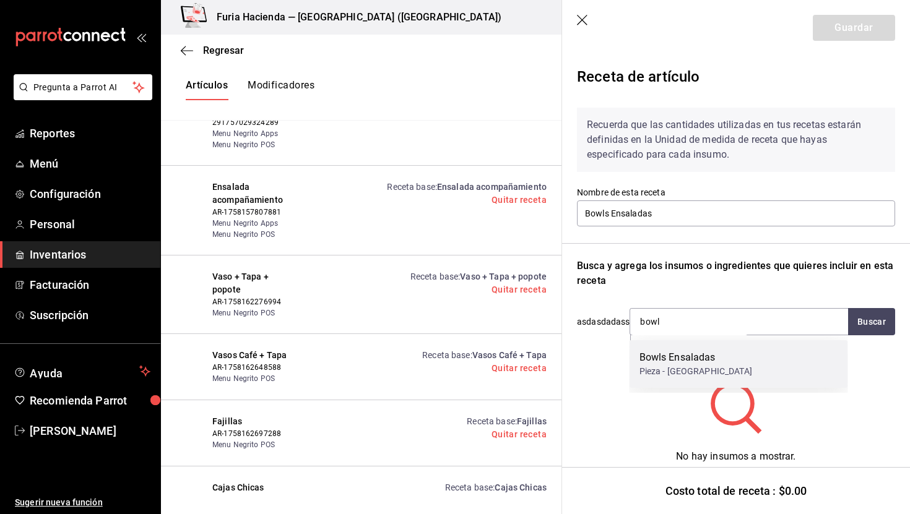
click at [672, 361] on div "Bowls Ensaladas" at bounding box center [695, 357] width 113 height 15
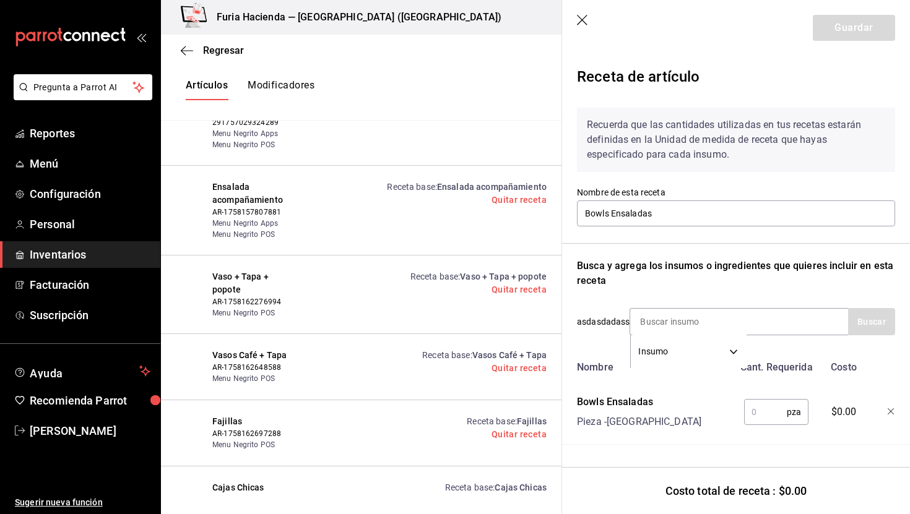
click at [772, 413] on input "text" at bounding box center [765, 412] width 43 height 25
type input "1"
click at [876, 29] on button "Guardar" at bounding box center [854, 28] width 82 height 26
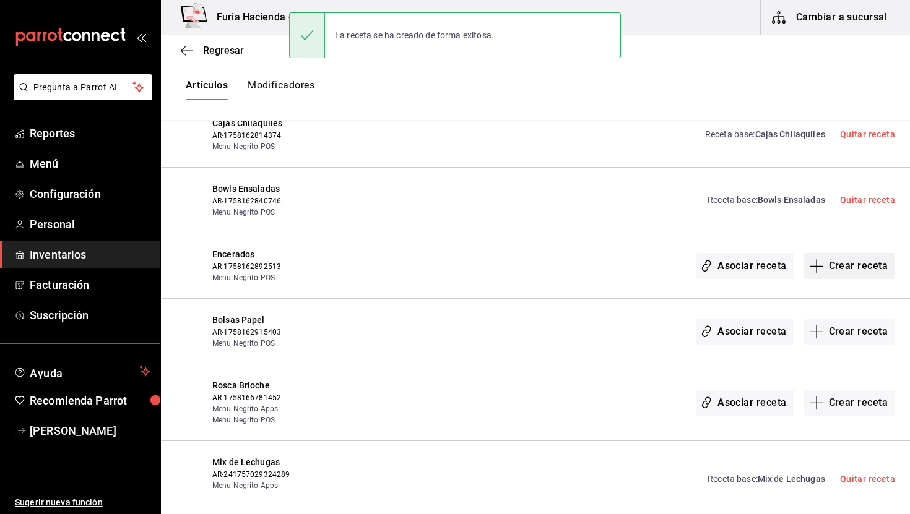
click at [827, 254] on button "Crear receta" at bounding box center [850, 266] width 92 height 26
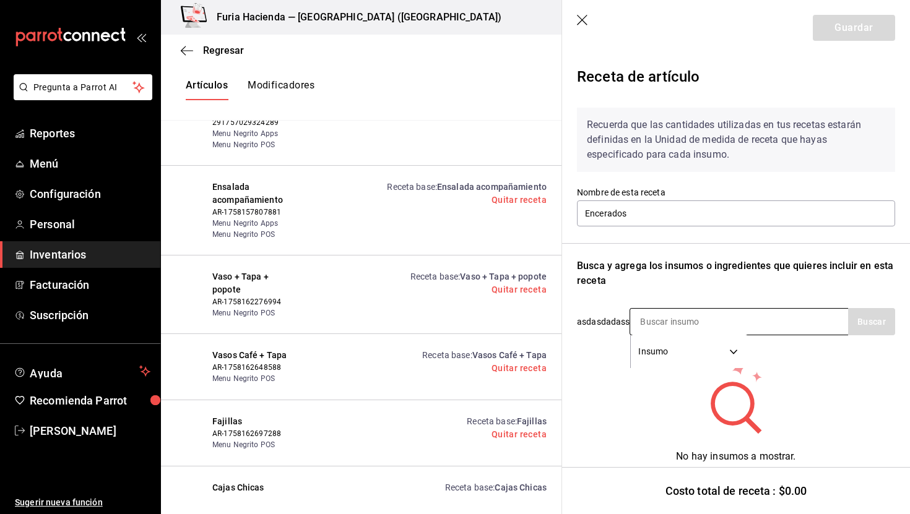
click at [737, 326] on input at bounding box center [692, 322] width 124 height 26
type input "encerados"
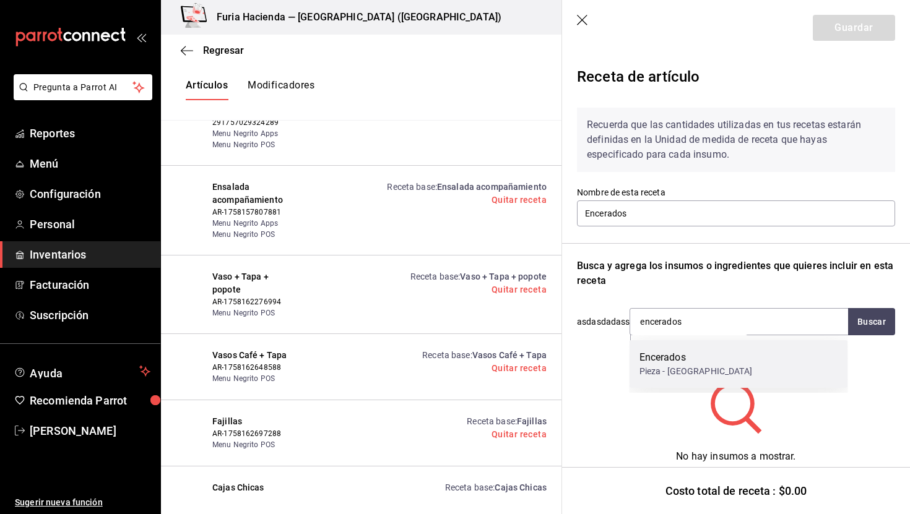
click at [702, 361] on div "Encerados" at bounding box center [695, 357] width 113 height 15
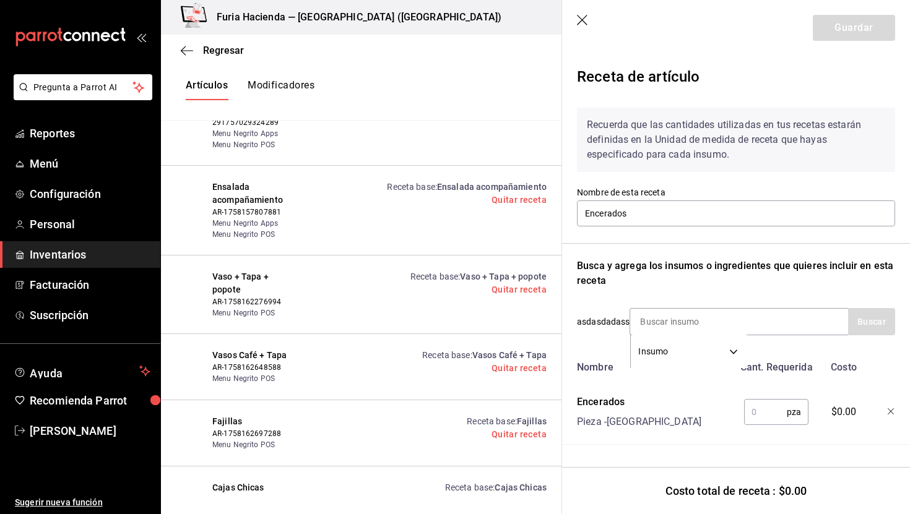
click at [756, 418] on input "text" at bounding box center [765, 412] width 43 height 25
type input "1"
click at [868, 22] on button "Guardar" at bounding box center [854, 28] width 82 height 26
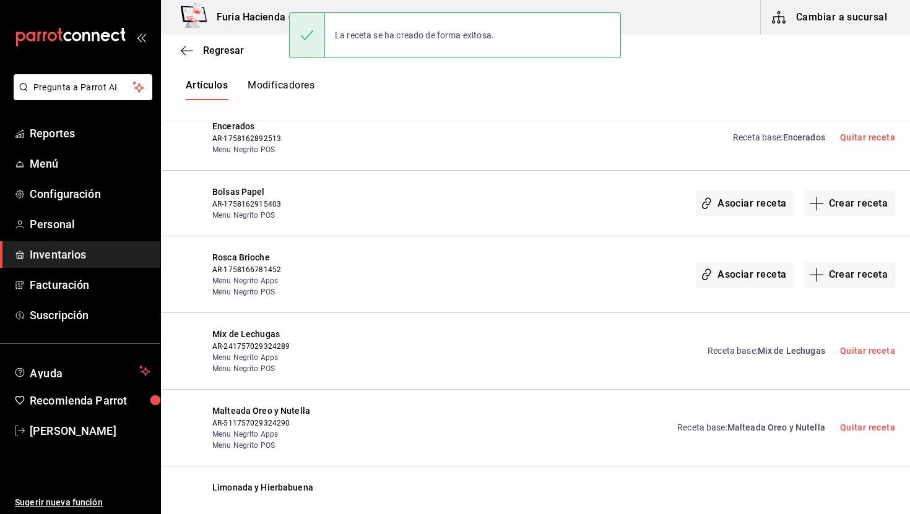
scroll to position [3549, 0]
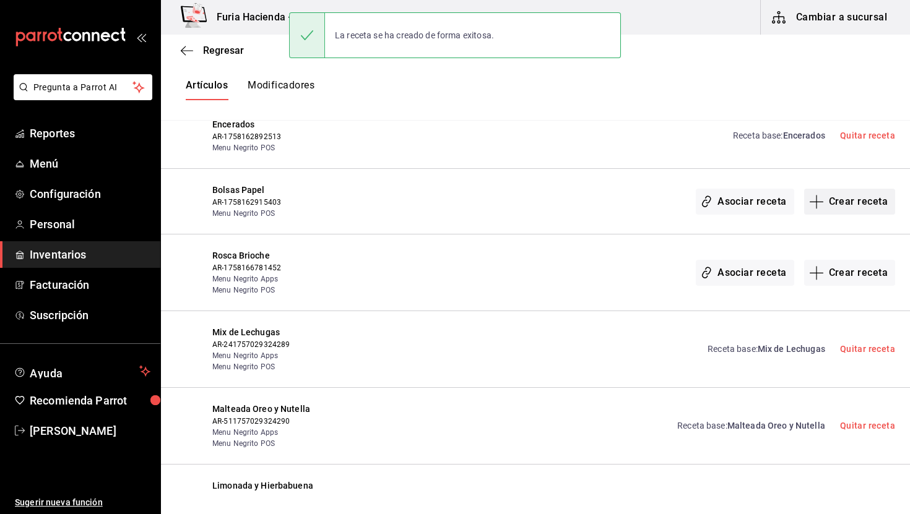
click at [852, 191] on button "Crear receta" at bounding box center [850, 202] width 92 height 26
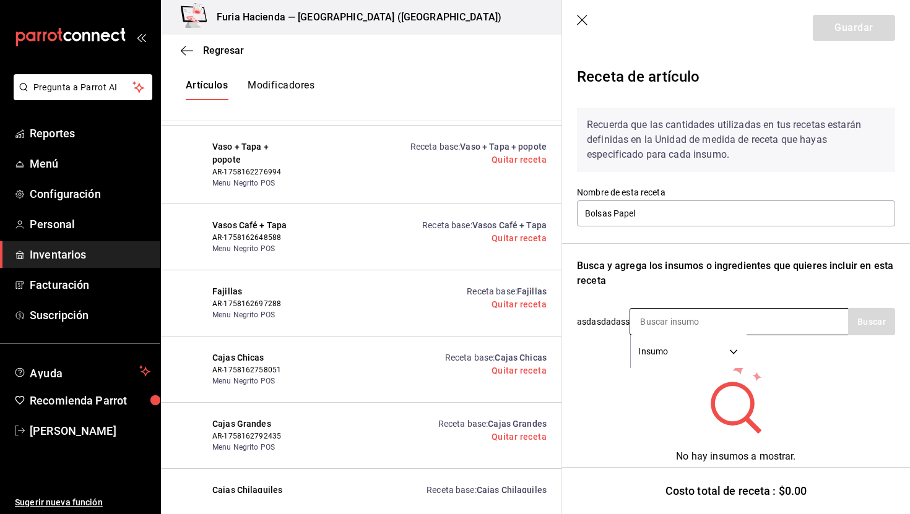
click at [642, 311] on input at bounding box center [692, 322] width 124 height 26
type input "papel"
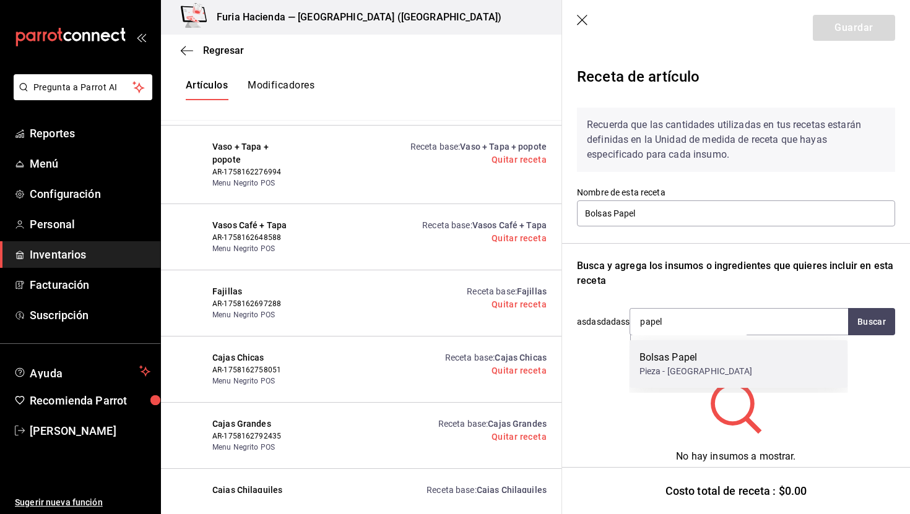
click at [660, 368] on div "Pieza - UBIC Center" at bounding box center [695, 371] width 113 height 13
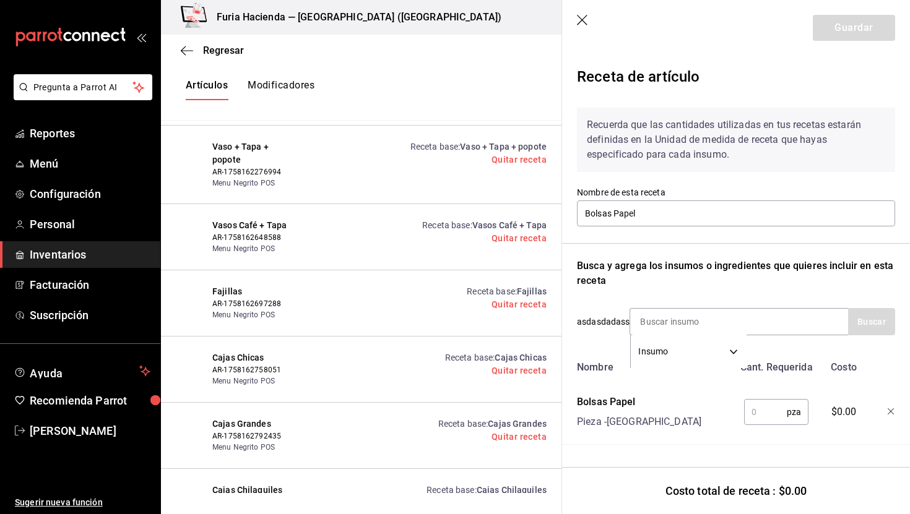
click at [774, 409] on input "text" at bounding box center [765, 412] width 43 height 25
type input "1"
click at [868, 30] on button "Guardar" at bounding box center [854, 28] width 82 height 26
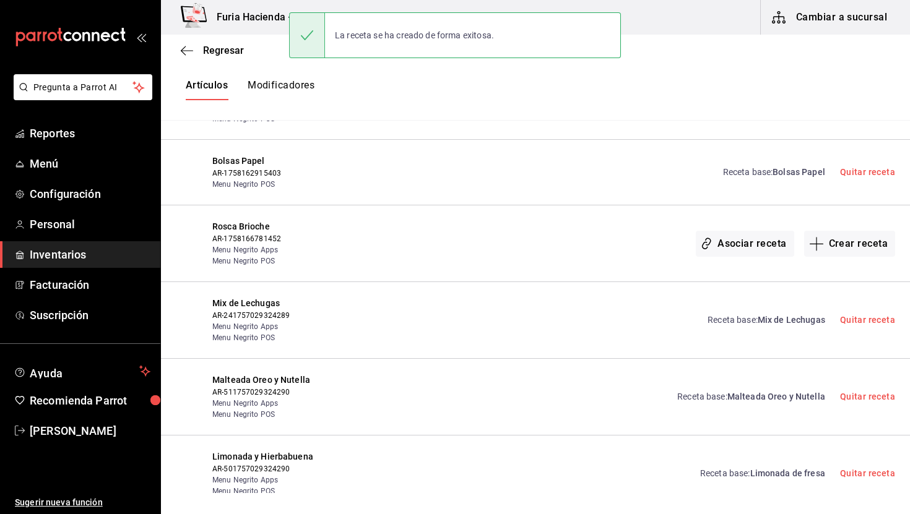
scroll to position [3583, 0]
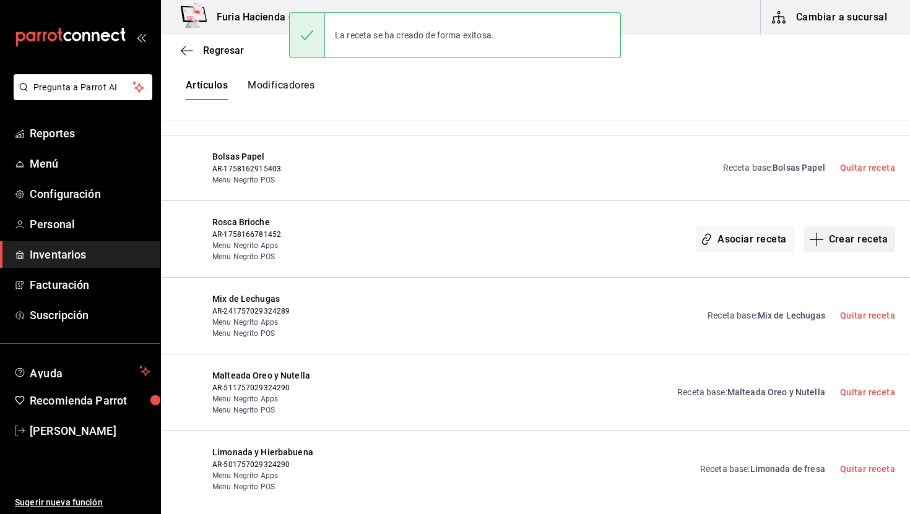
click at [833, 235] on button "Crear receta" at bounding box center [850, 240] width 92 height 26
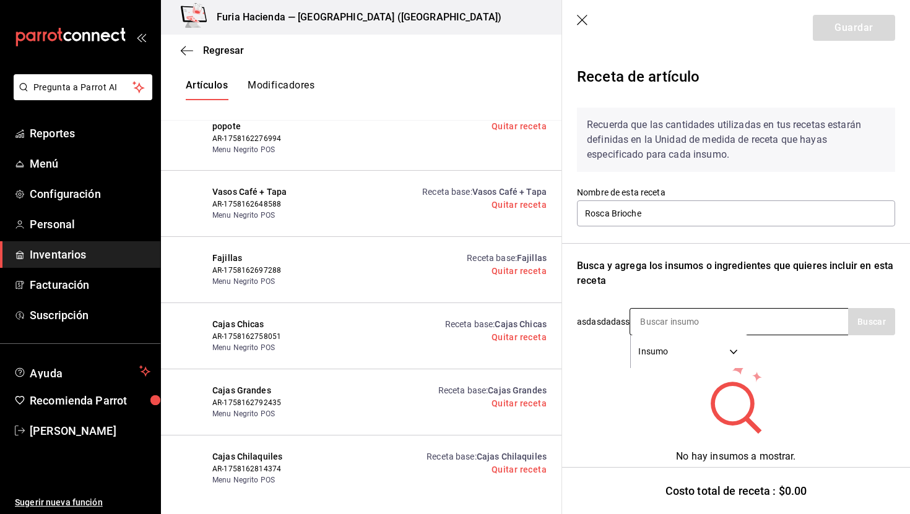
click at [680, 316] on input at bounding box center [692, 322] width 124 height 26
type input "rosc"
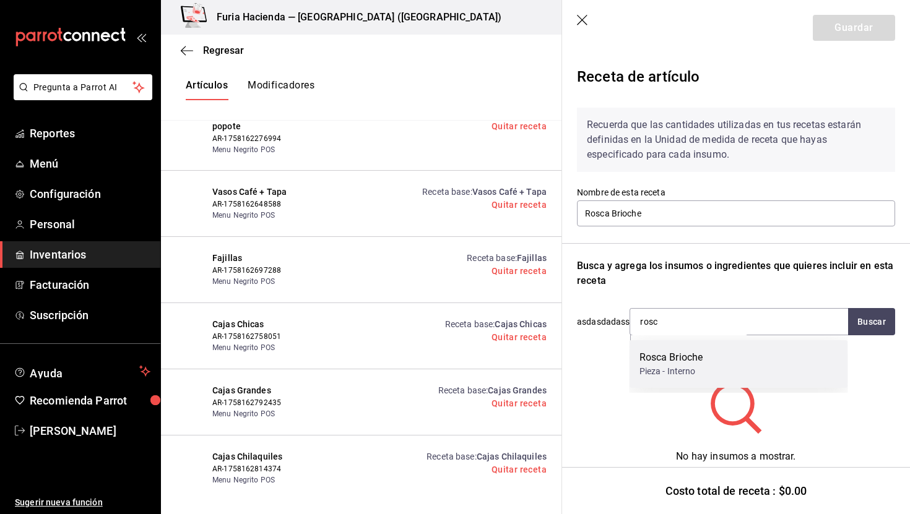
click at [689, 371] on div "Pieza - Interno" at bounding box center [671, 371] width 64 height 13
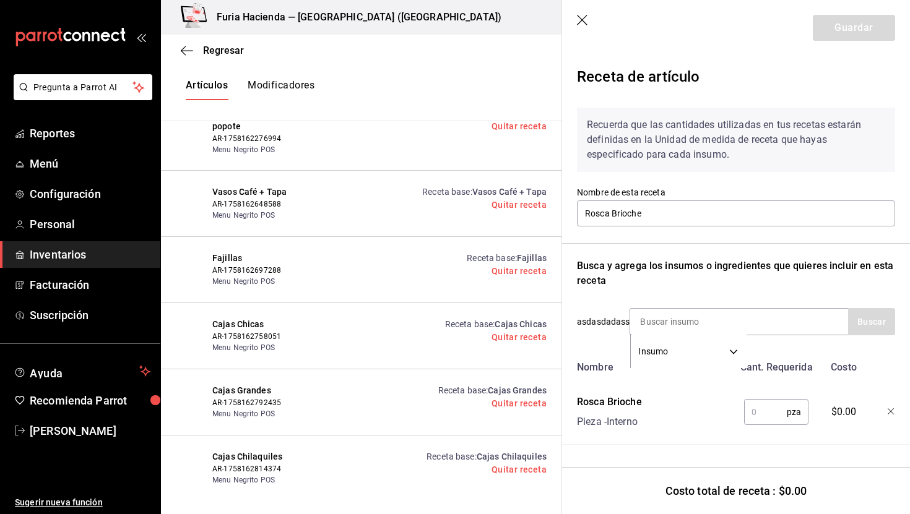
click at [756, 408] on input "text" at bounding box center [765, 412] width 43 height 25
type input "1"
click at [859, 32] on button "Guardar" at bounding box center [854, 28] width 82 height 26
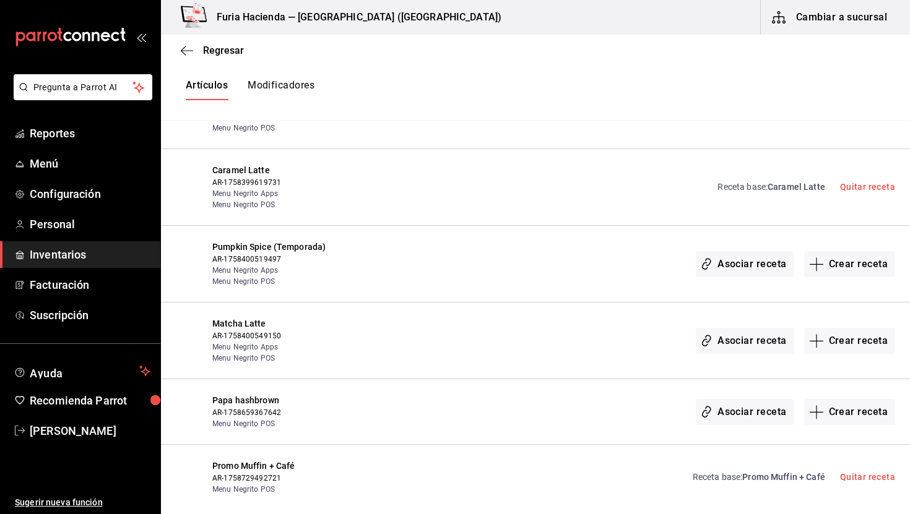
scroll to position [6248, 0]
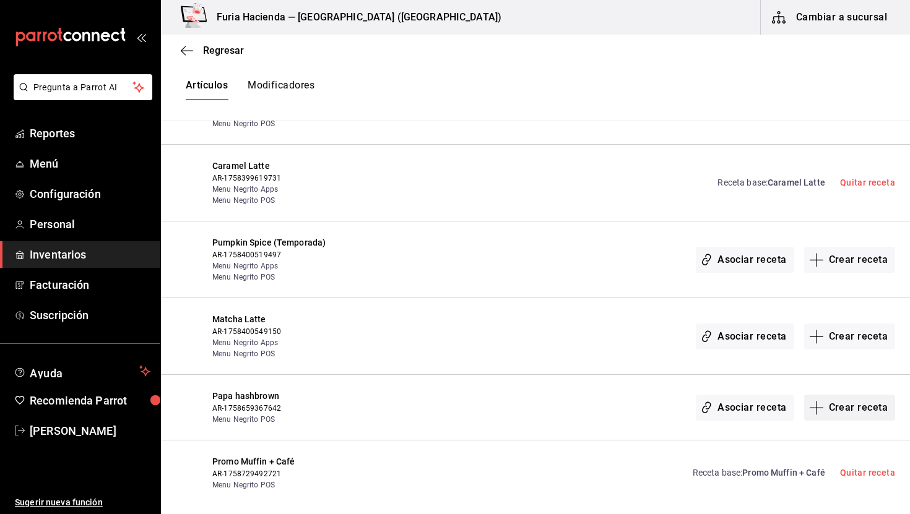
click at [832, 397] on button "Crear receta" at bounding box center [850, 408] width 92 height 26
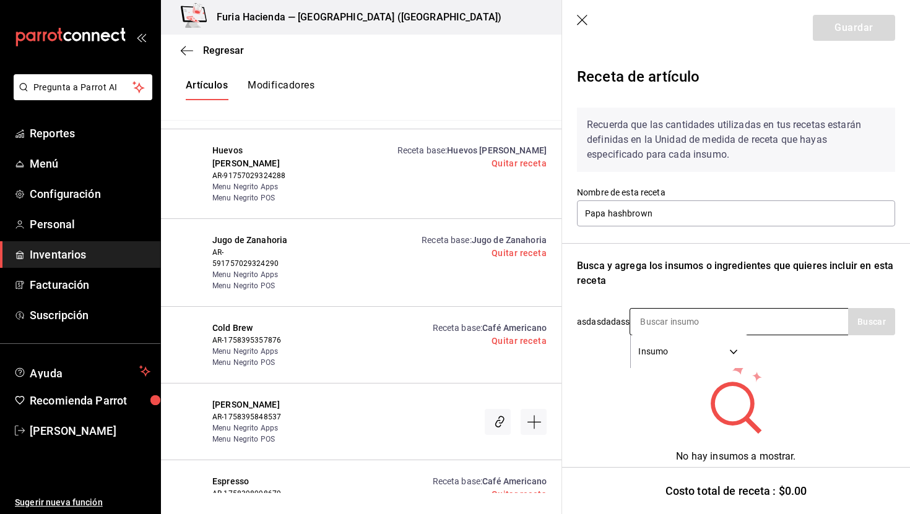
click at [698, 319] on input at bounding box center [692, 322] width 124 height 26
type input "papa"
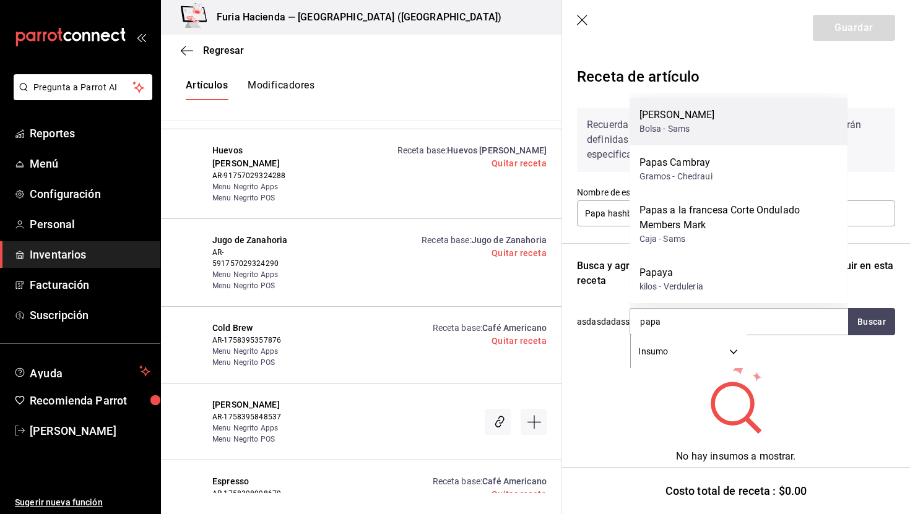
click at [699, 121] on div "Papa Hashbrown" at bounding box center [677, 115] width 76 height 15
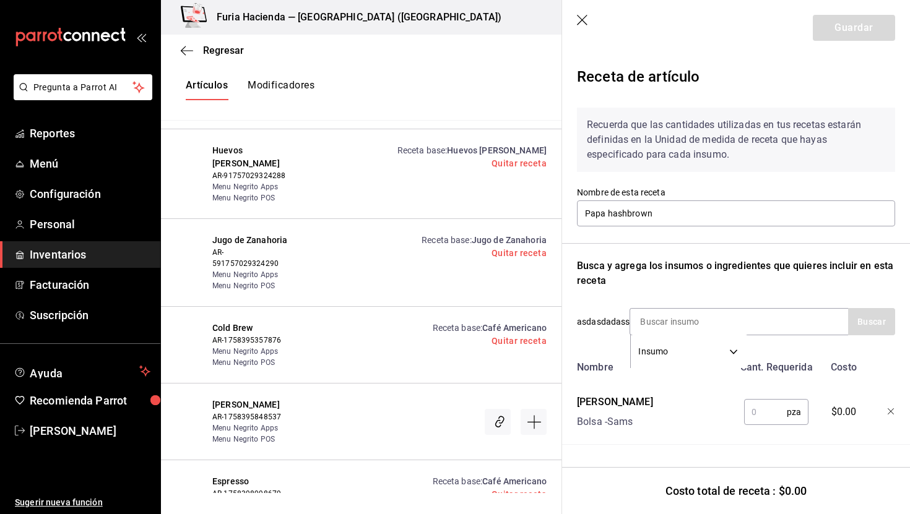
click at [763, 415] on input "text" at bounding box center [765, 412] width 43 height 25
type input "1"
click at [870, 25] on button "Guardar" at bounding box center [854, 28] width 82 height 26
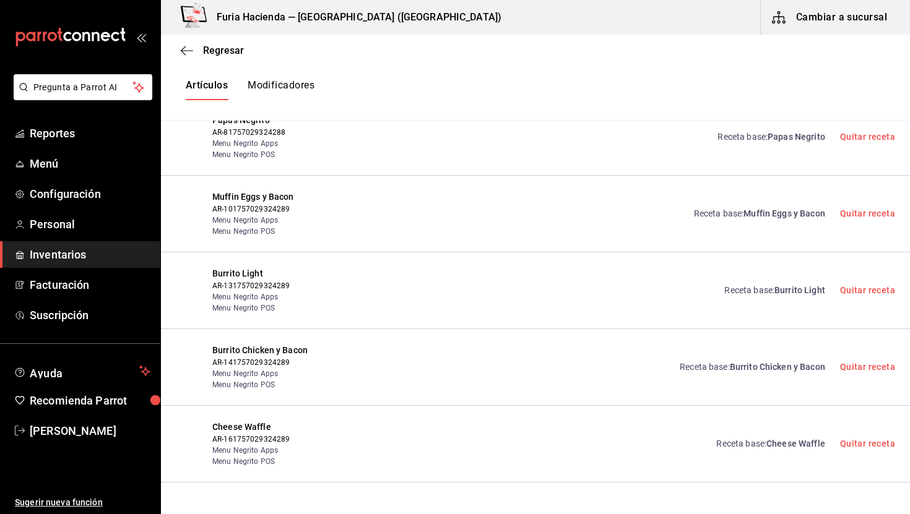
scroll to position [0, 0]
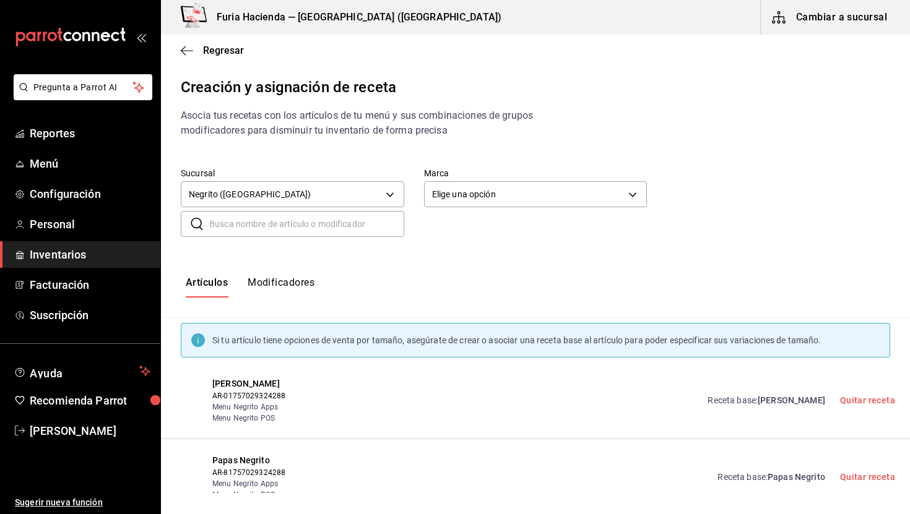
click at [322, 216] on input "text" at bounding box center [306, 224] width 195 height 25
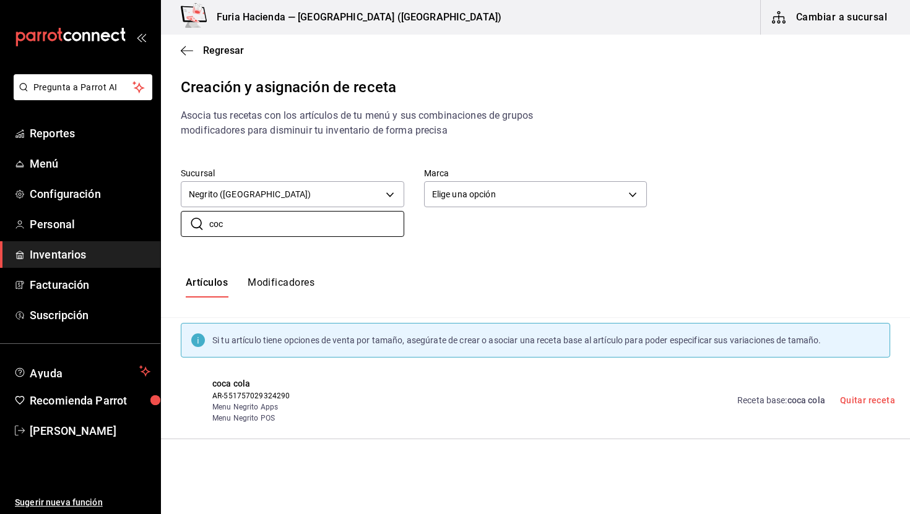
type input "coc"
click at [801, 407] on link "Receta base : coca cola" at bounding box center [781, 400] width 88 height 13
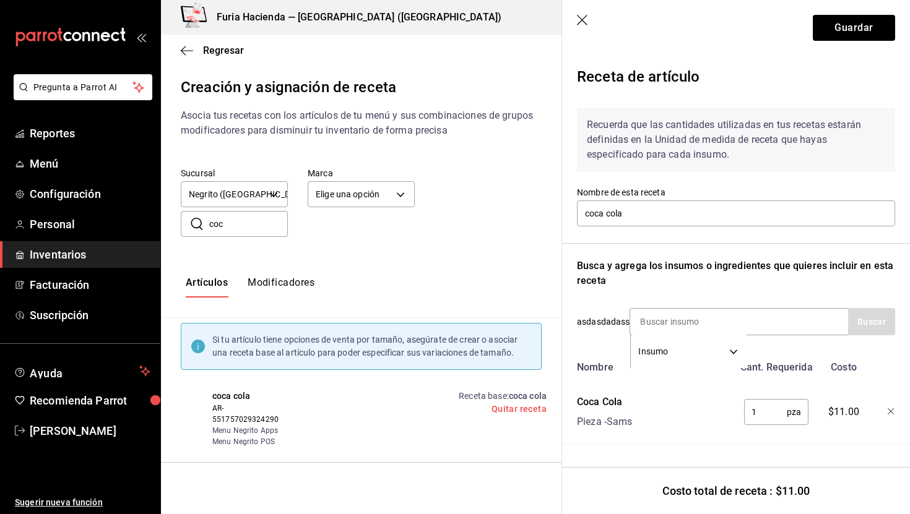
click at [588, 16] on icon "button" at bounding box center [583, 21] width 12 height 12
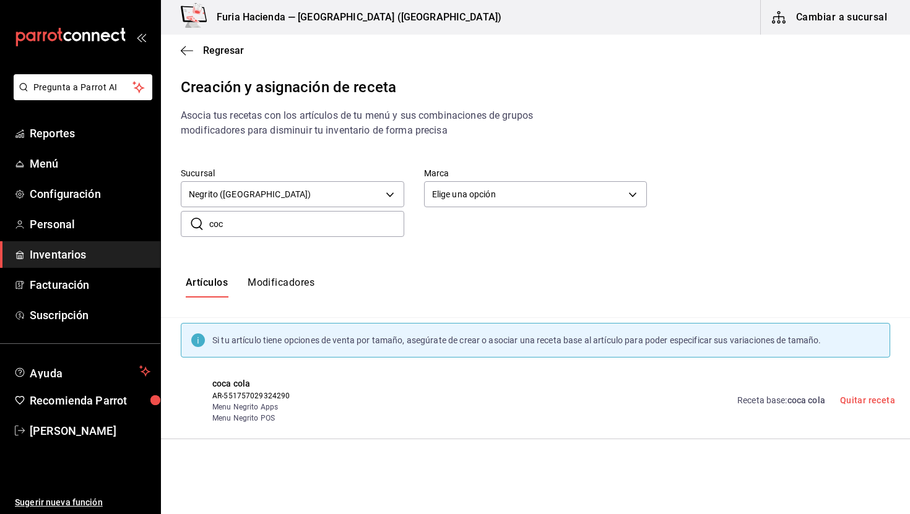
click at [254, 217] on input "coc" at bounding box center [306, 224] width 195 height 25
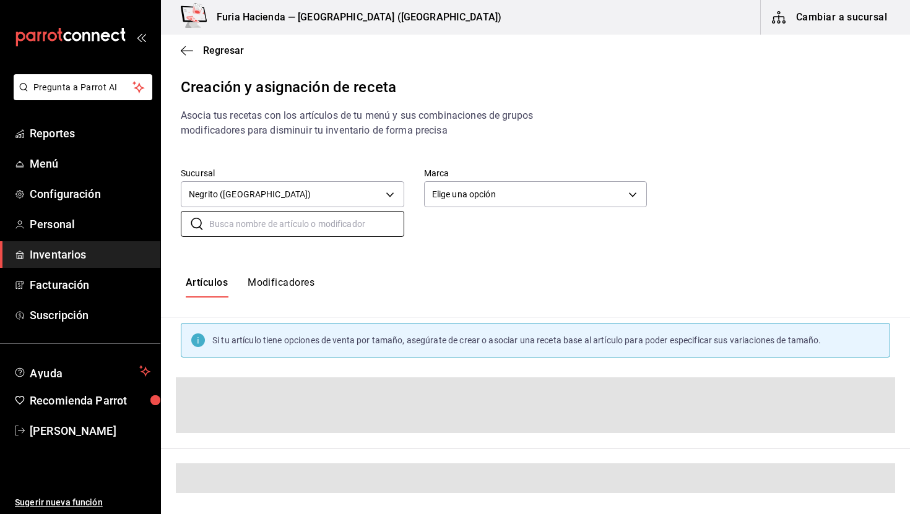
click at [400, 244] on div "Sucursal Negrito (Chiapas) 331569e2-3414-4285-a3f8-ff40f793b623 Marca Elige una…" at bounding box center [535, 202] width 749 height 109
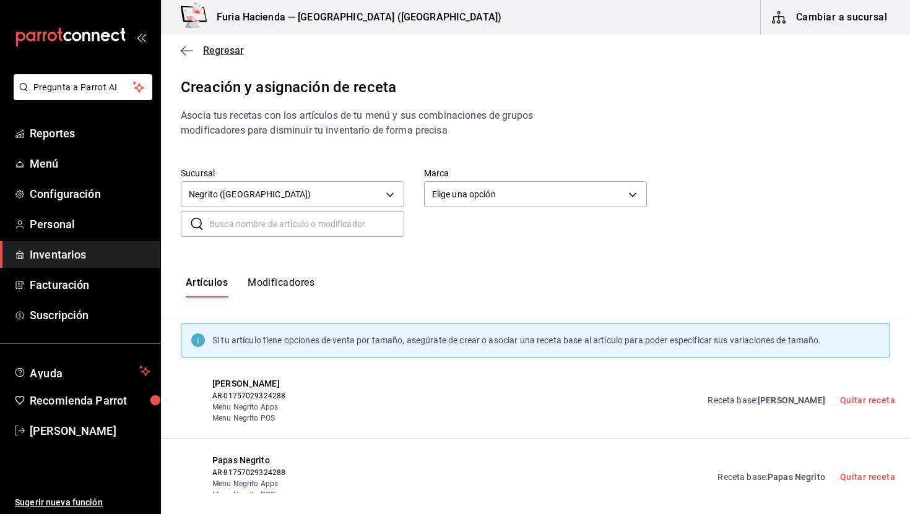
click at [216, 53] on span "Regresar" at bounding box center [223, 51] width 41 height 12
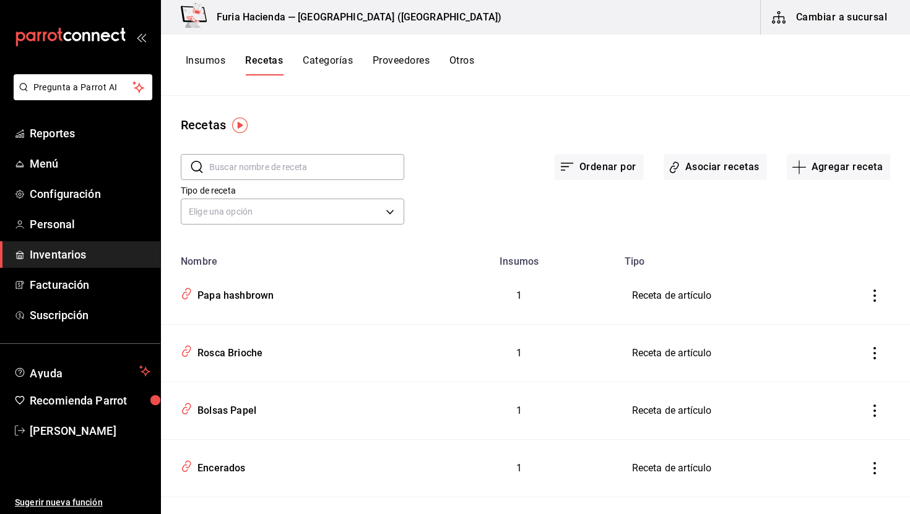
click at [209, 64] on button "Insumos" at bounding box center [206, 64] width 40 height 21
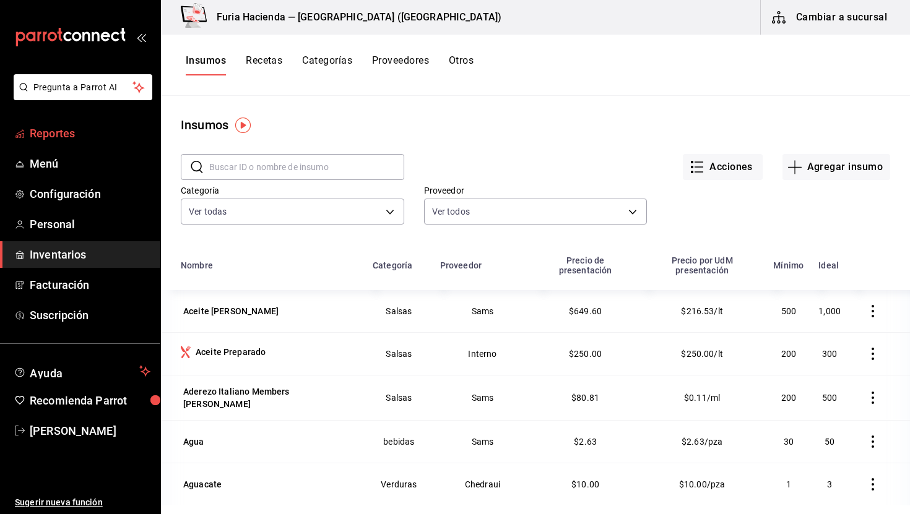
click at [79, 137] on span "Reportes" at bounding box center [90, 133] width 121 height 17
